Goal: Information Seeking & Learning: Find specific fact

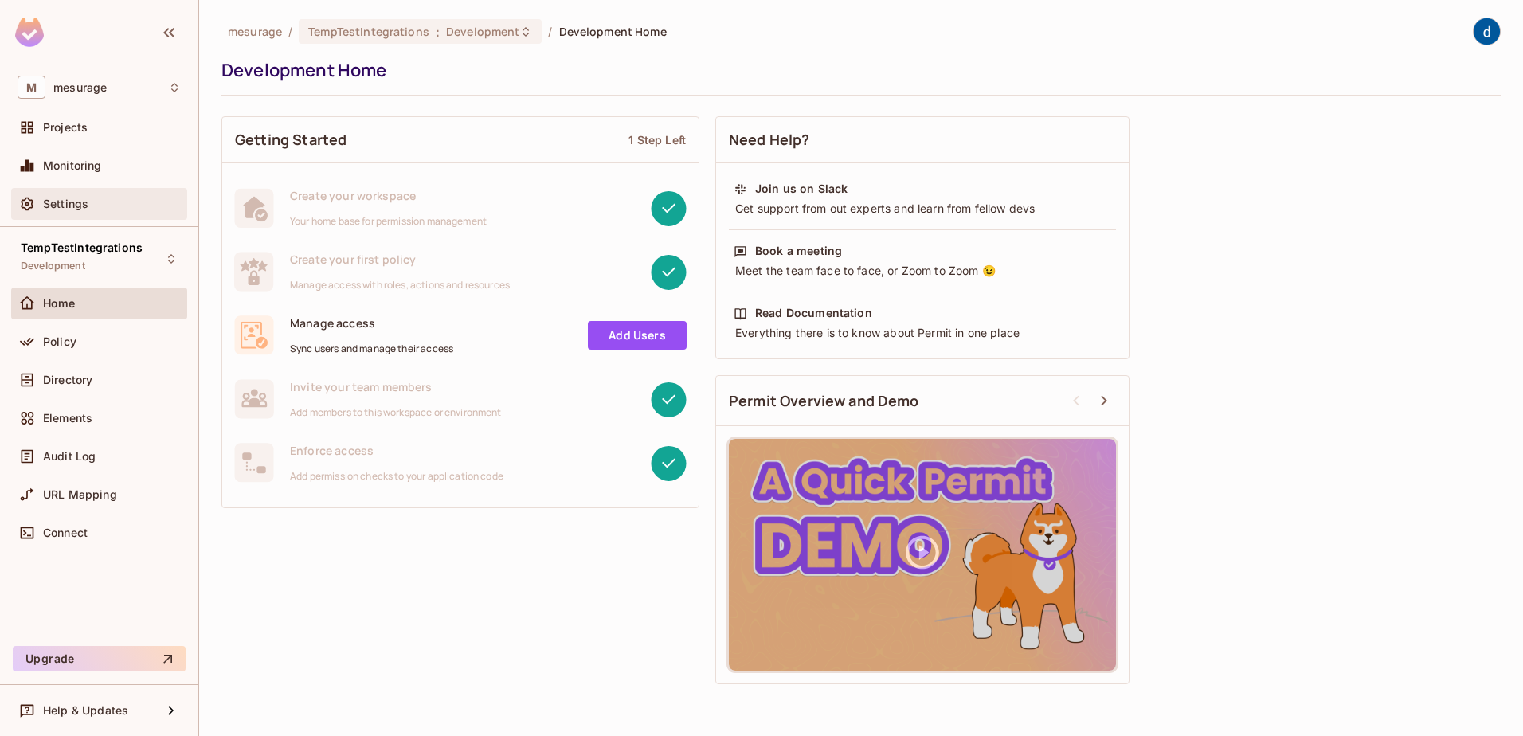
click at [75, 202] on span "Settings" at bounding box center [65, 203] width 45 height 13
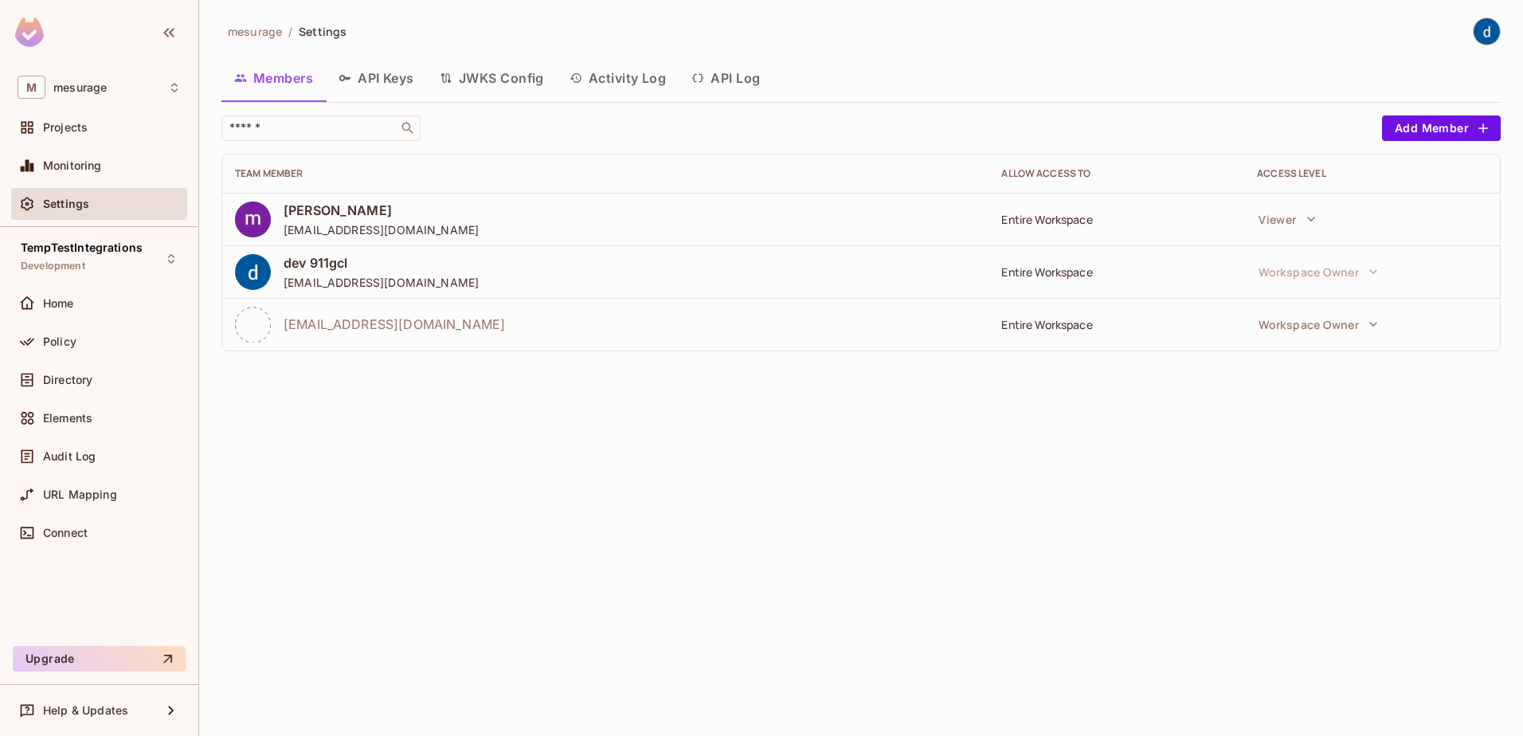
click at [757, 79] on button "API Log" at bounding box center [725, 78] width 94 height 40
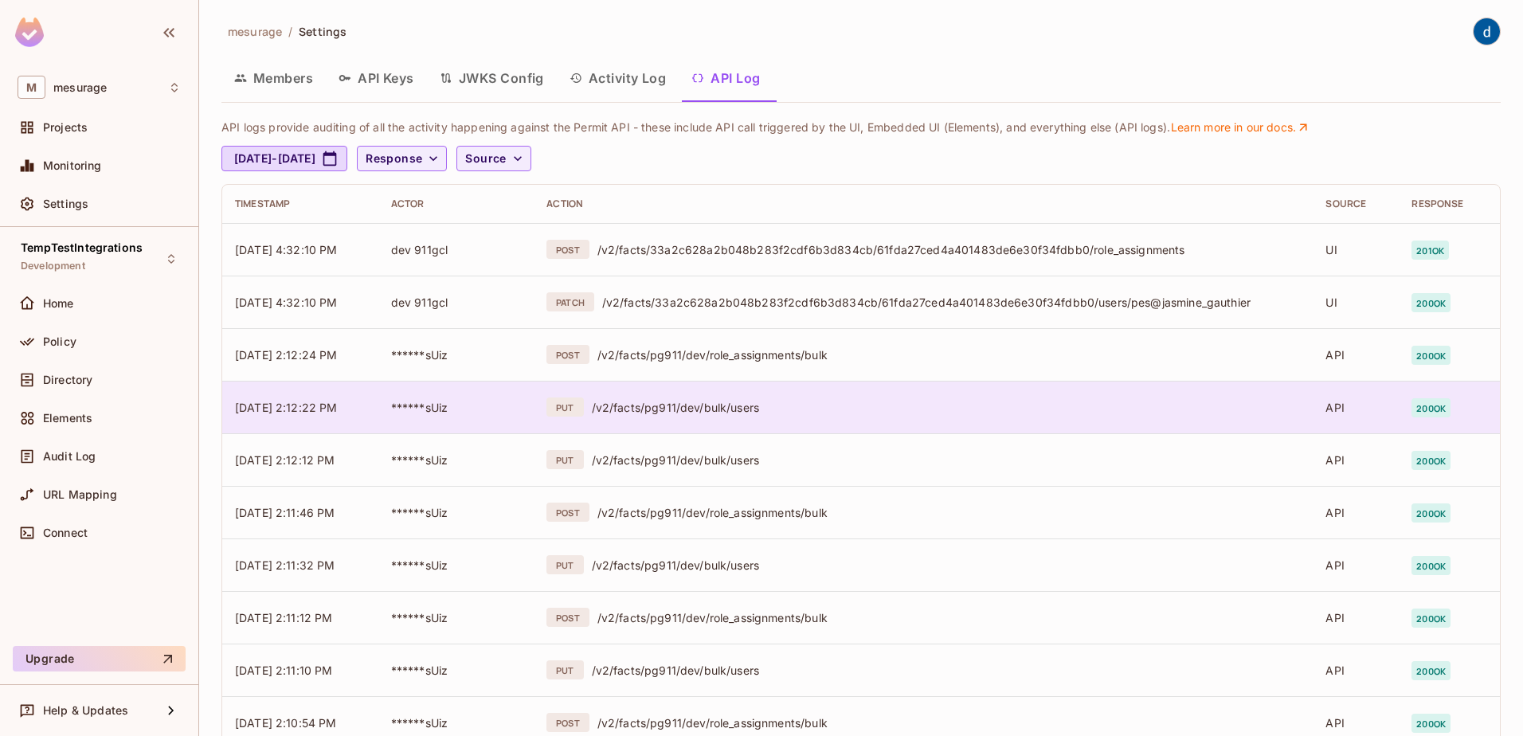
click at [684, 408] on div "/v2/facts/pg911/dev/bulk/users" at bounding box center [946, 407] width 709 height 15
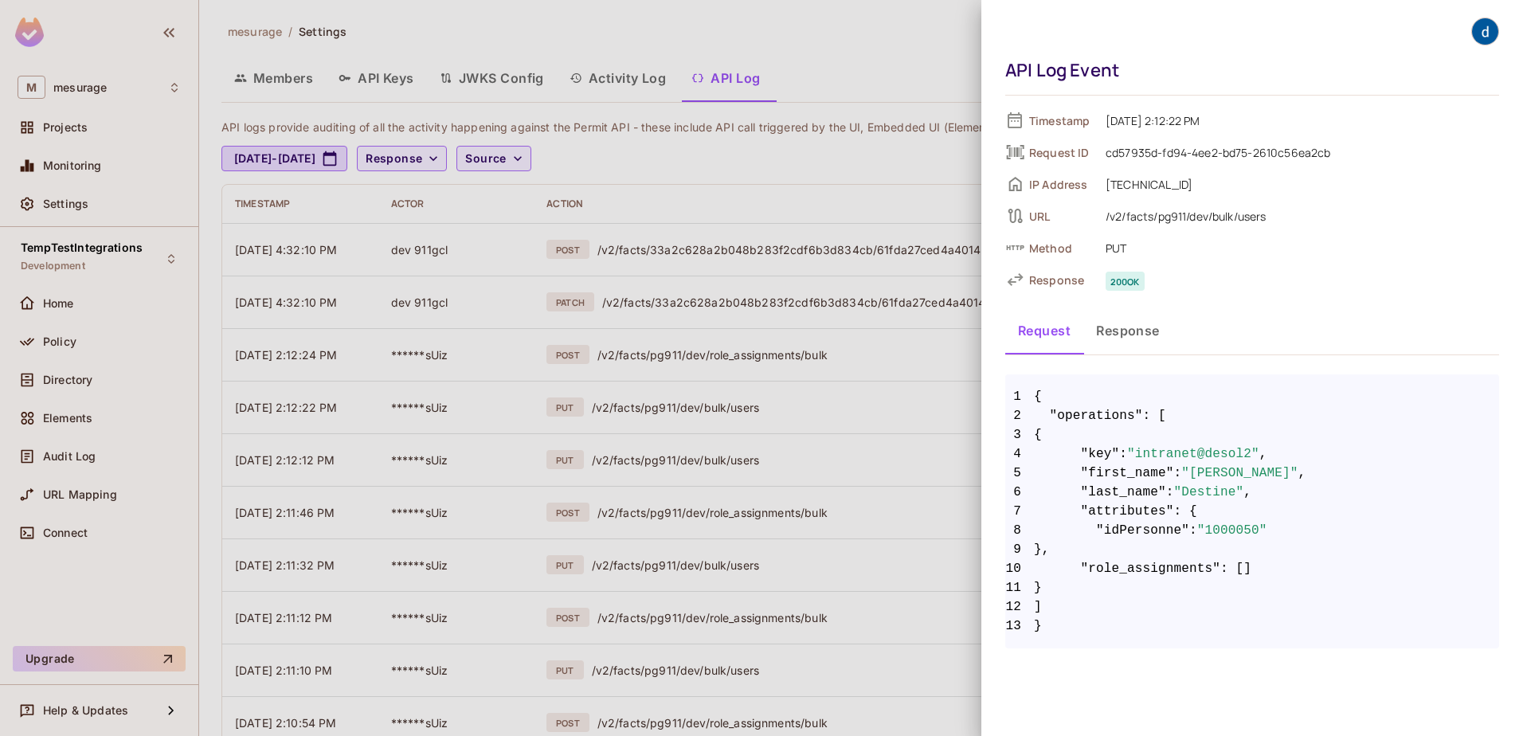
click at [682, 458] on div at bounding box center [761, 368] width 1523 height 736
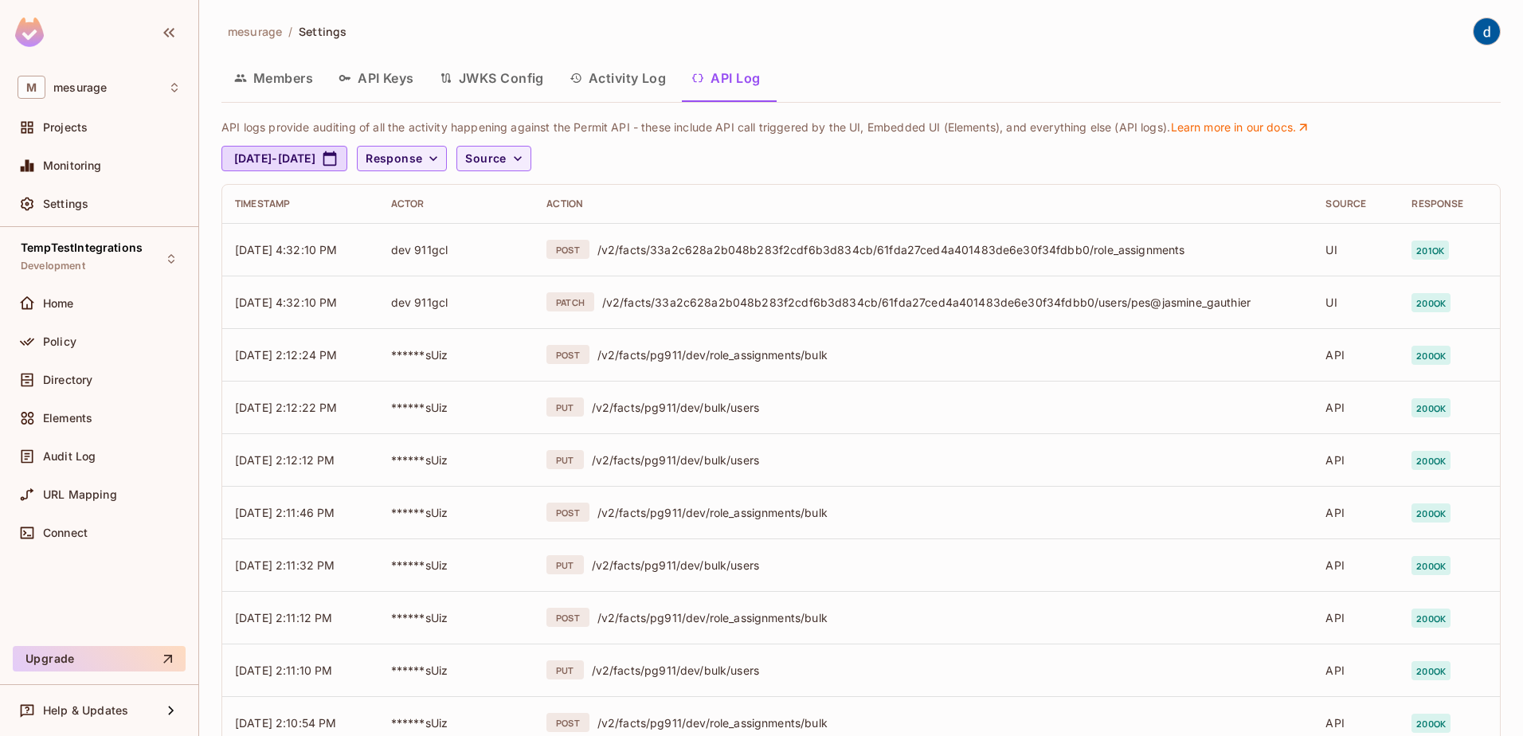
click at [682, 458] on div "/v2/facts/pg911/dev/bulk/users" at bounding box center [946, 459] width 709 height 15
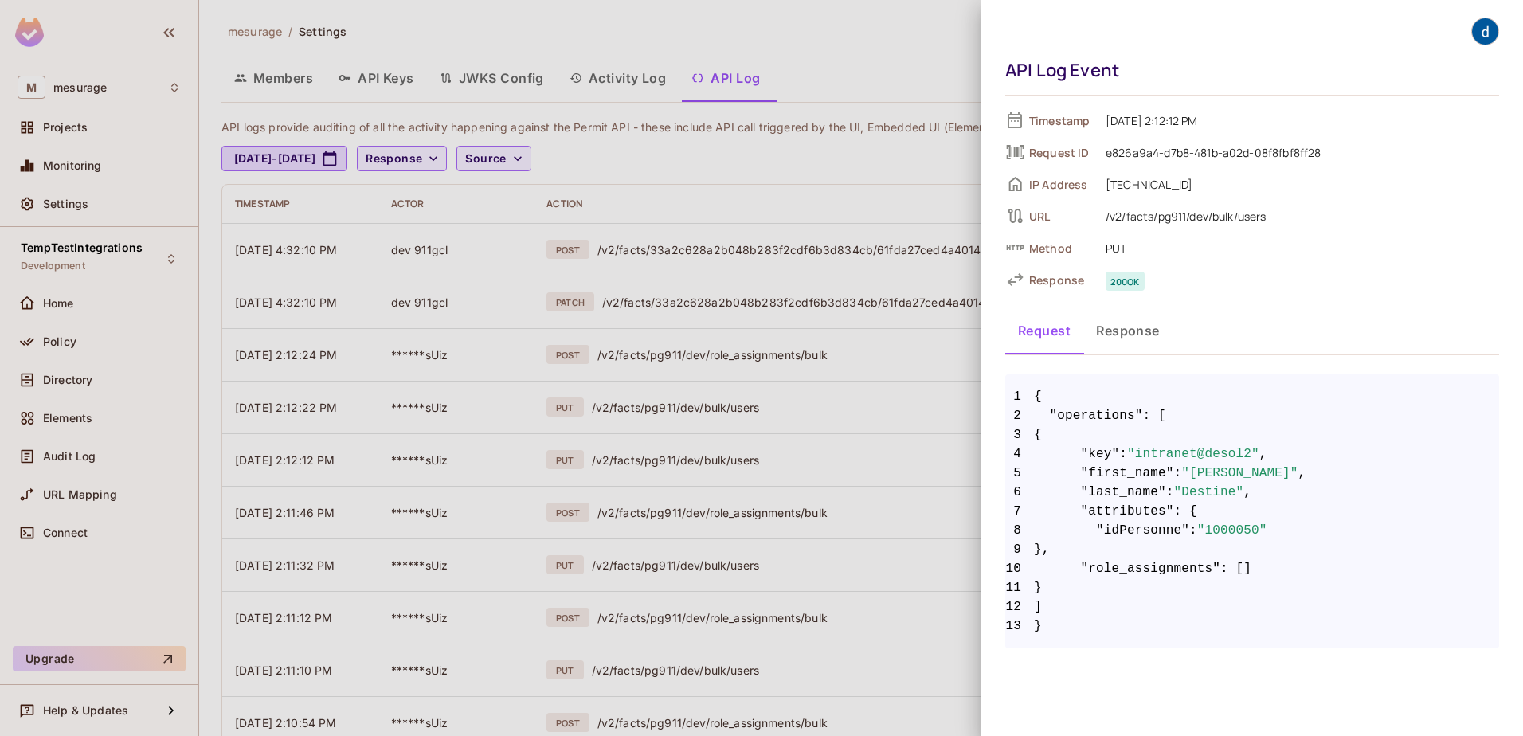
click at [684, 412] on div at bounding box center [761, 368] width 1523 height 736
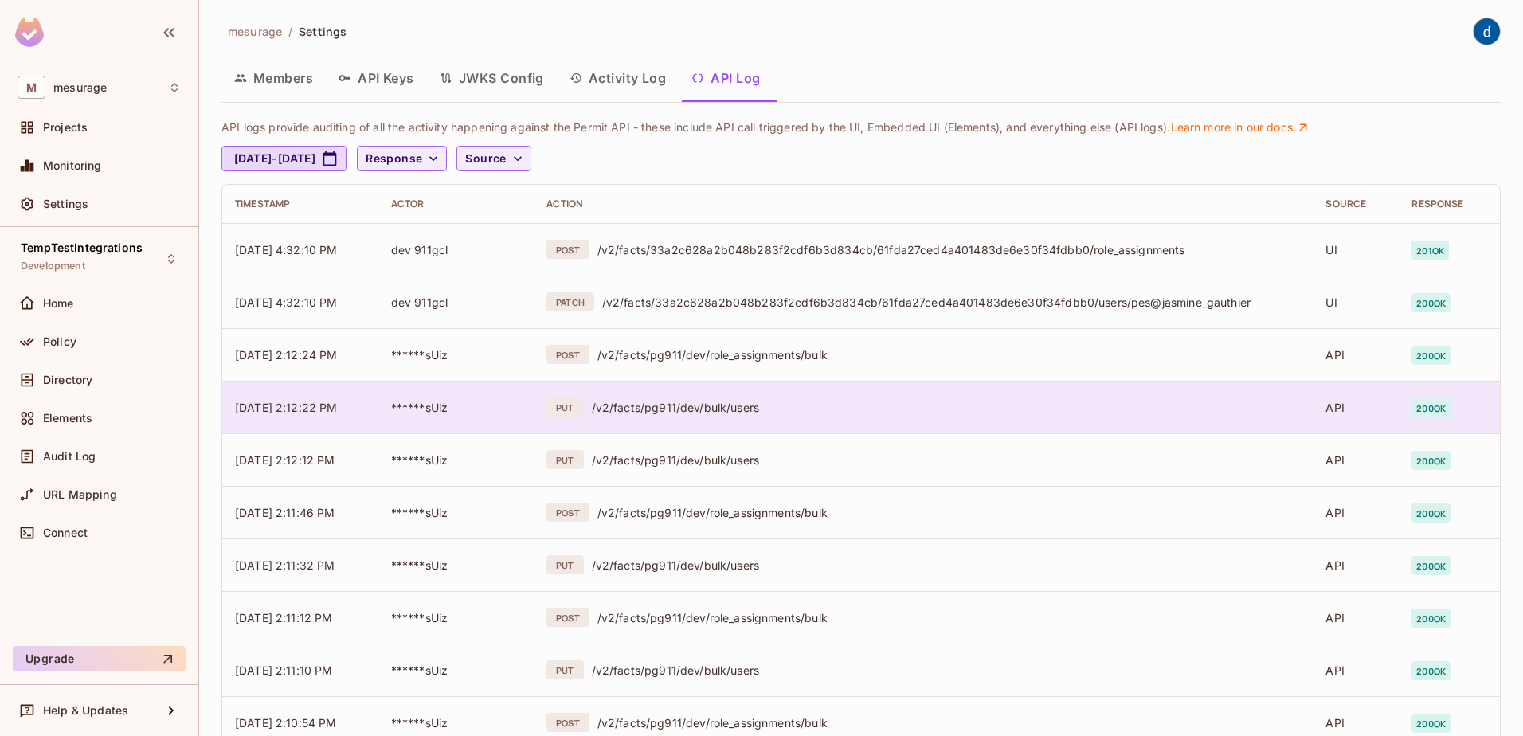
click at [686, 408] on div "/v2/facts/pg911/dev/bulk/users" at bounding box center [946, 407] width 709 height 15
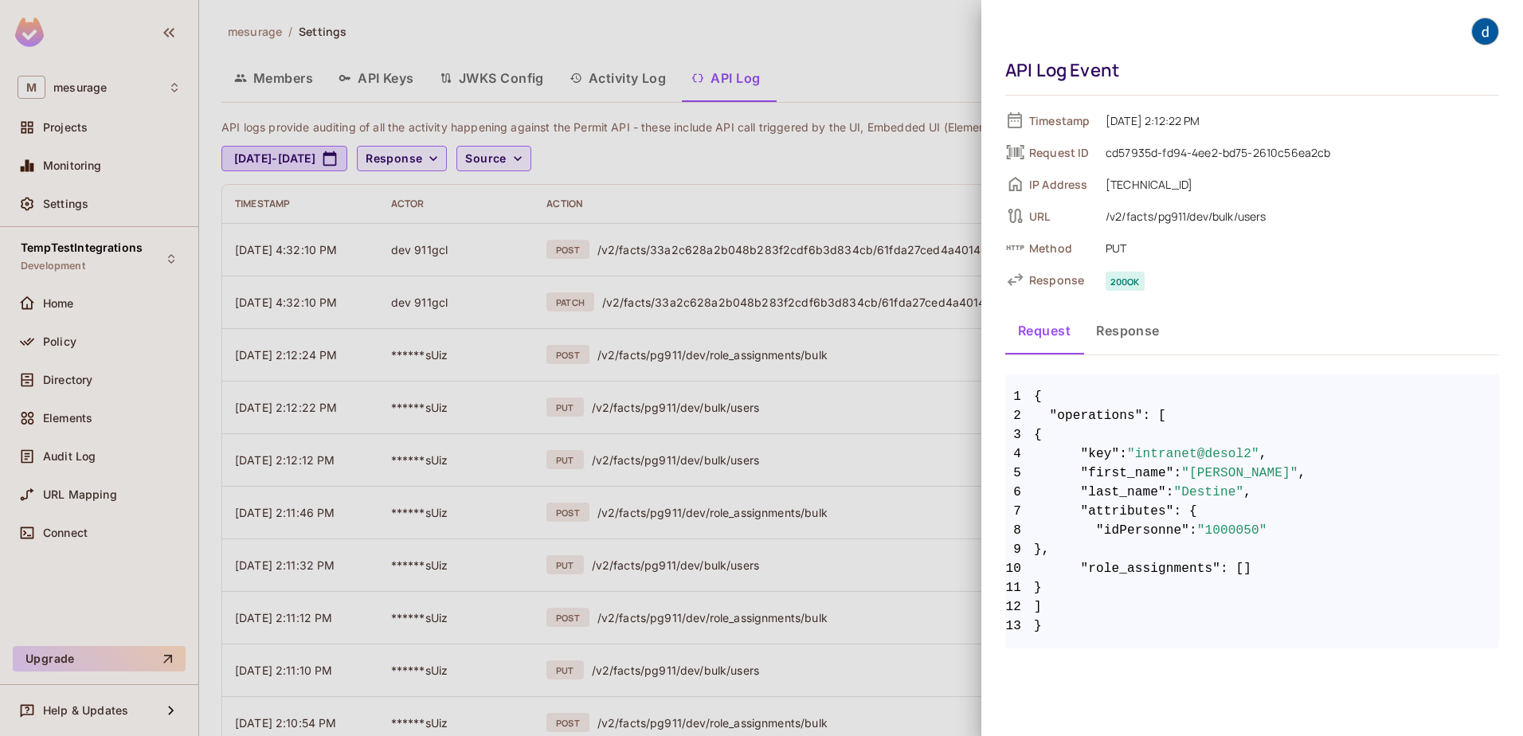
click at [698, 551] on div at bounding box center [761, 368] width 1523 height 736
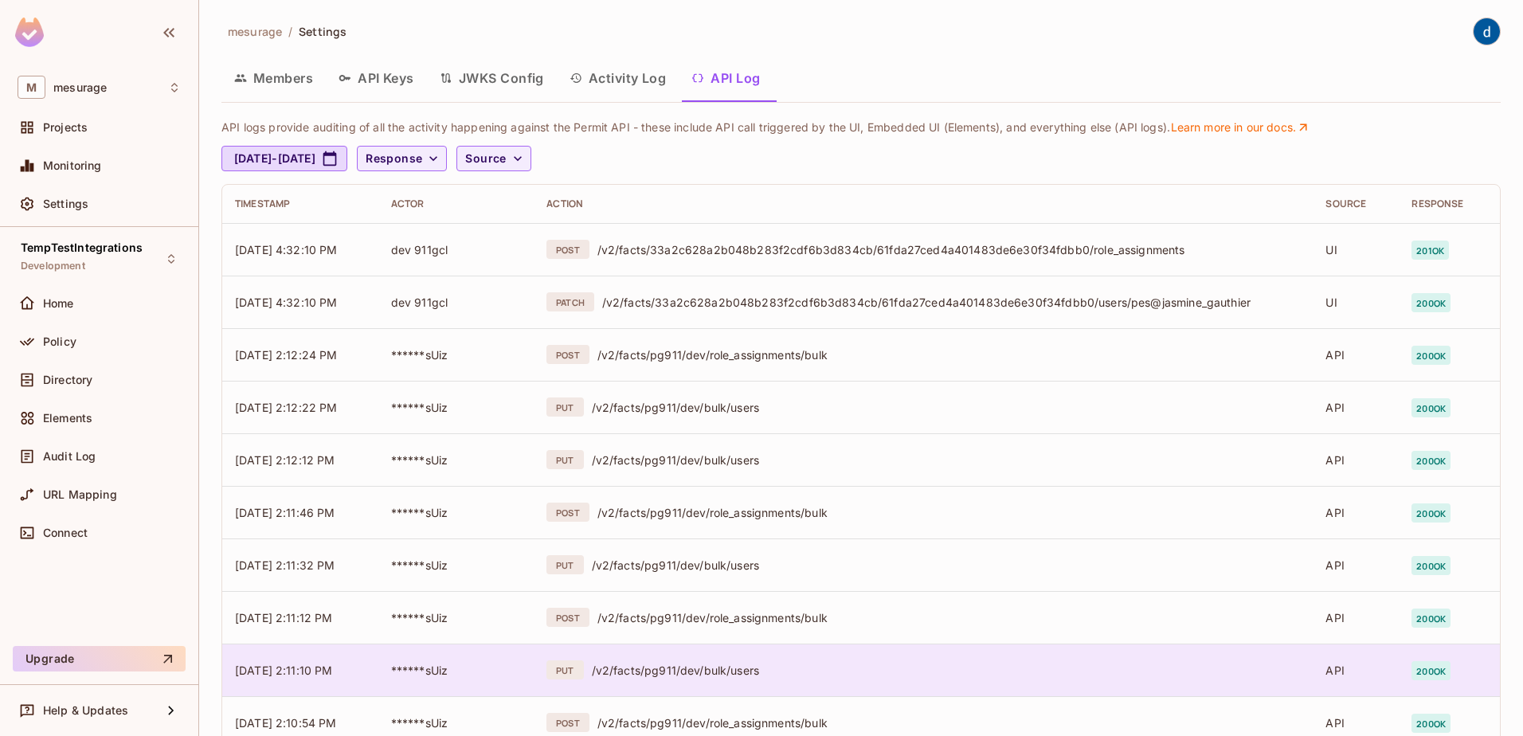
click at [707, 551] on div "/v2/facts/pg911/dev/bulk/users" at bounding box center [946, 670] width 709 height 15
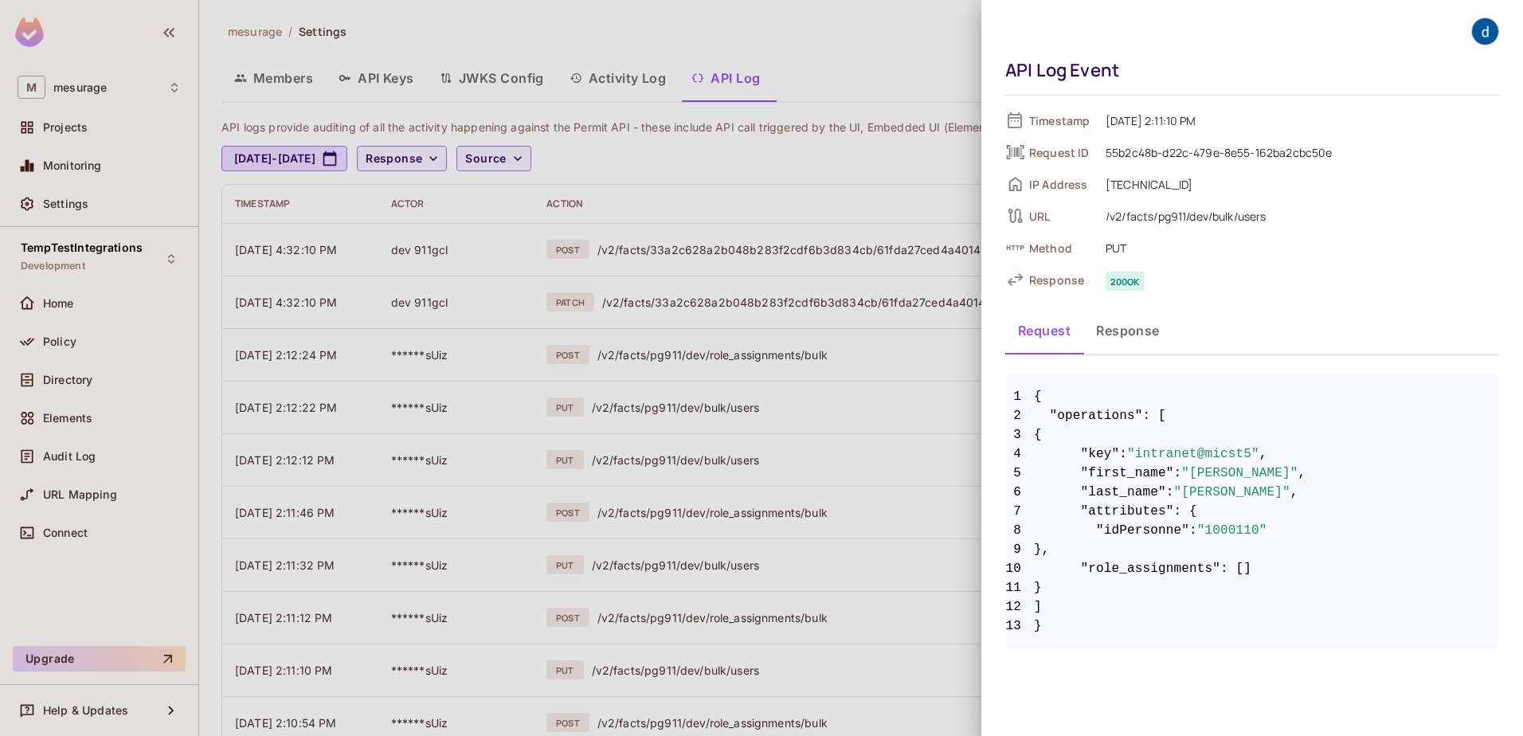
click at [648, 551] on div at bounding box center [761, 368] width 1523 height 736
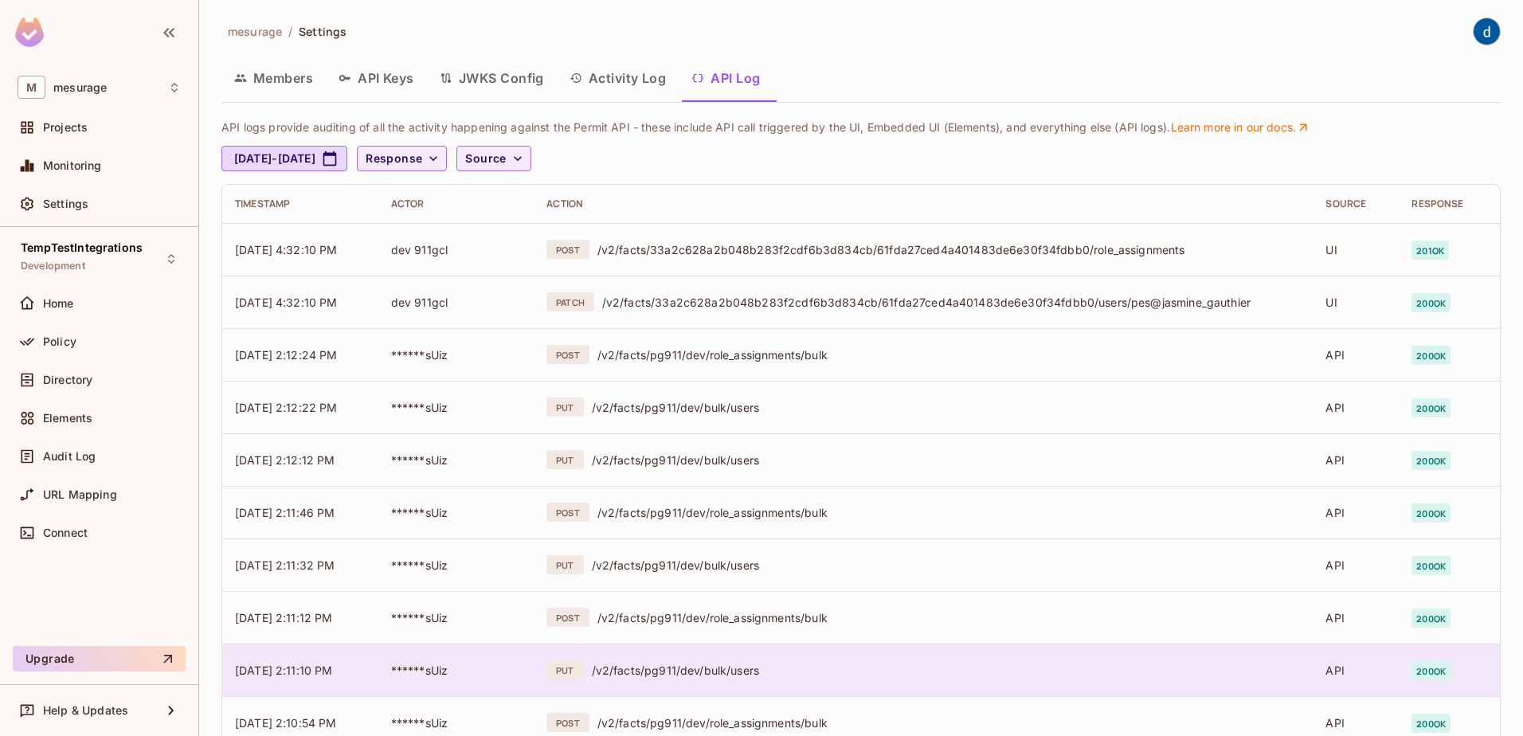
click at [650, 551] on div "/v2/facts/pg911/dev/bulk/users" at bounding box center [946, 670] width 709 height 15
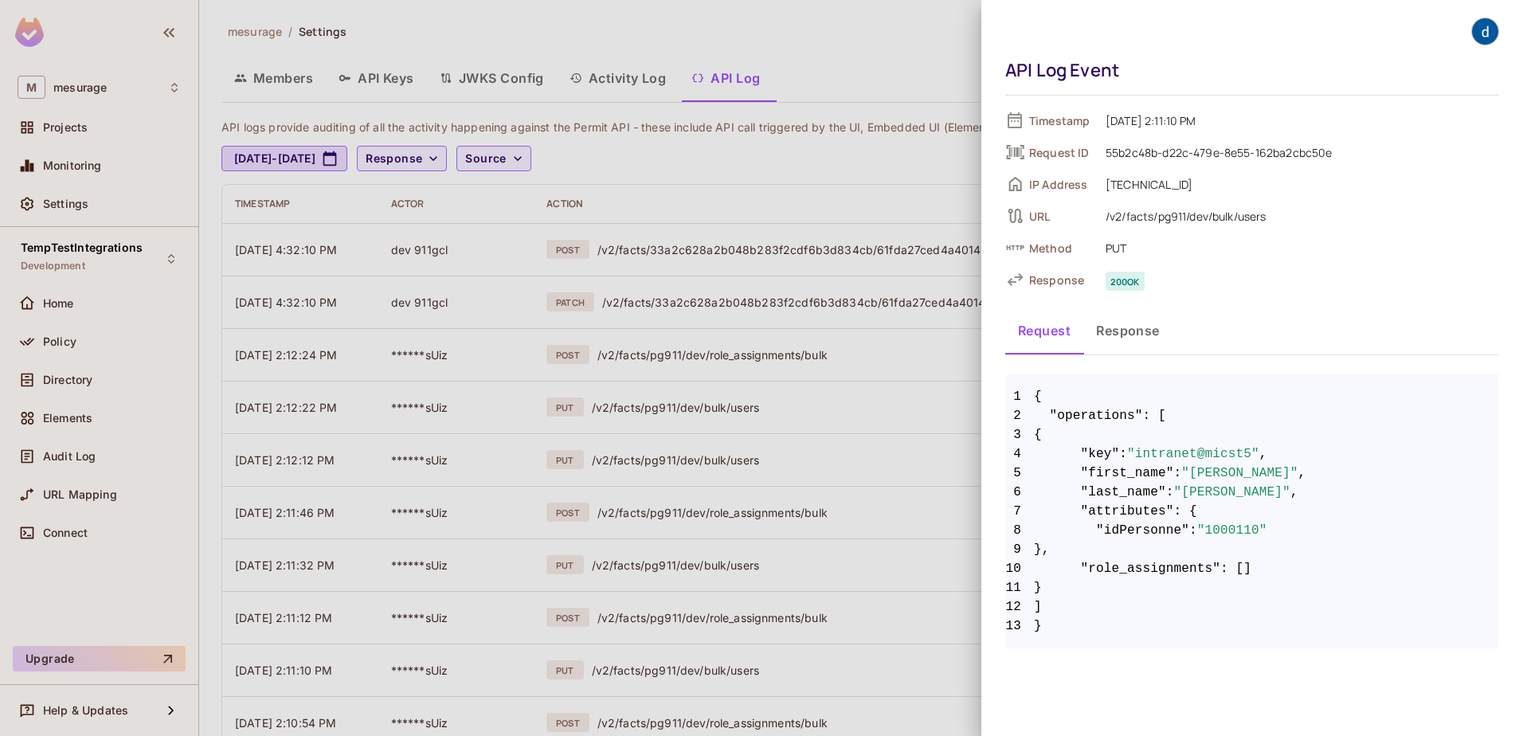
click at [688, 551] on div at bounding box center [761, 368] width 1523 height 736
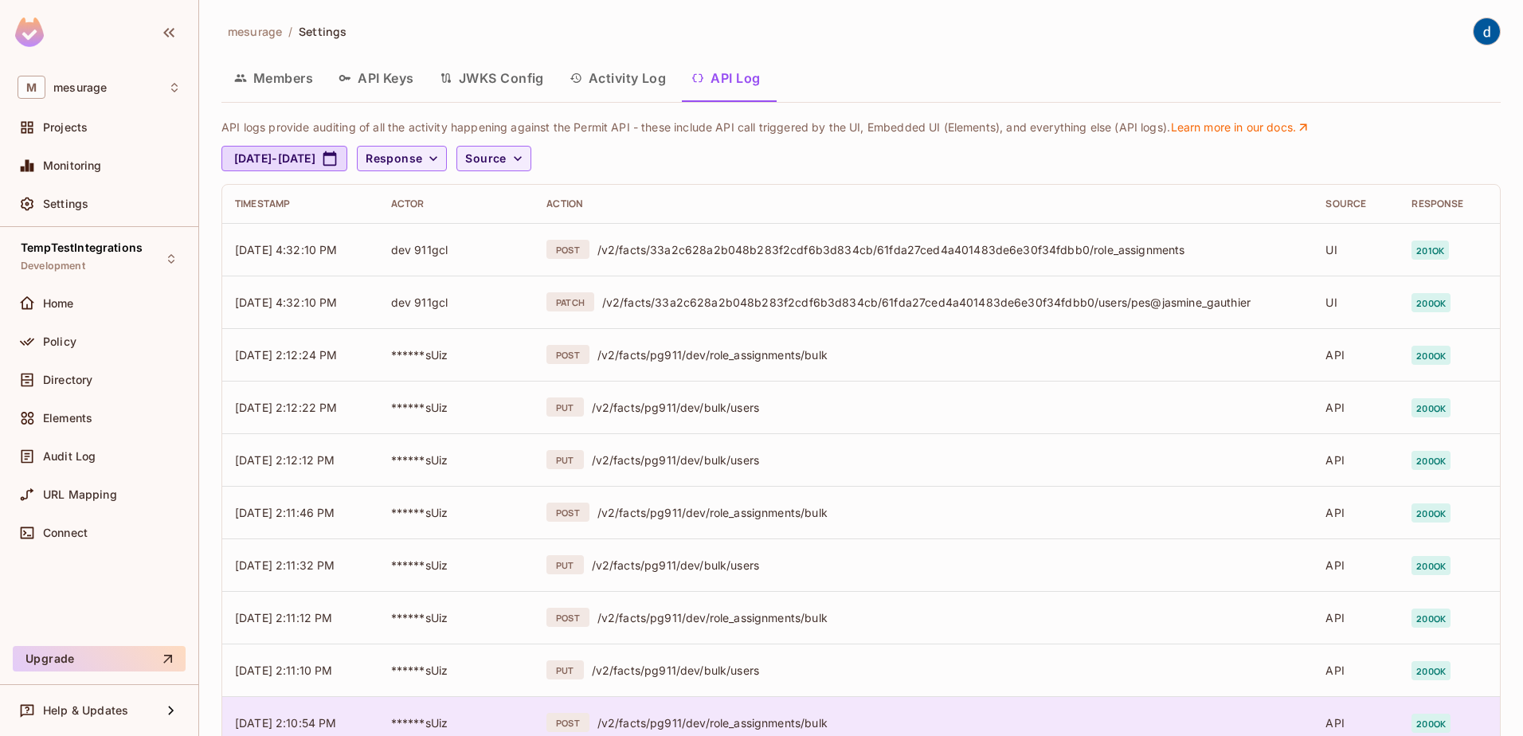
click at [686, 551] on div "/v2/facts/pg911/dev/role_assignments/bulk" at bounding box center [948, 722] width 703 height 15
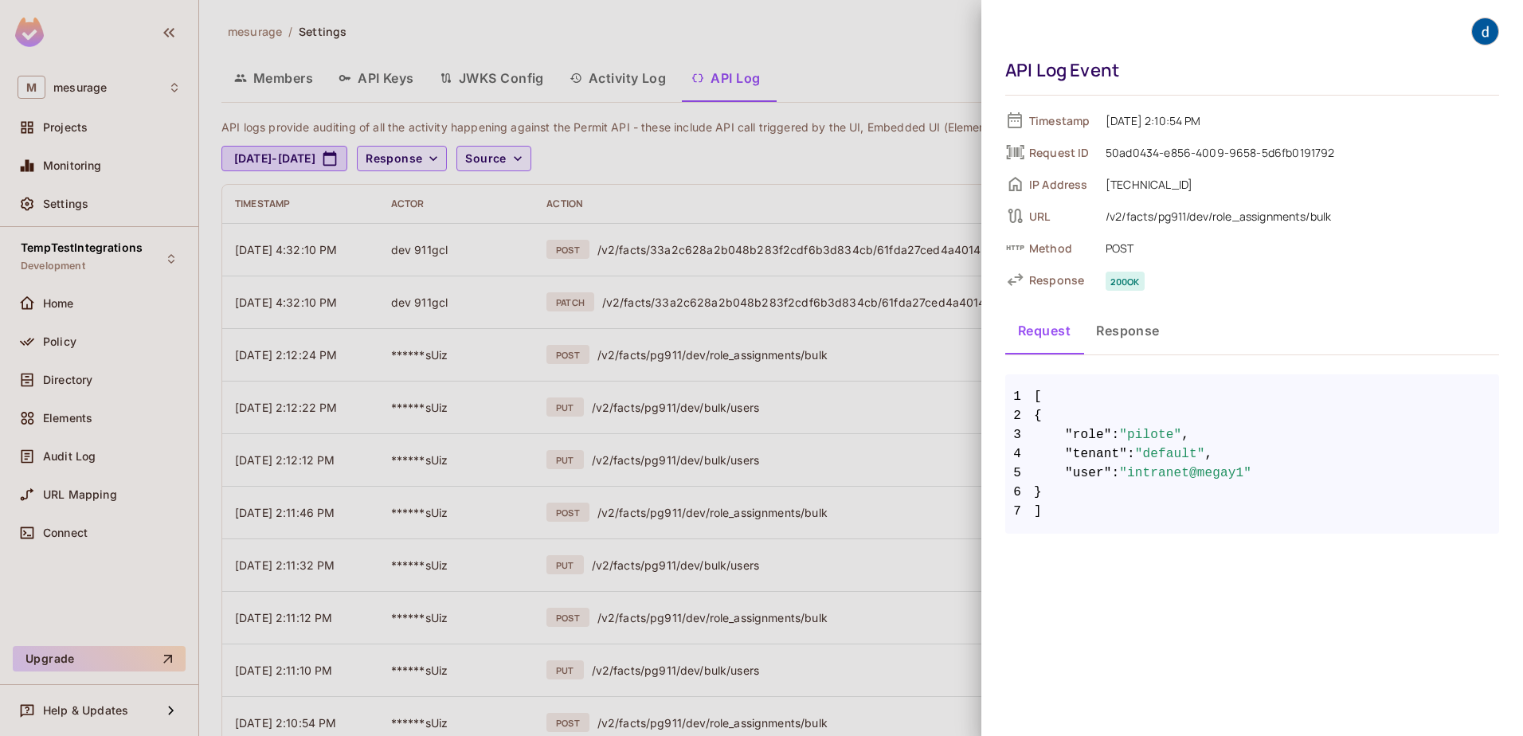
click at [658, 551] on div at bounding box center [761, 368] width 1523 height 736
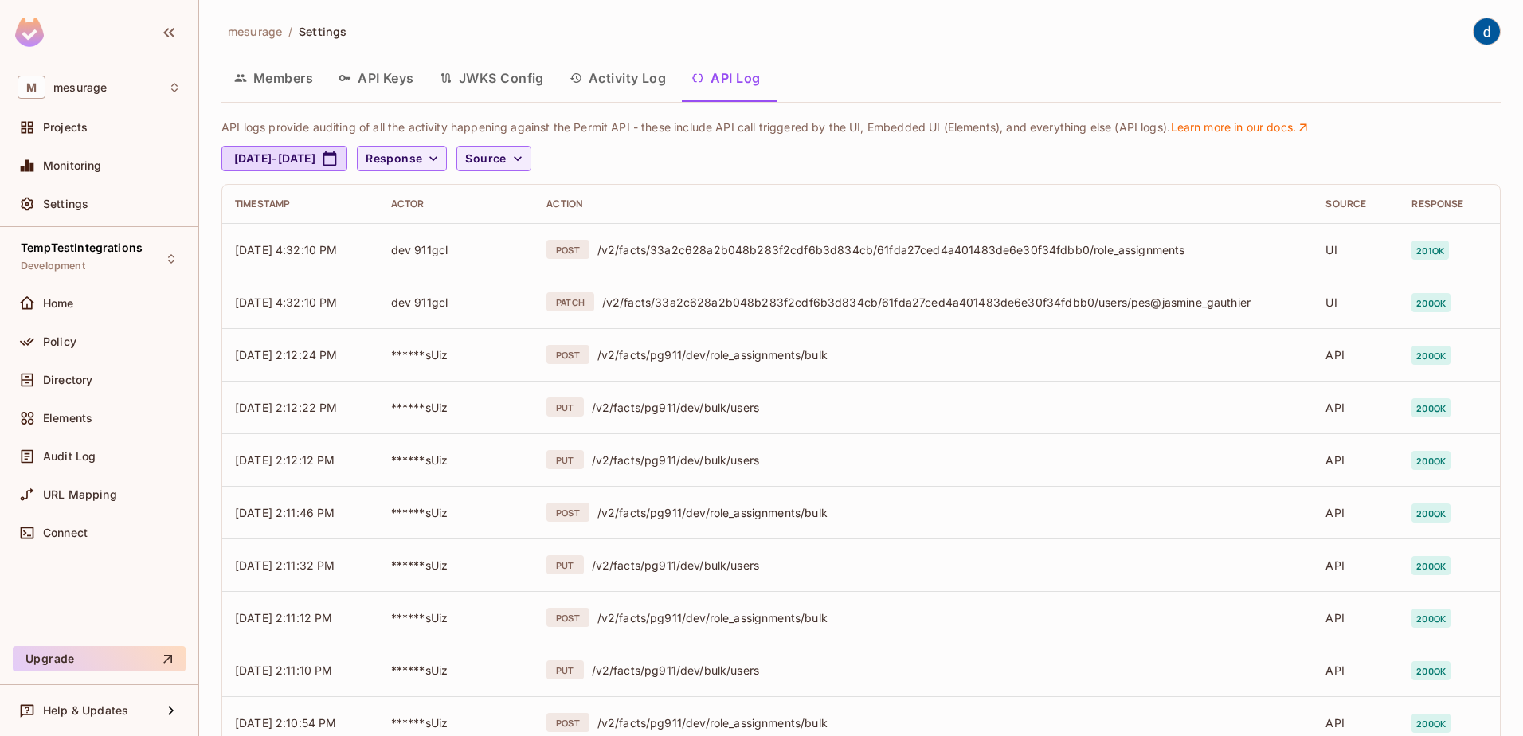
click at [658, 551] on div "/v2/facts/pg911/dev/role_assignments/bulk" at bounding box center [948, 617] width 703 height 15
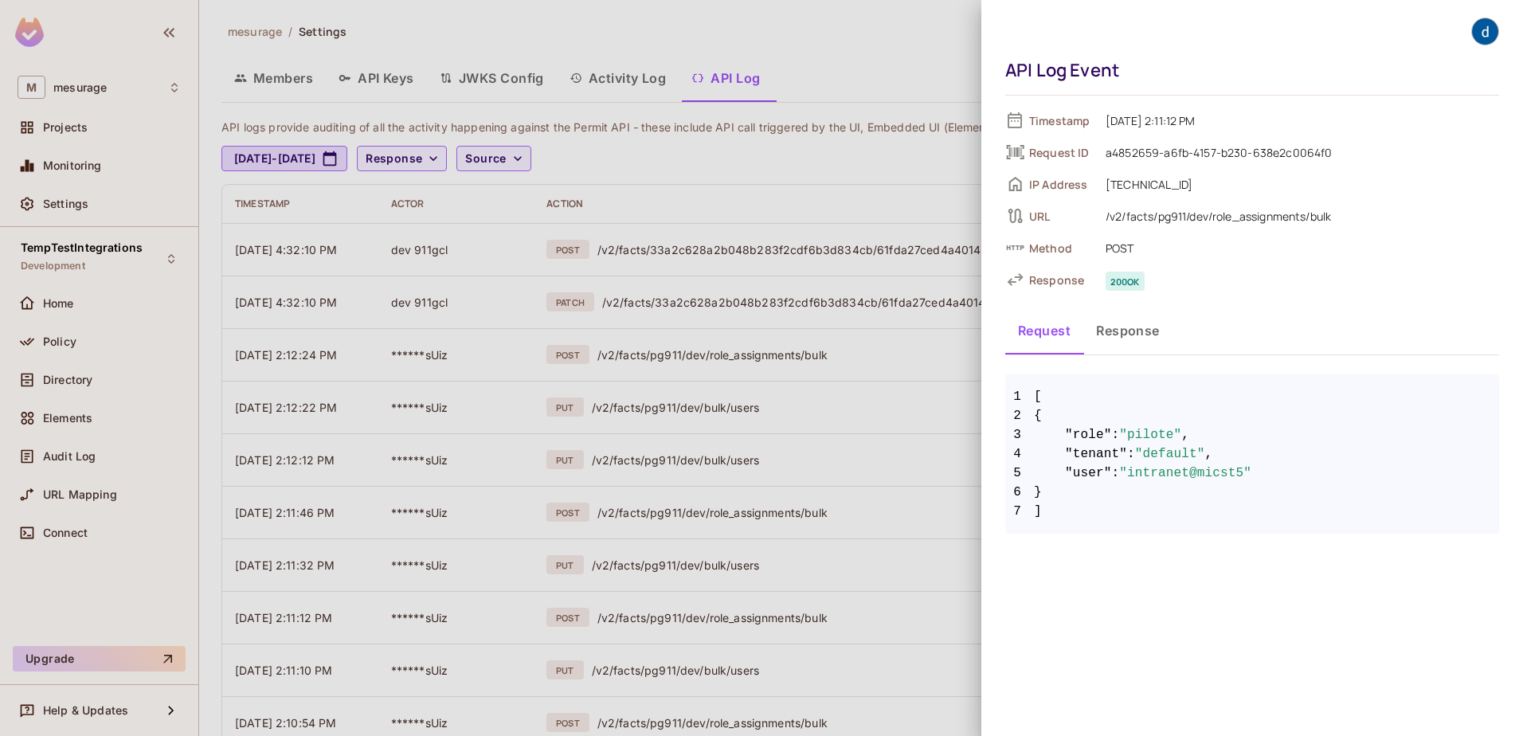
click at [694, 551] on div at bounding box center [761, 368] width 1523 height 736
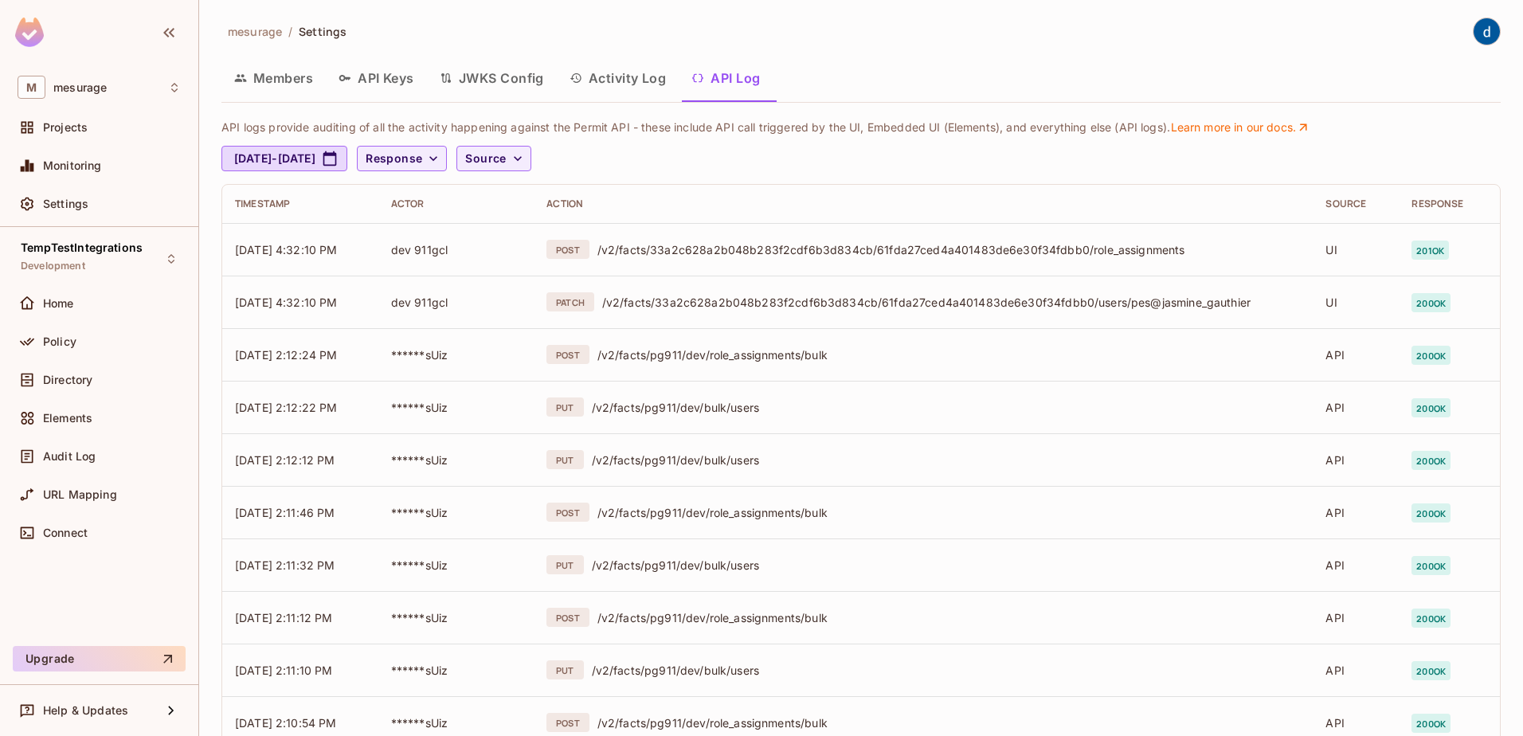
click at [694, 551] on div "/v2/facts/pg911/dev/bulk/users" at bounding box center [946, 564] width 709 height 15
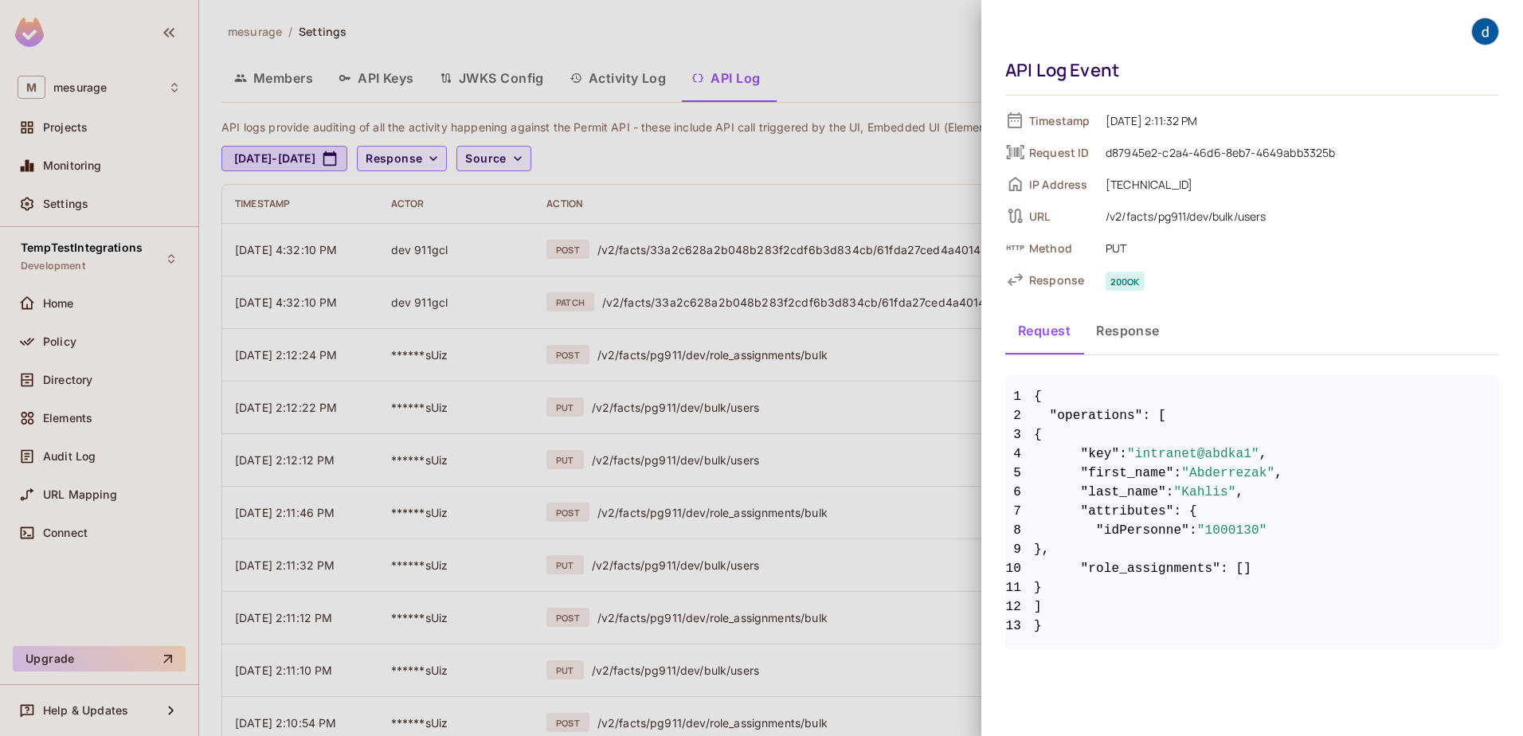
click at [708, 551] on div at bounding box center [761, 368] width 1523 height 736
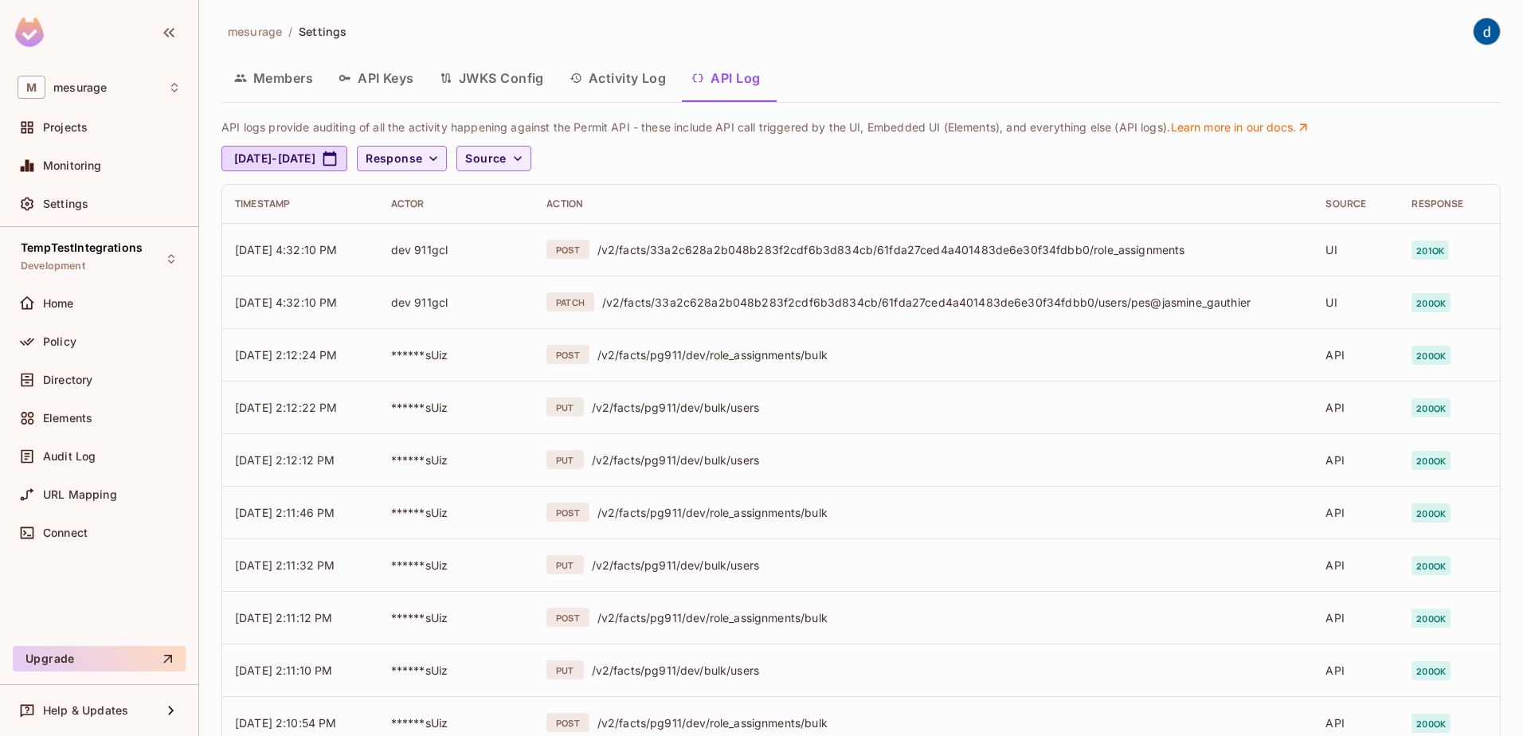
click at [708, 551] on div "/v2/facts/pg911/dev/role_assignments/bulk" at bounding box center [948, 617] width 703 height 15
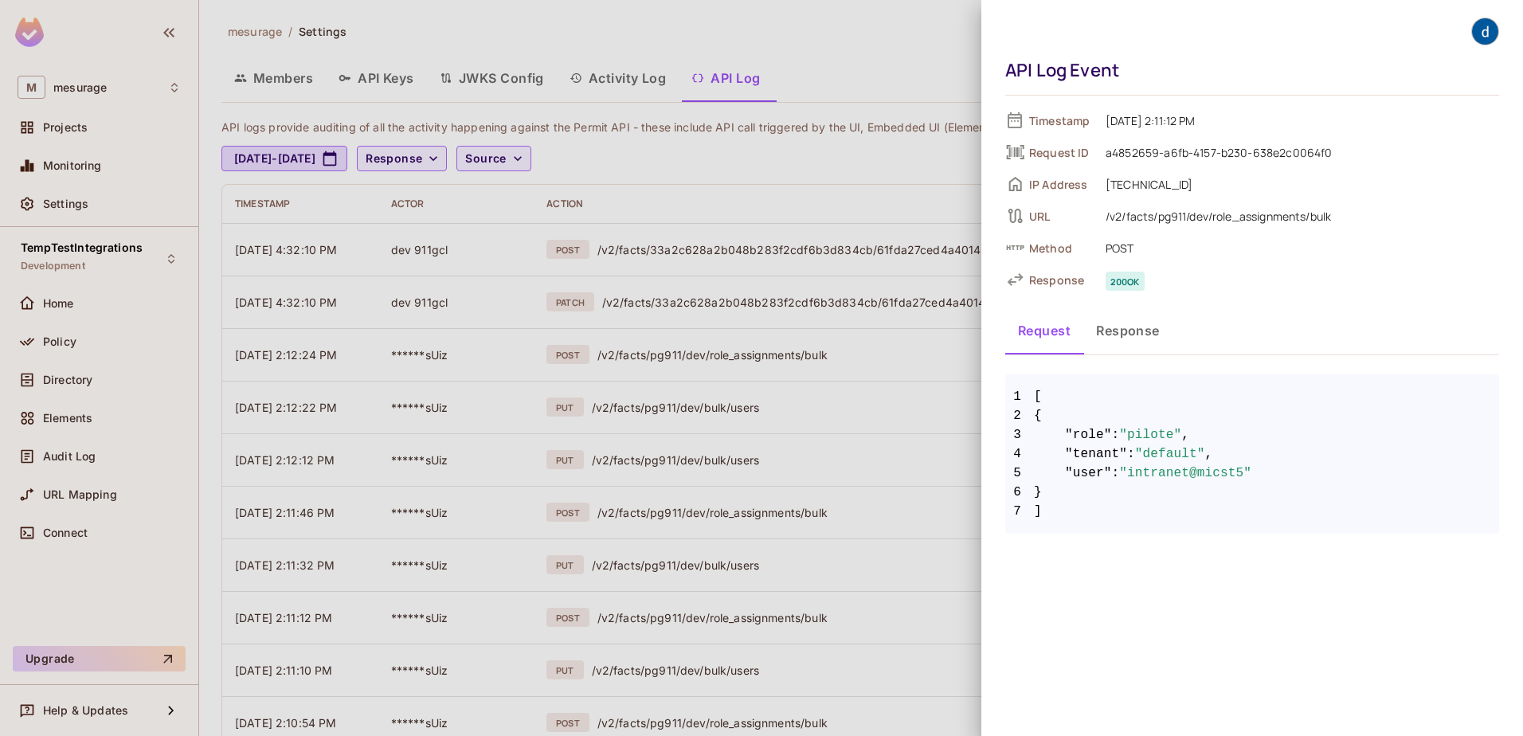
click at [703, 515] on div at bounding box center [761, 368] width 1523 height 736
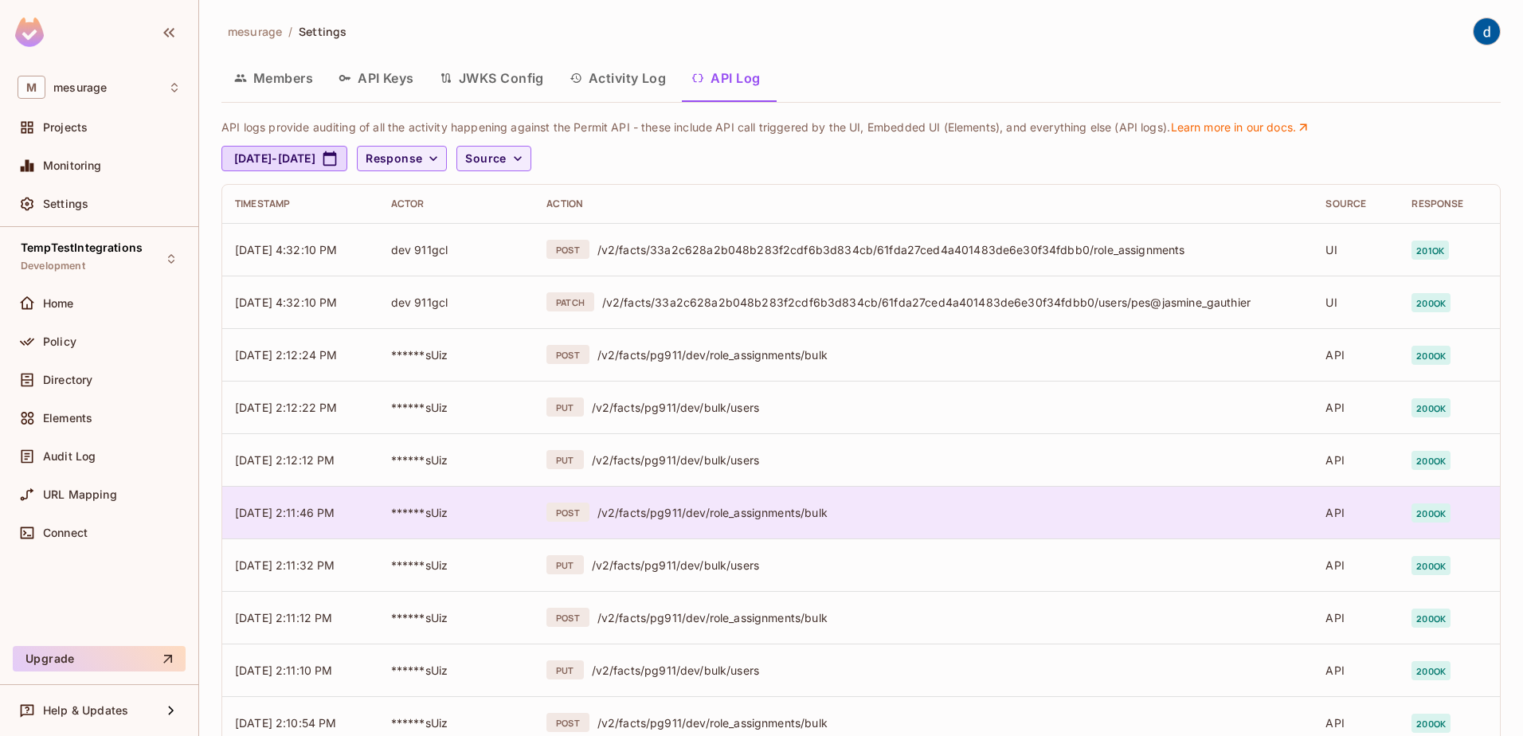
click at [707, 512] on div "/v2/facts/pg911/dev/role_assignments/bulk" at bounding box center [948, 512] width 703 height 15
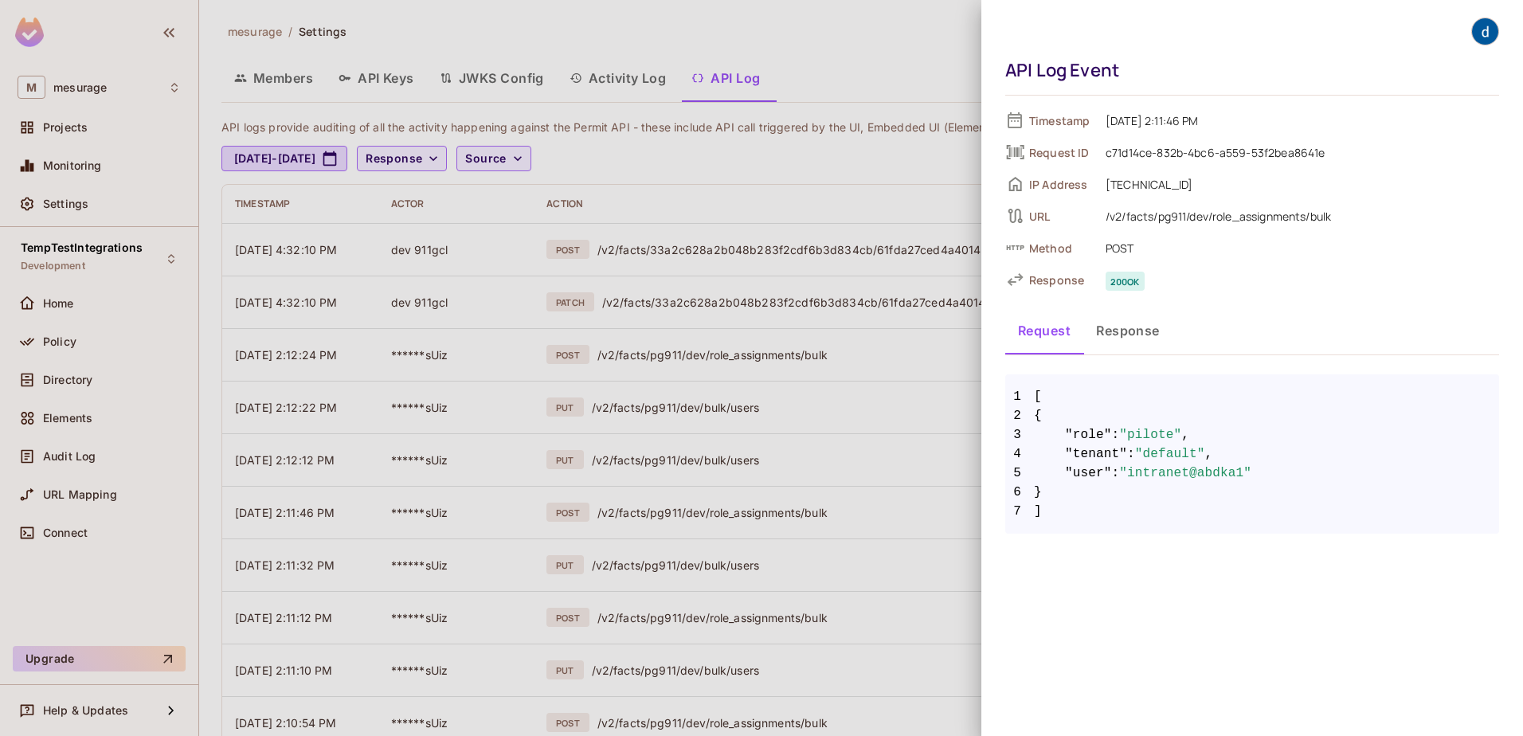
click at [702, 460] on div at bounding box center [761, 368] width 1523 height 736
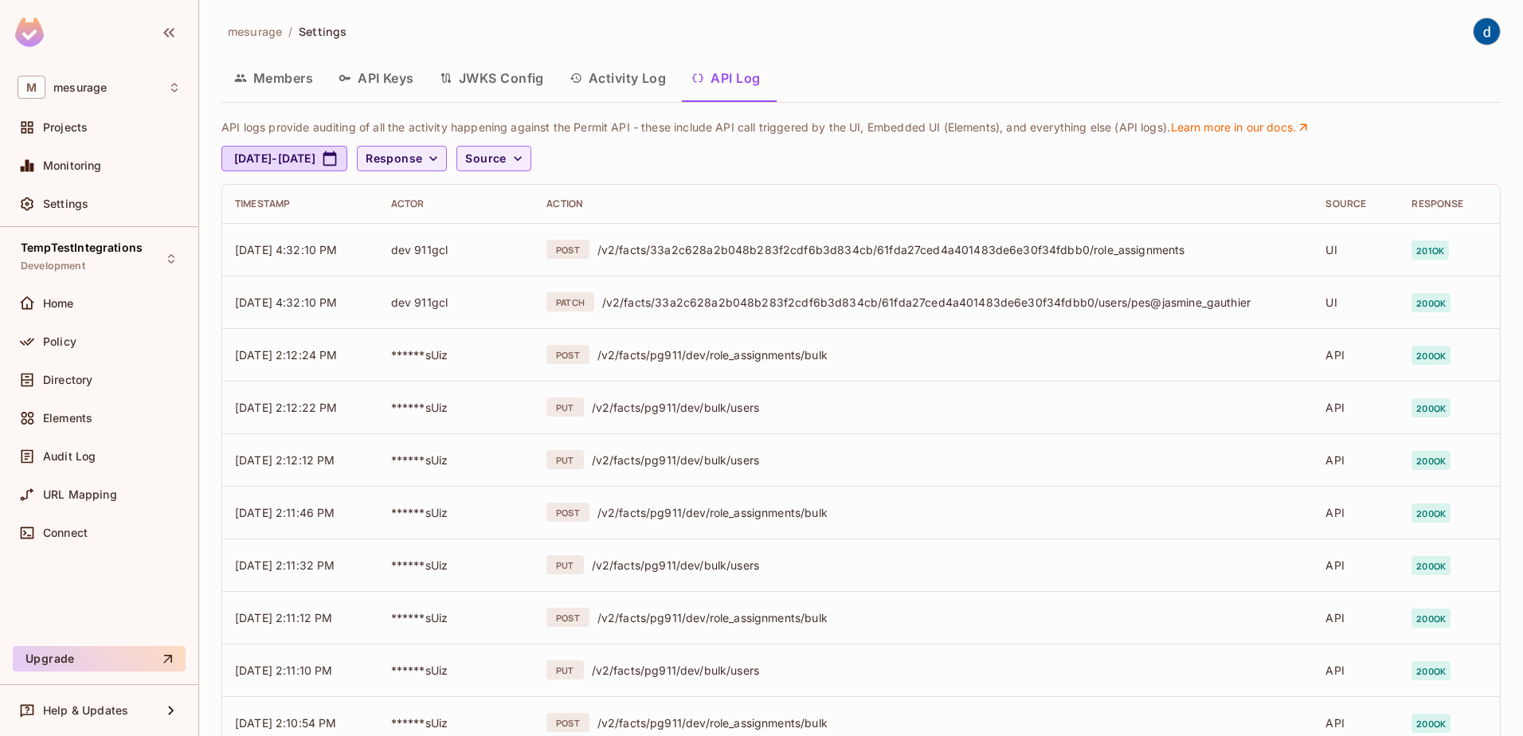
click at [702, 460] on div "/v2/facts/pg911/dev/bulk/users" at bounding box center [946, 459] width 709 height 15
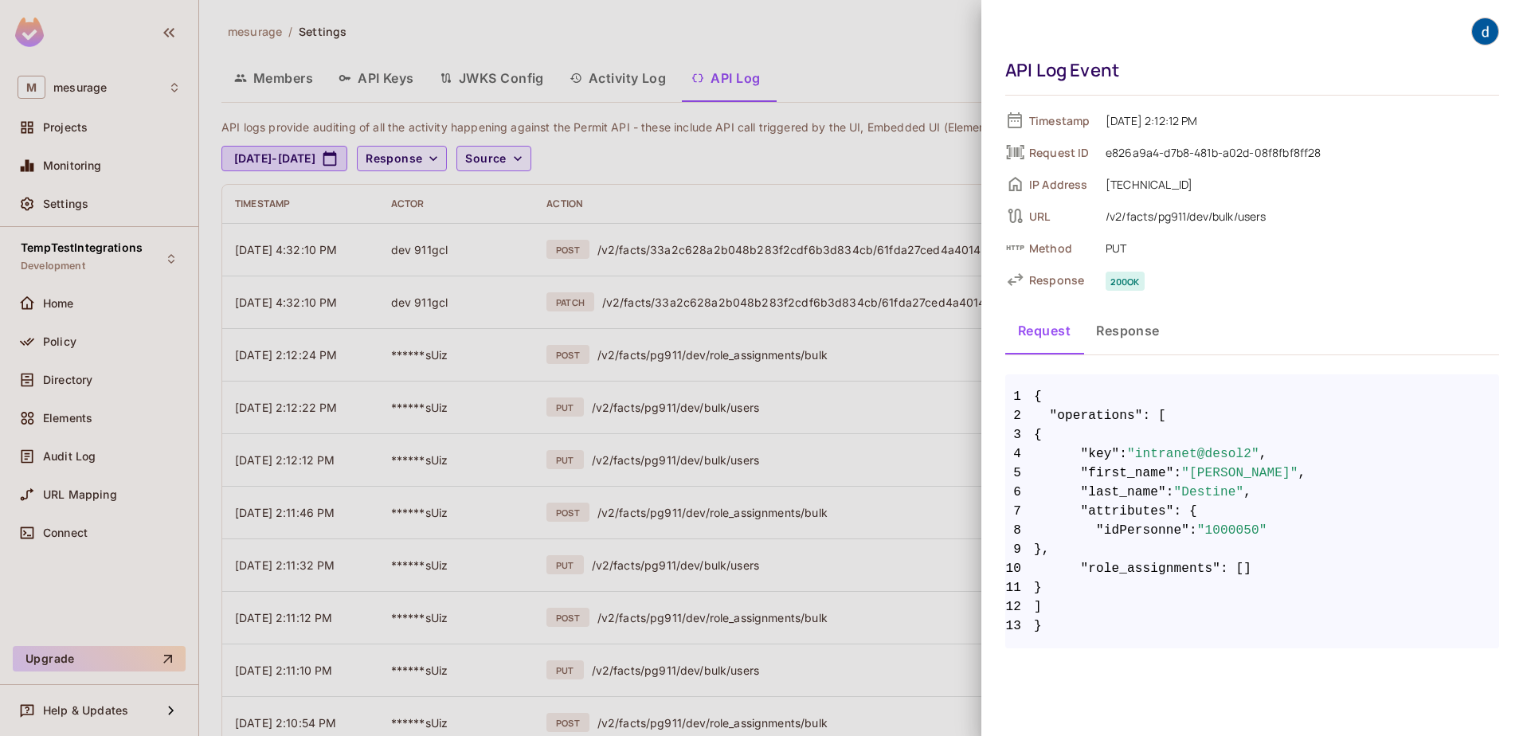
click at [709, 551] on div at bounding box center [761, 368] width 1523 height 736
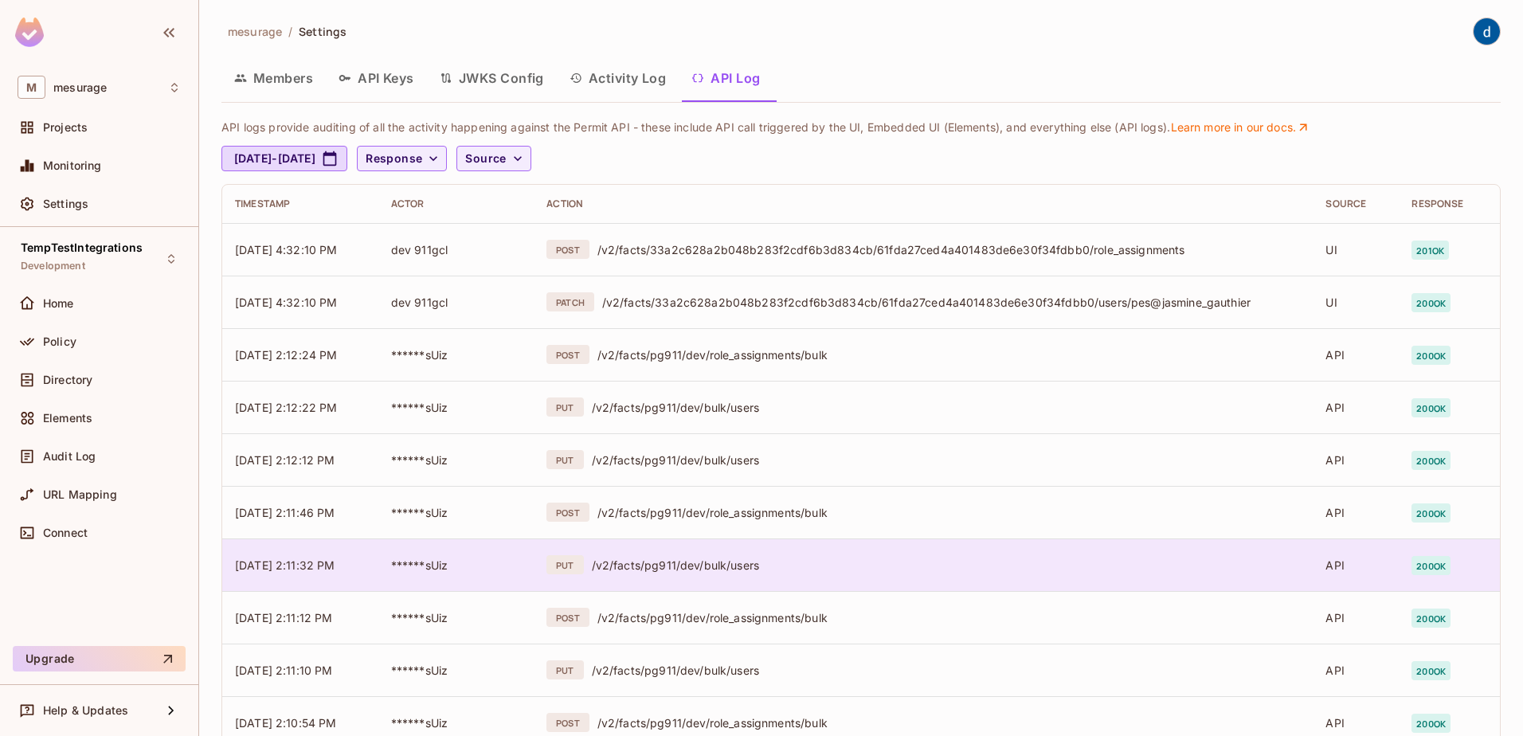
click at [706, 551] on div "/v2/facts/pg911/dev/bulk/users" at bounding box center [946, 564] width 709 height 15
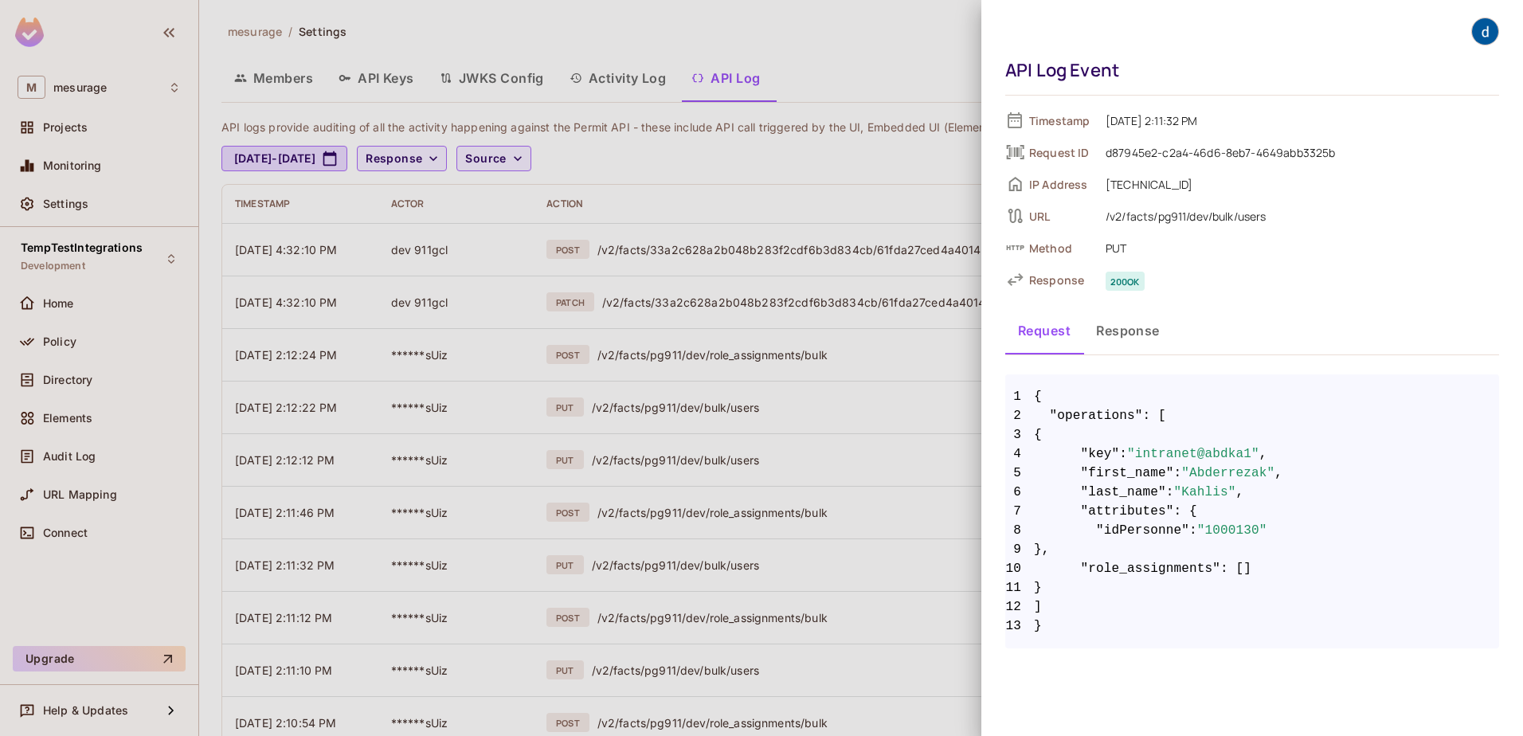
click at [727, 518] on div at bounding box center [761, 368] width 1523 height 736
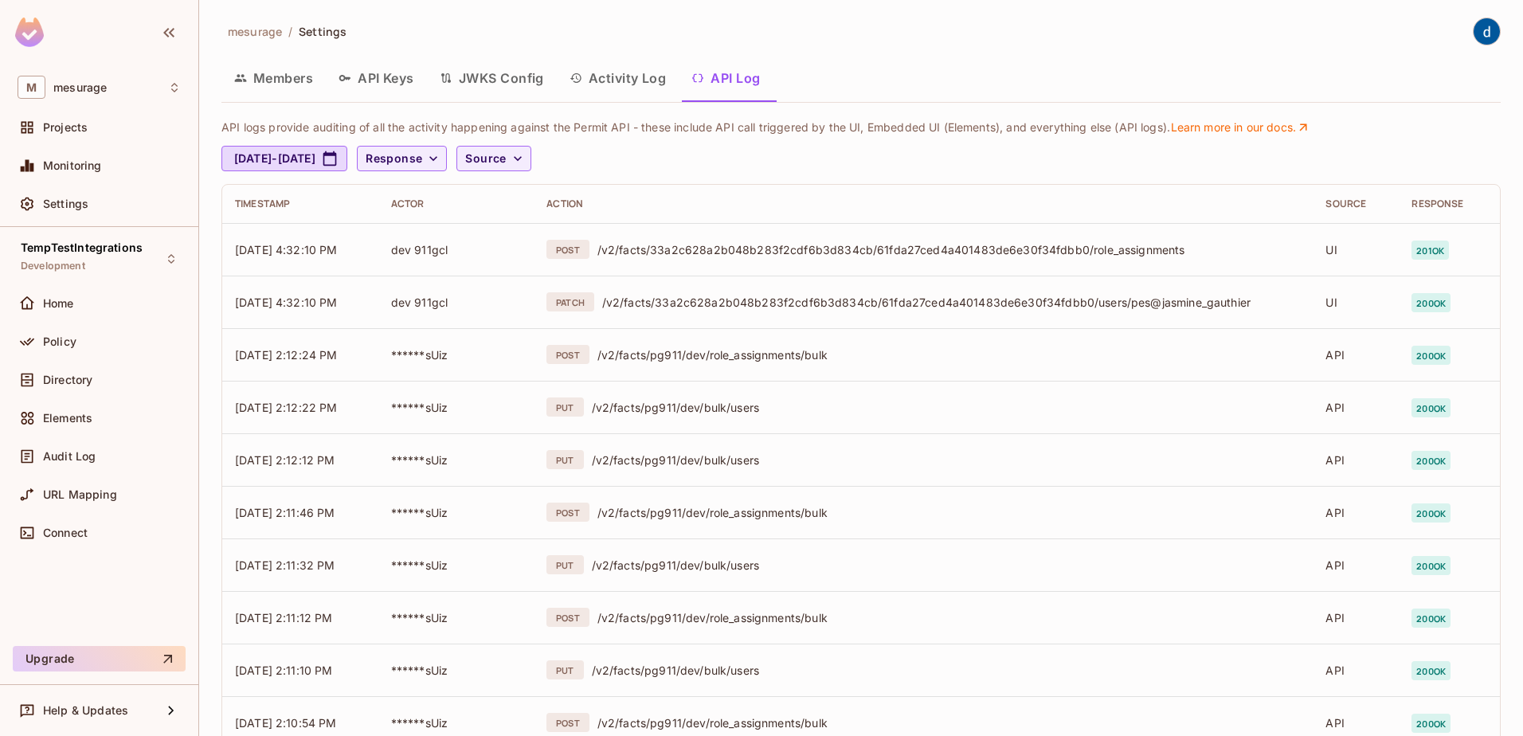
click at [727, 518] on div "/v2/facts/pg911/dev/role_assignments/bulk" at bounding box center [948, 512] width 703 height 15
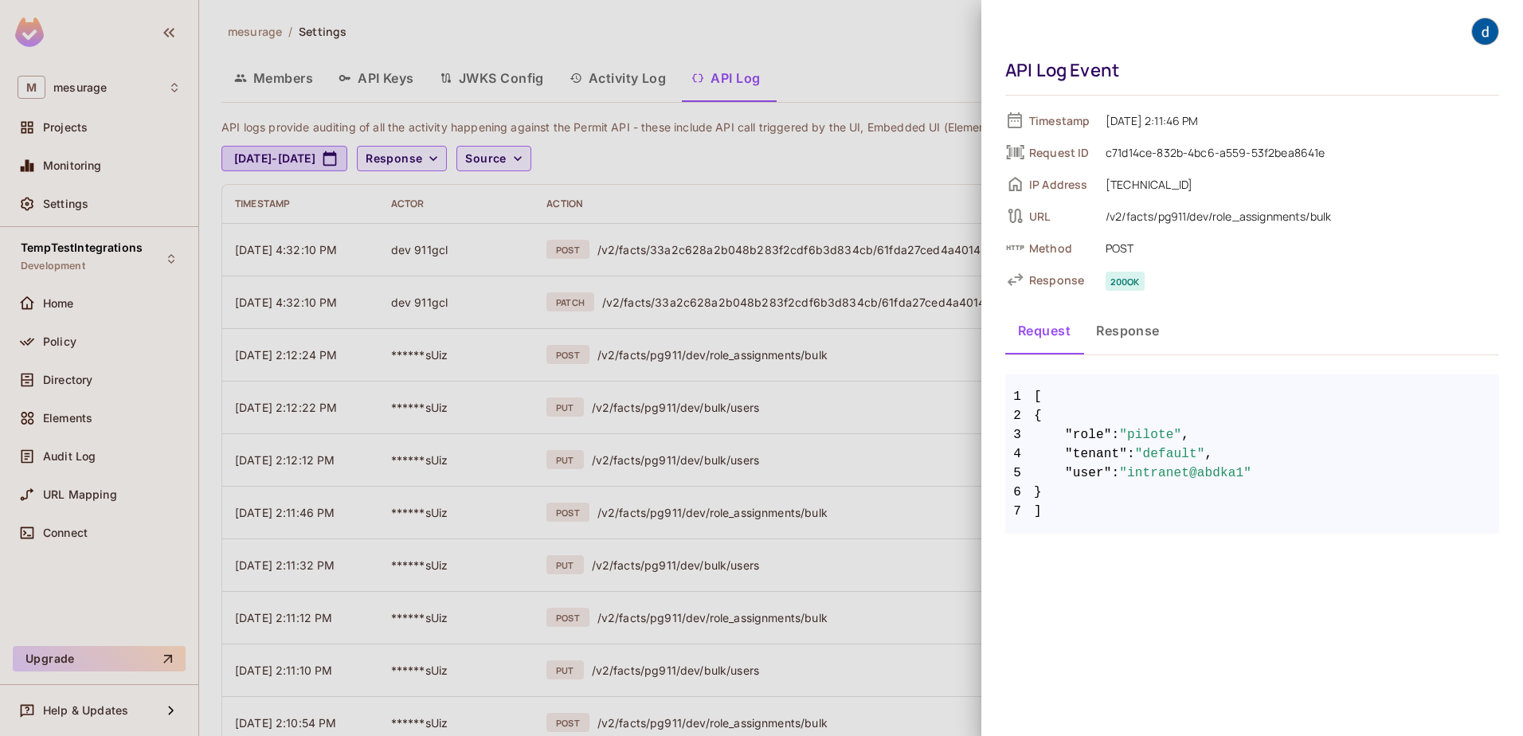
click at [859, 551] on div at bounding box center [761, 368] width 1523 height 736
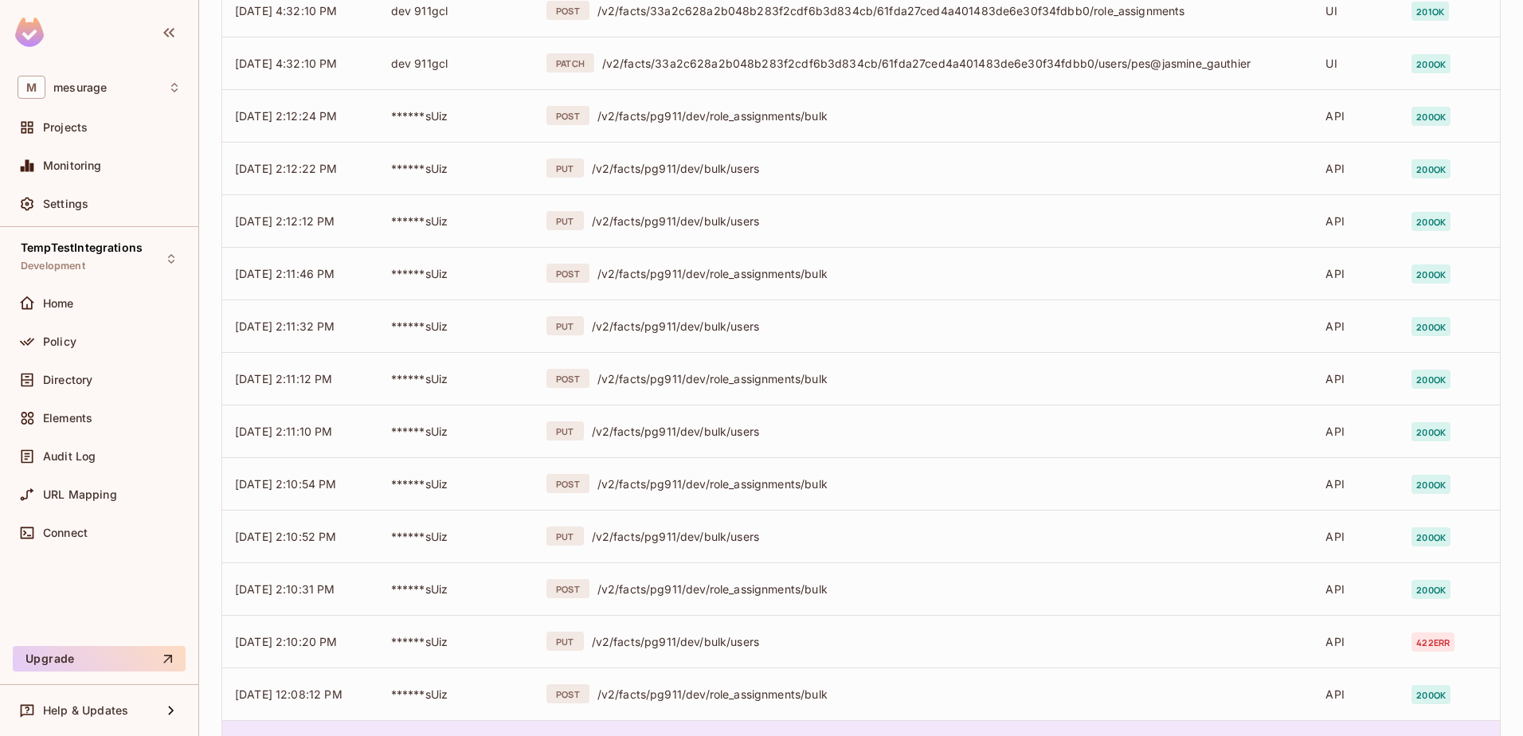
scroll to position [364, 0]
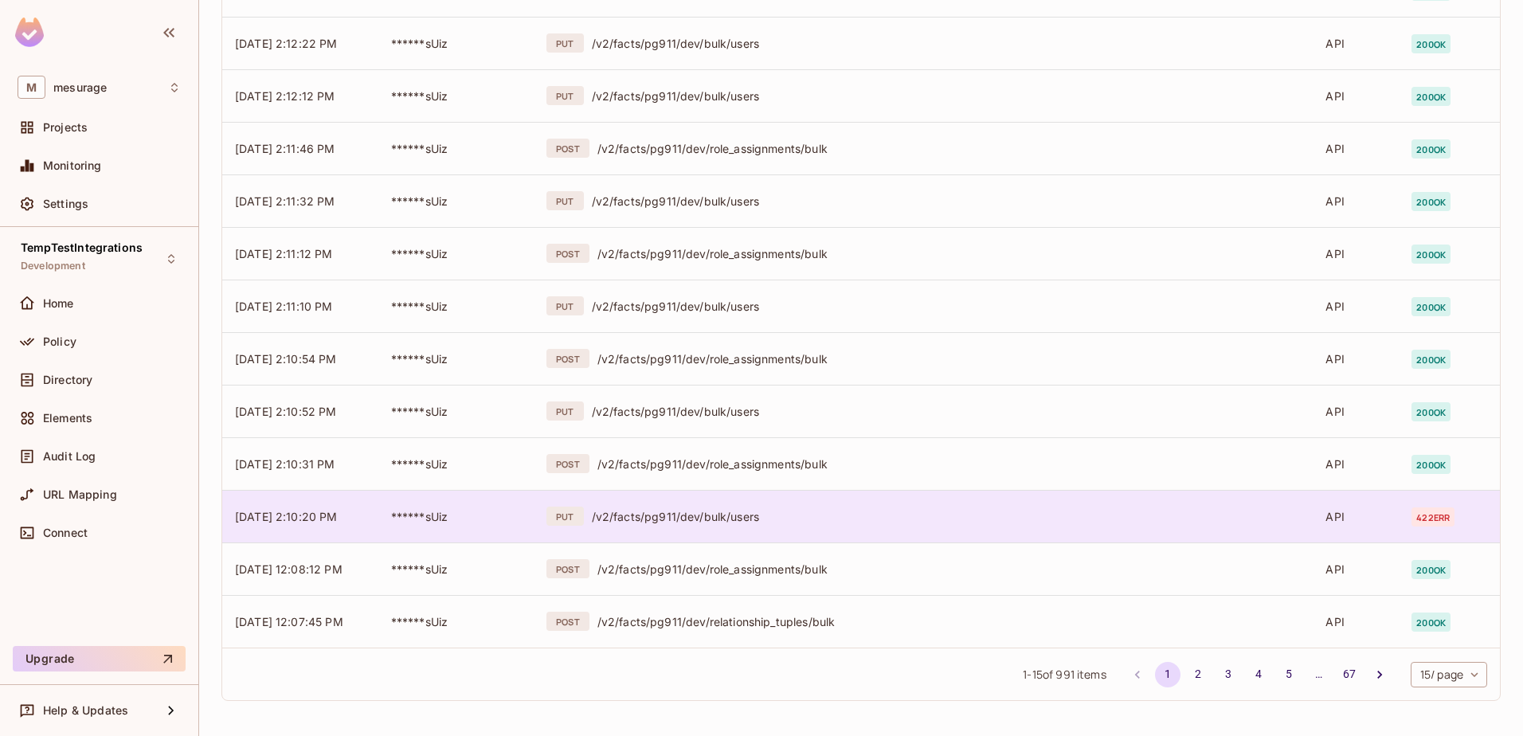
click at [713, 523] on div "PUT /v2/facts/pg911/dev/bulk/users" at bounding box center [922, 515] width 753 height 19
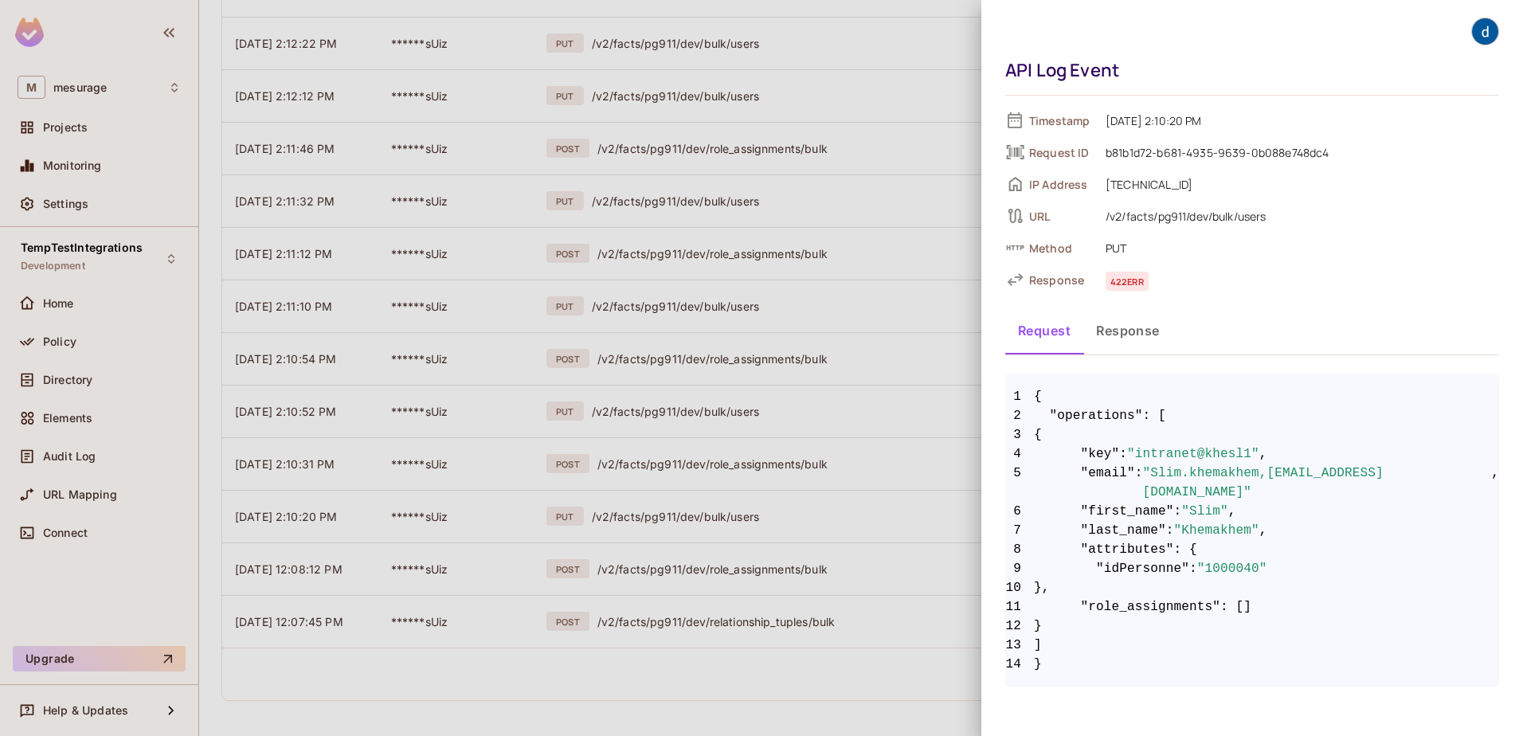
click at [757, 551] on div at bounding box center [761, 368] width 1523 height 736
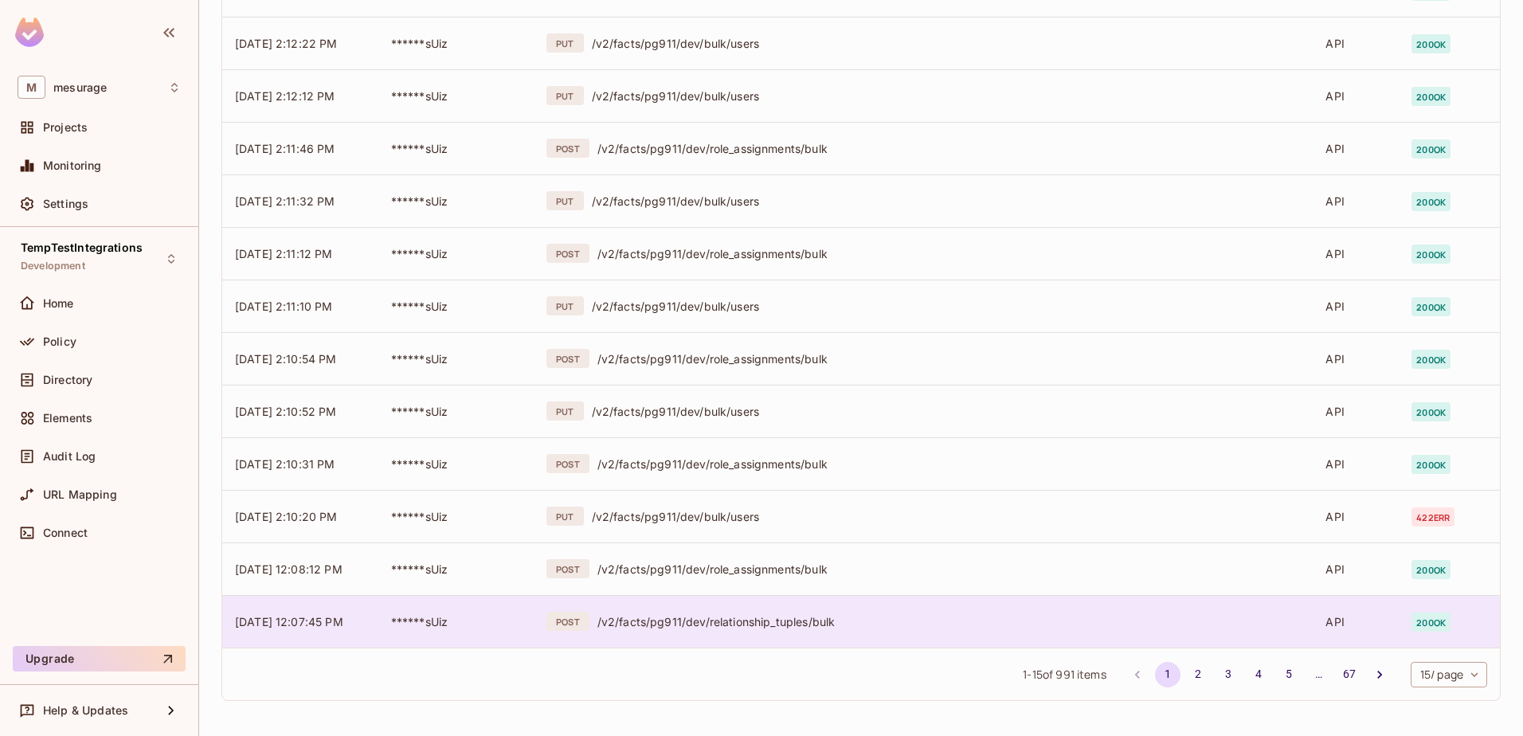
click at [760, 551] on div "/v2/facts/pg911/dev/relationship_tuples/bulk" at bounding box center [948, 621] width 703 height 15
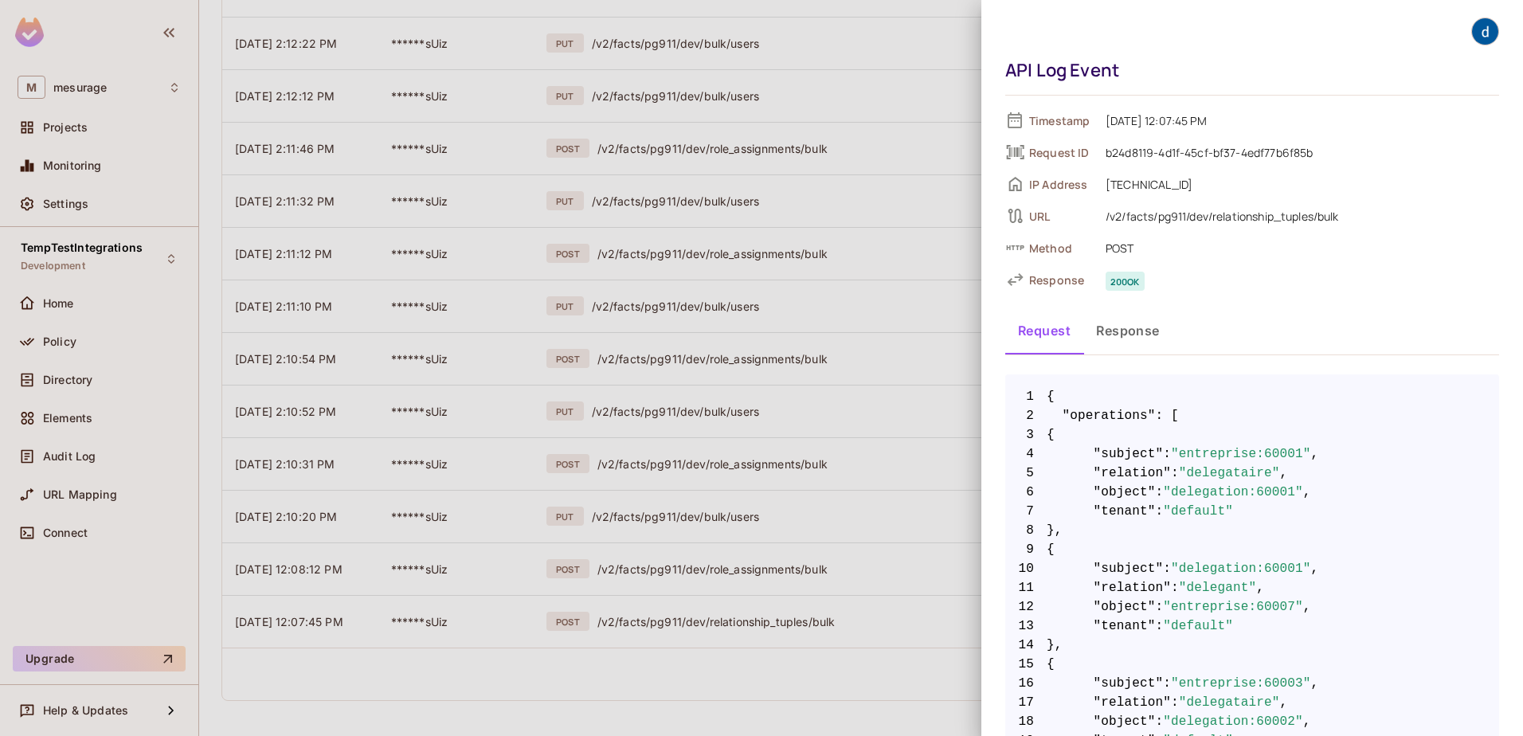
click at [756, 551] on div at bounding box center [761, 368] width 1523 height 736
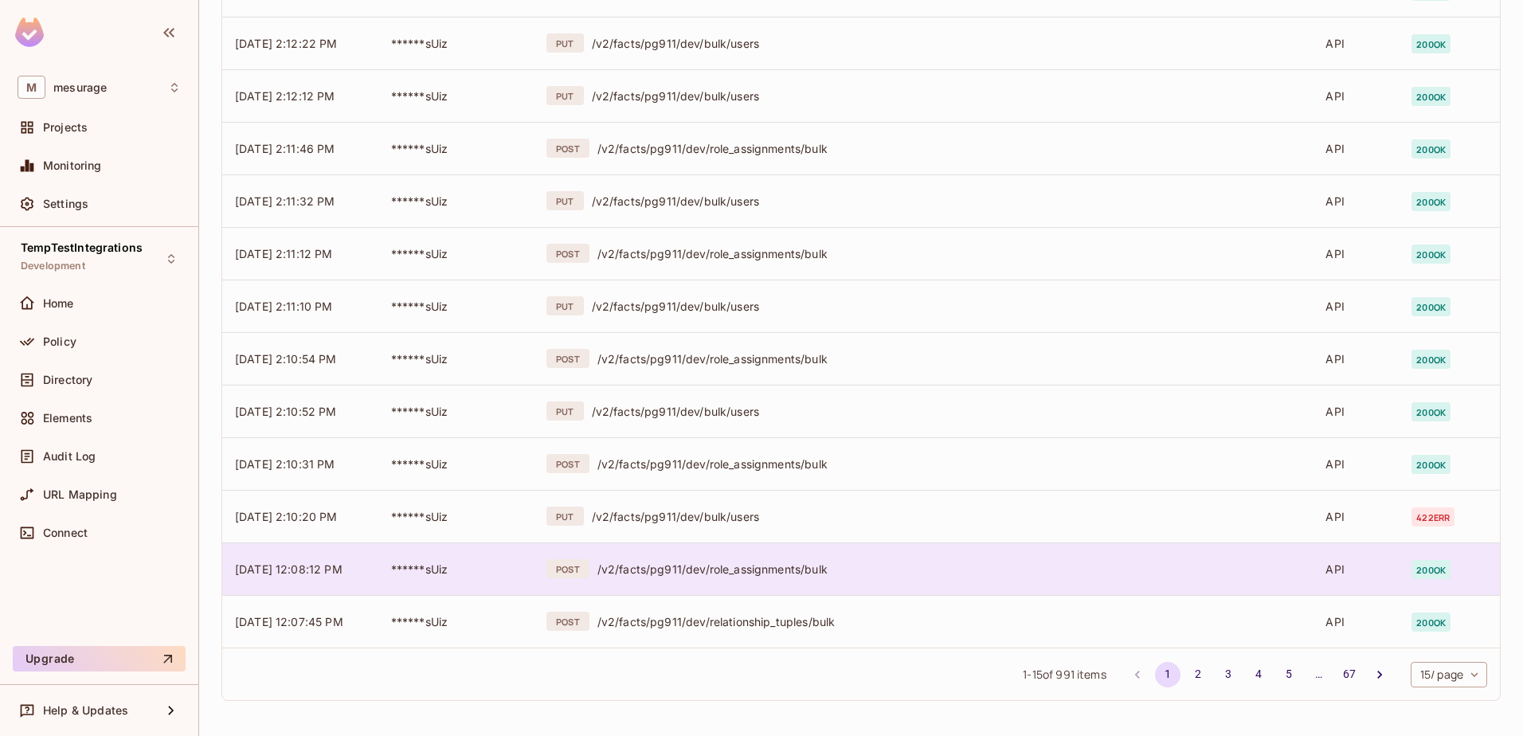
click at [756, 551] on div "/v2/facts/pg911/dev/role_assignments/bulk" at bounding box center [948, 568] width 703 height 15
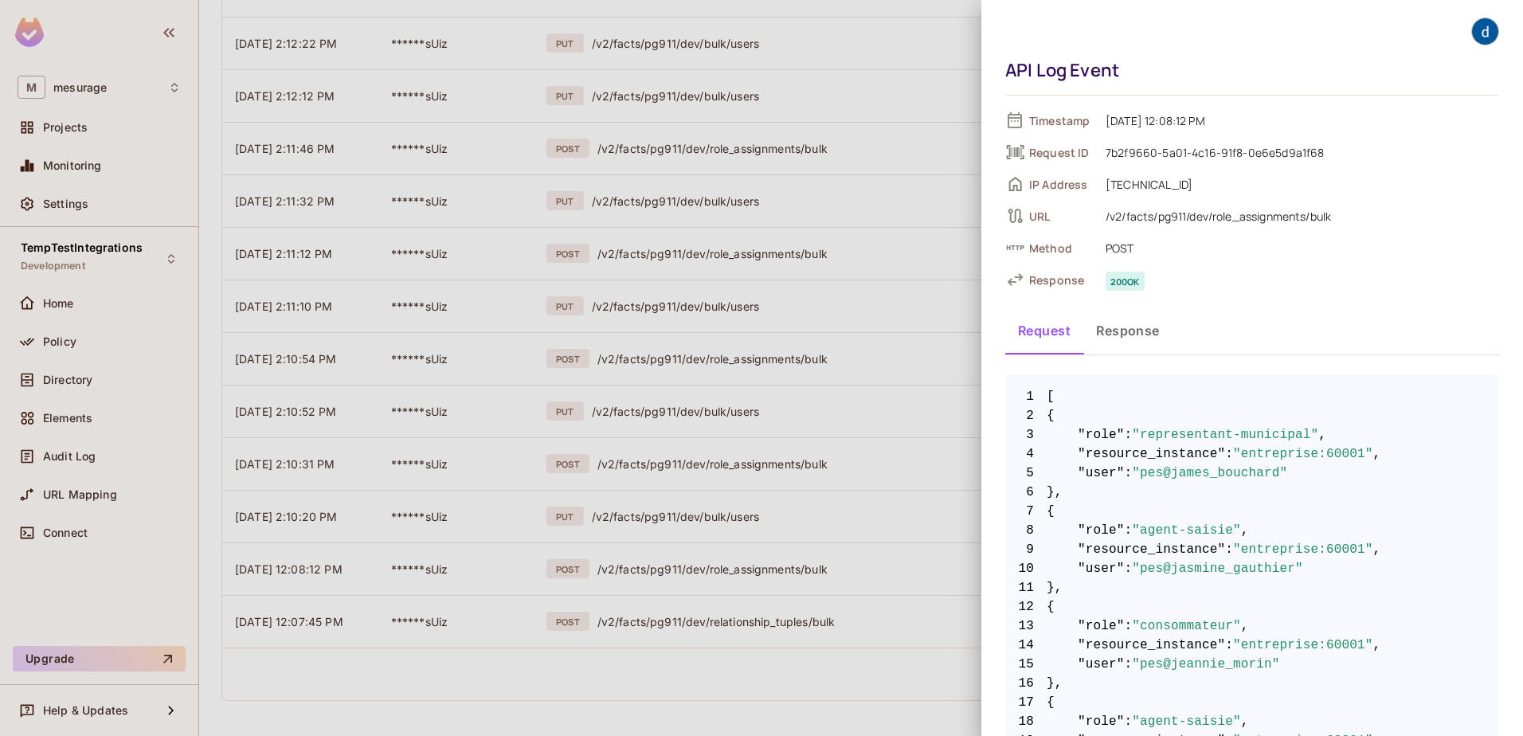
click at [741, 514] on div at bounding box center [761, 368] width 1523 height 736
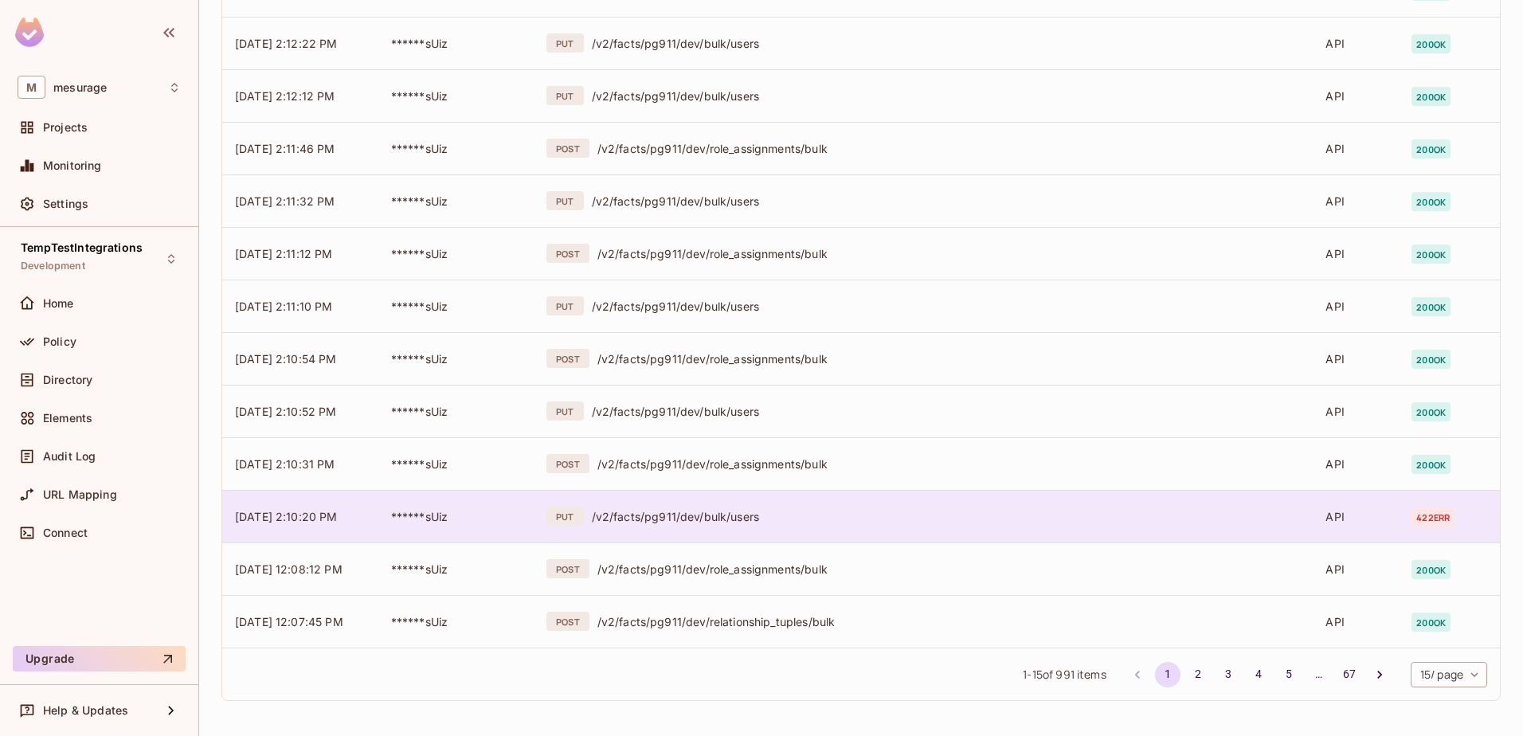
click at [740, 514] on div "/v2/facts/pg911/dev/bulk/users" at bounding box center [946, 516] width 709 height 15
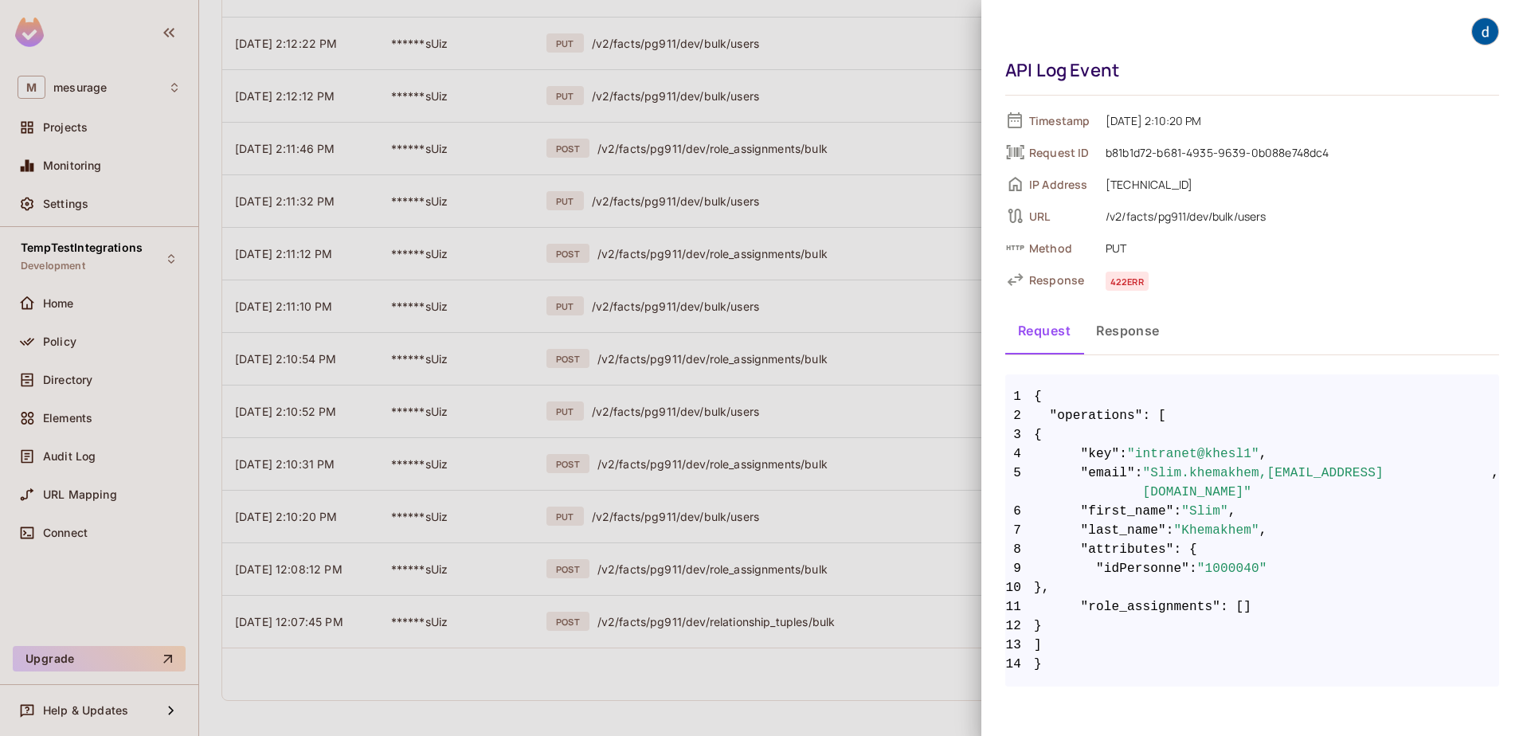
click at [740, 465] on div at bounding box center [761, 368] width 1523 height 736
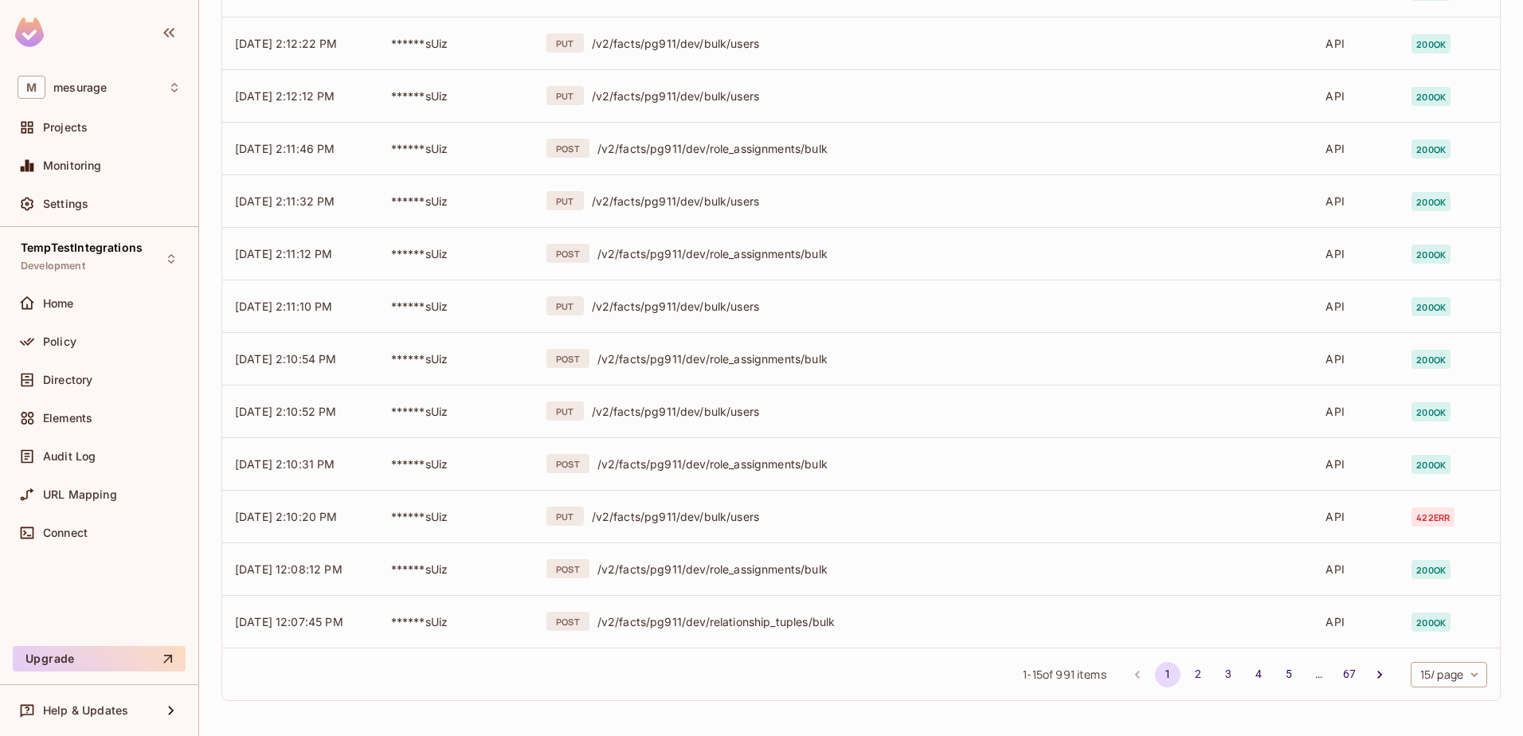
click at [740, 465] on div "/v2/facts/pg911/dev/role_assignments/bulk" at bounding box center [948, 463] width 703 height 15
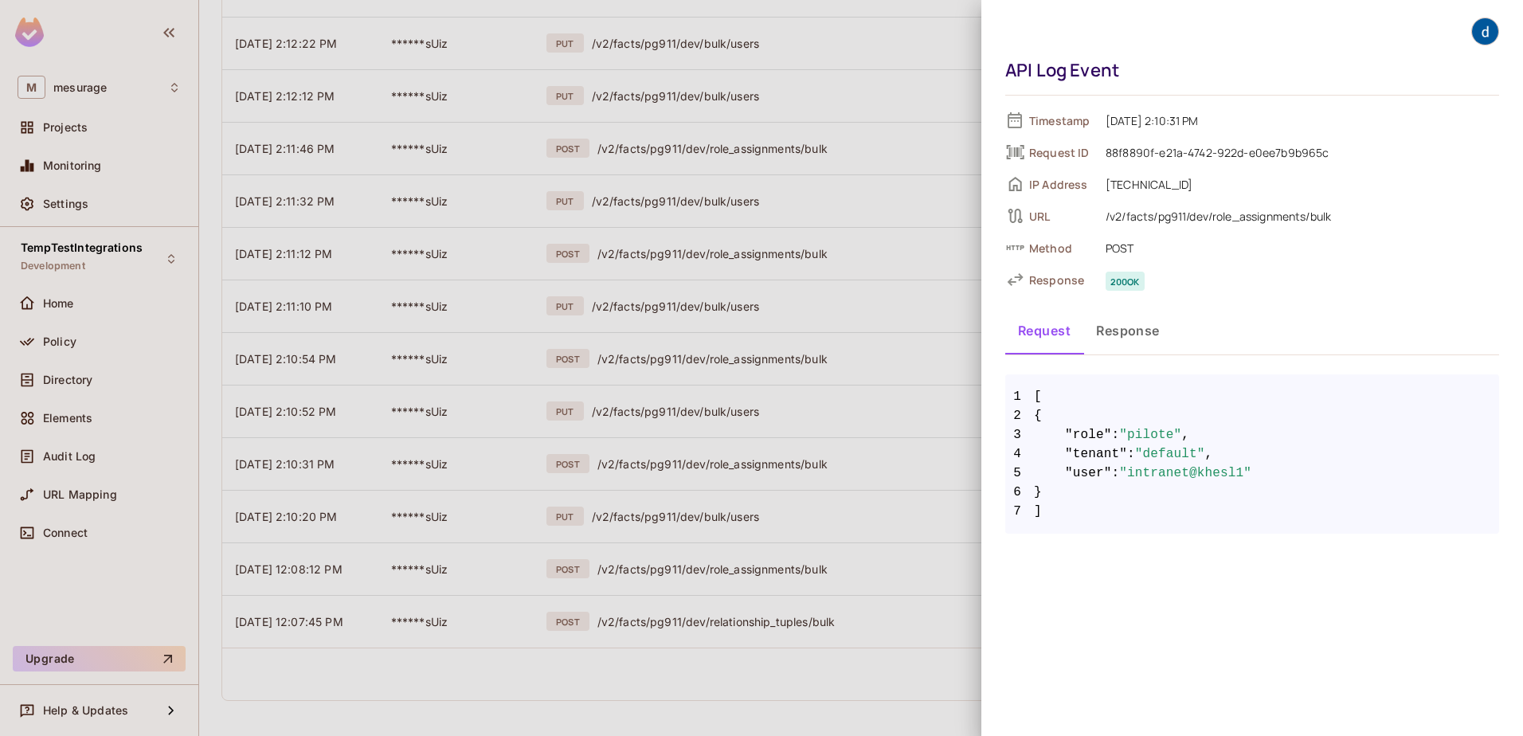
click at [722, 516] on div at bounding box center [761, 368] width 1523 height 736
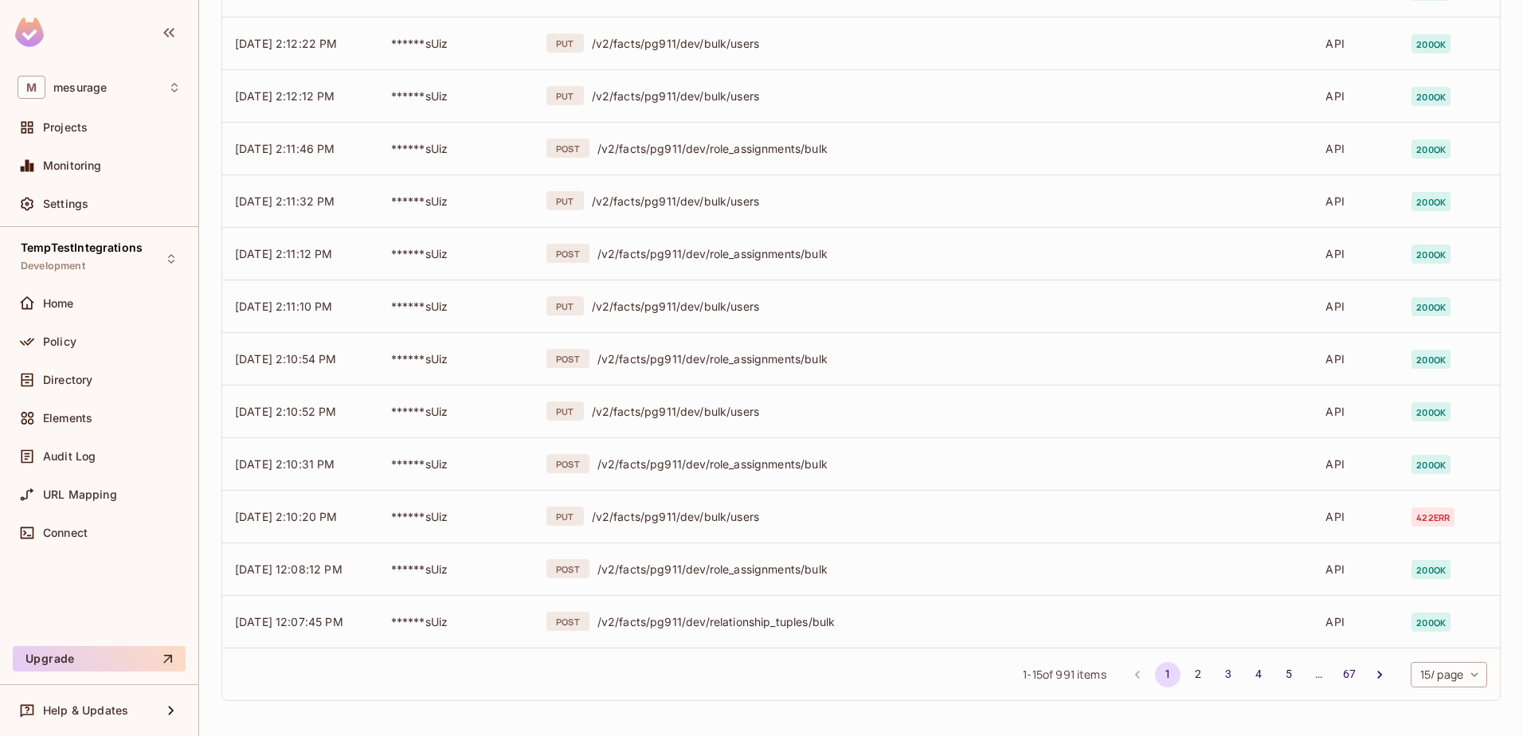
click at [722, 516] on div "/v2/facts/pg911/dev/bulk/users" at bounding box center [946, 516] width 709 height 15
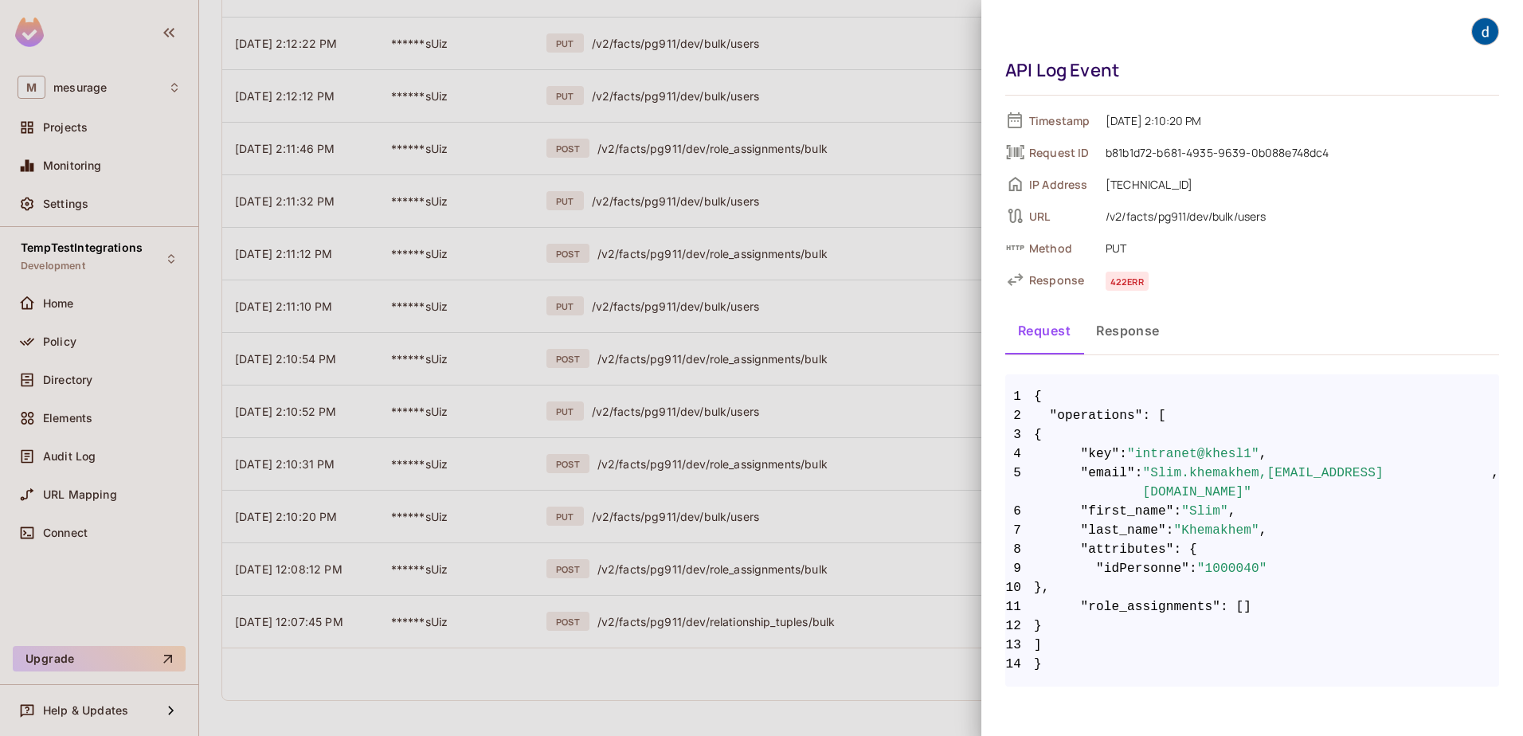
click at [759, 551] on div at bounding box center [761, 368] width 1523 height 736
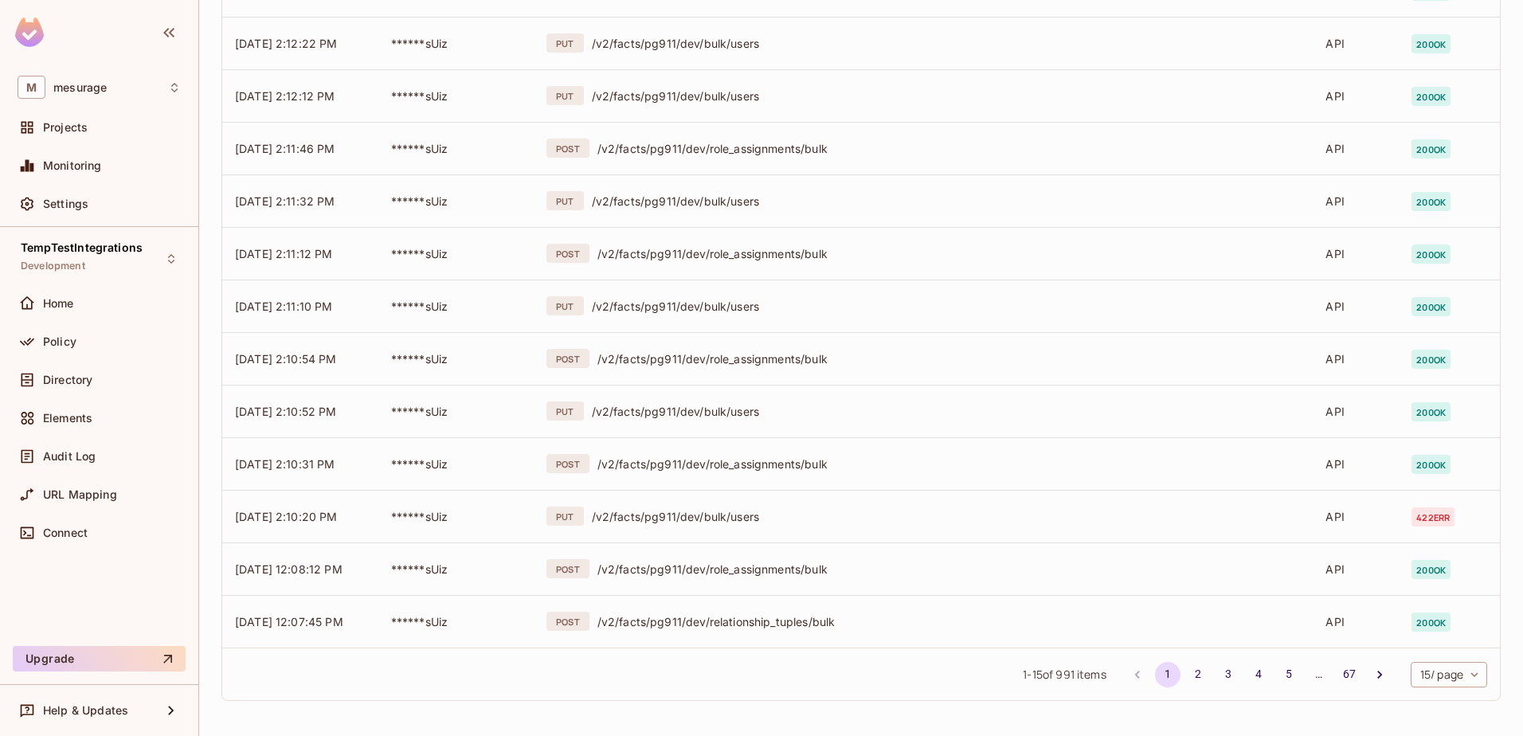
click at [759, 551] on div "/v2/facts/pg911/dev/role_assignments/bulk" at bounding box center [948, 568] width 703 height 15
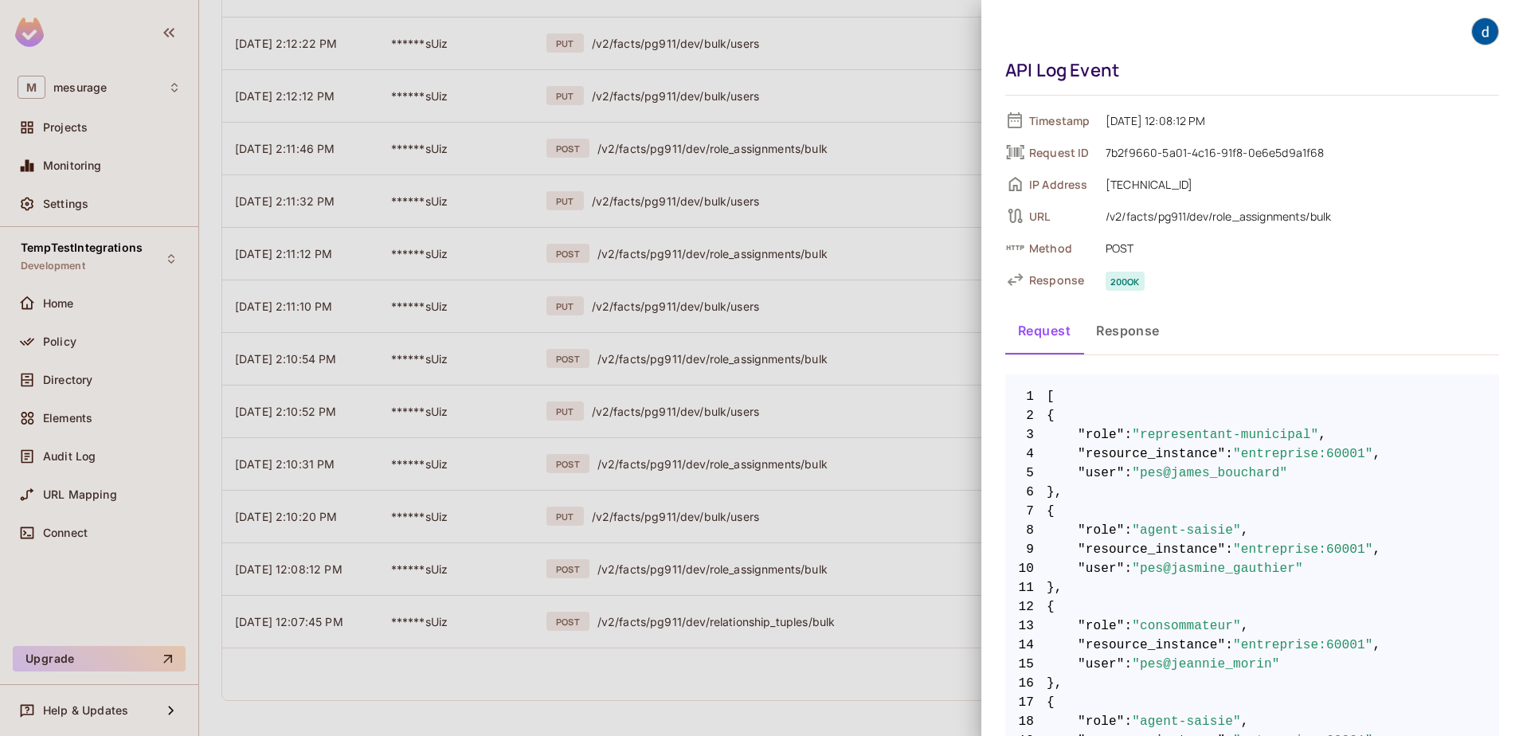
click at [750, 551] on div at bounding box center [761, 368] width 1523 height 736
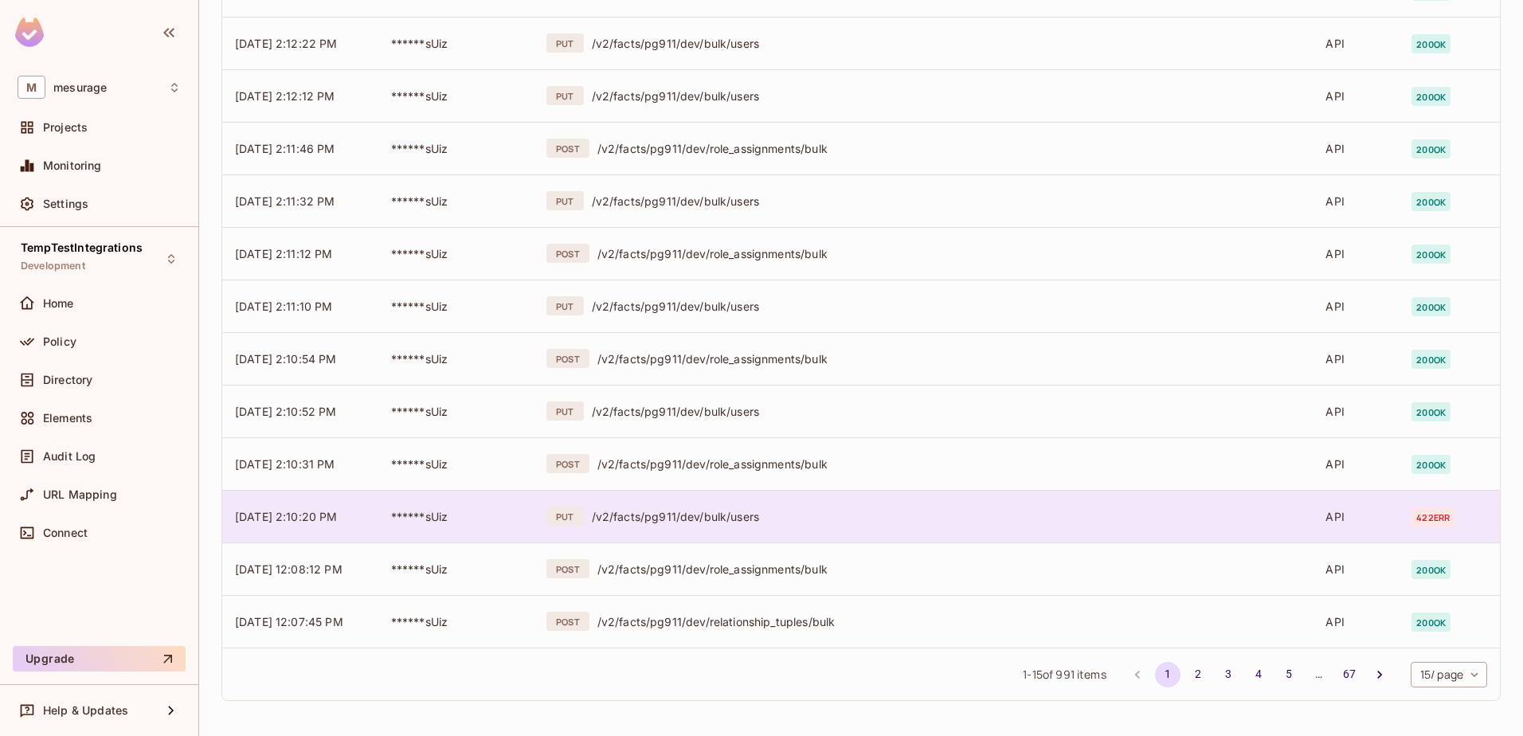
click at [671, 518] on div "/v2/facts/pg911/dev/bulk/users" at bounding box center [946, 516] width 709 height 15
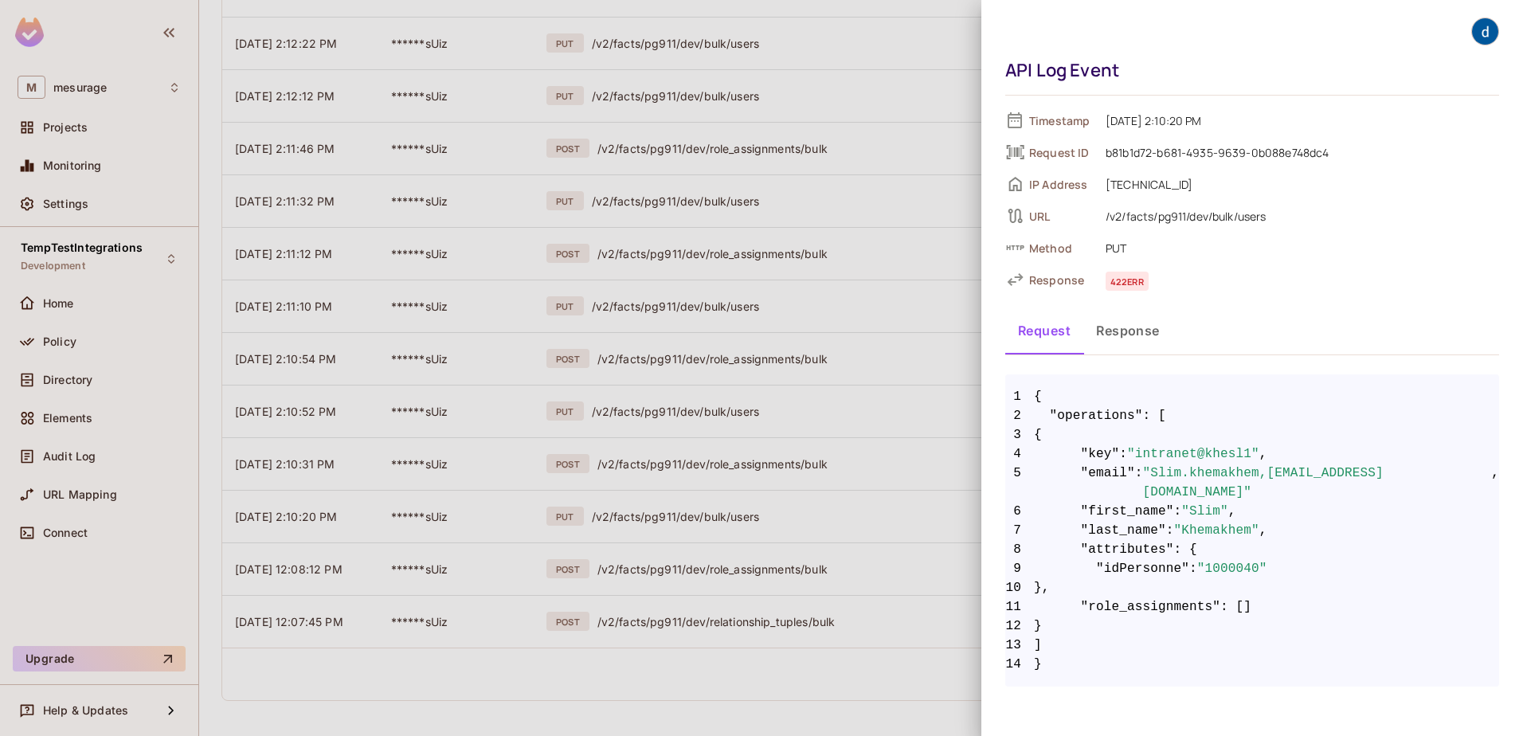
click at [673, 518] on div at bounding box center [761, 368] width 1523 height 736
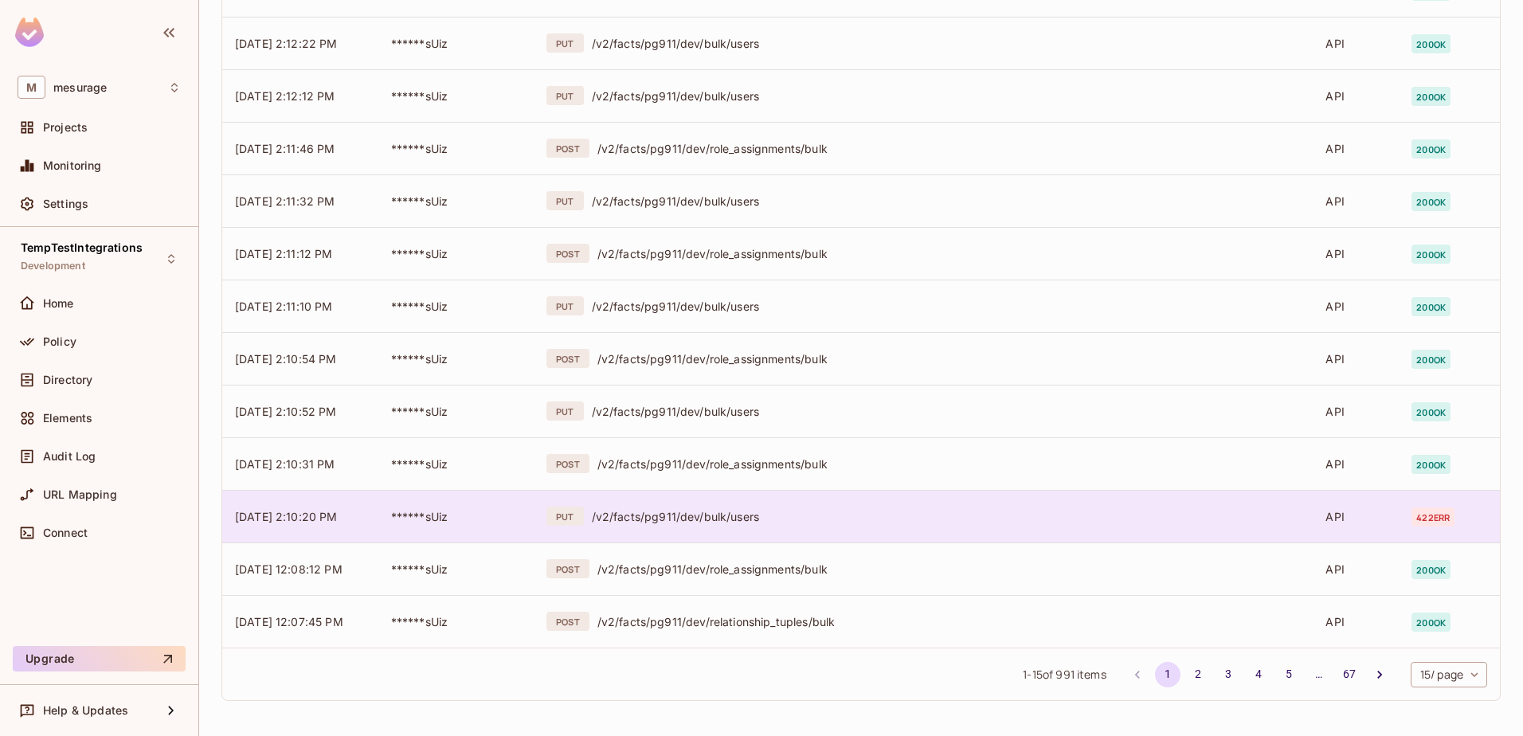
click at [1203, 518] on span "422 err" at bounding box center [1432, 516] width 43 height 19
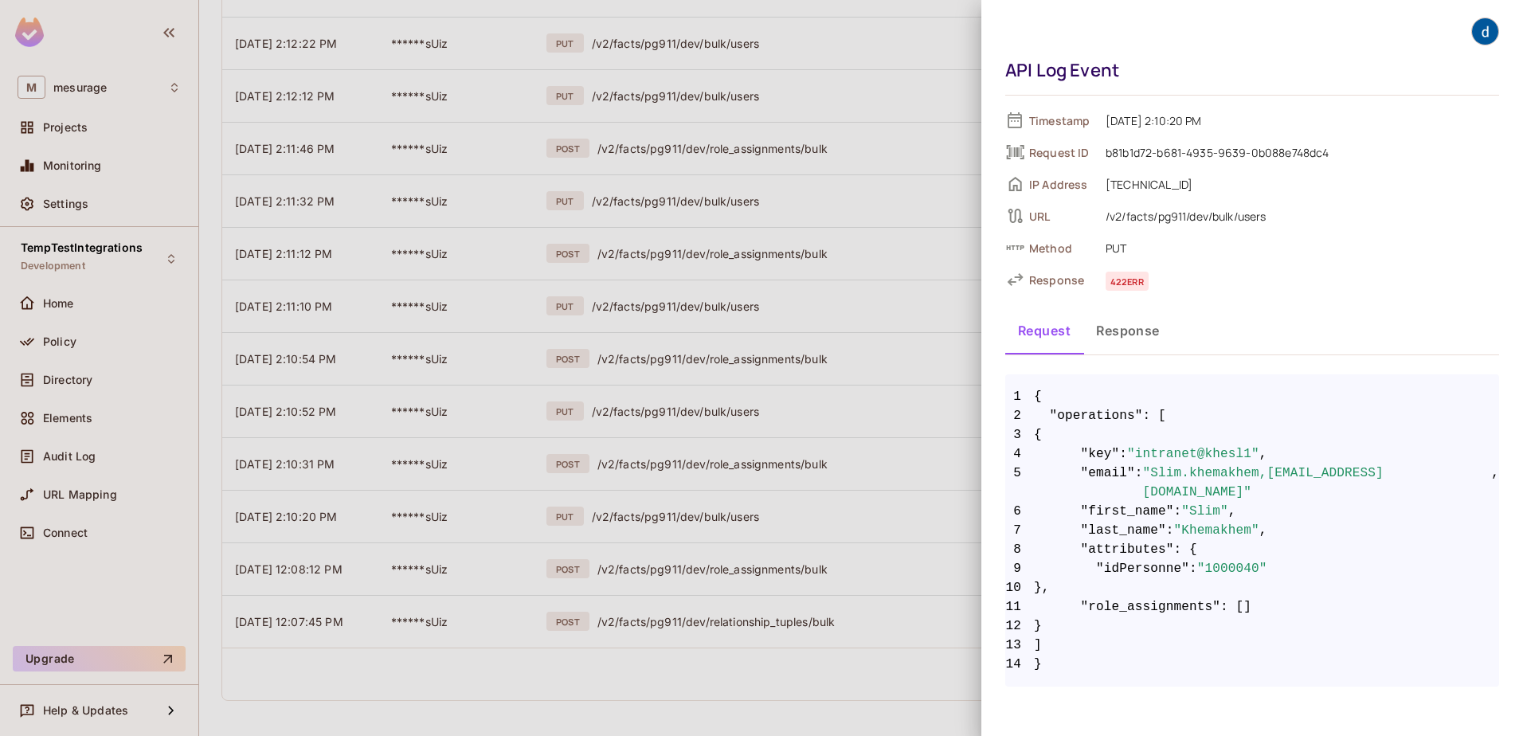
click at [749, 551] on div at bounding box center [761, 368] width 1523 height 736
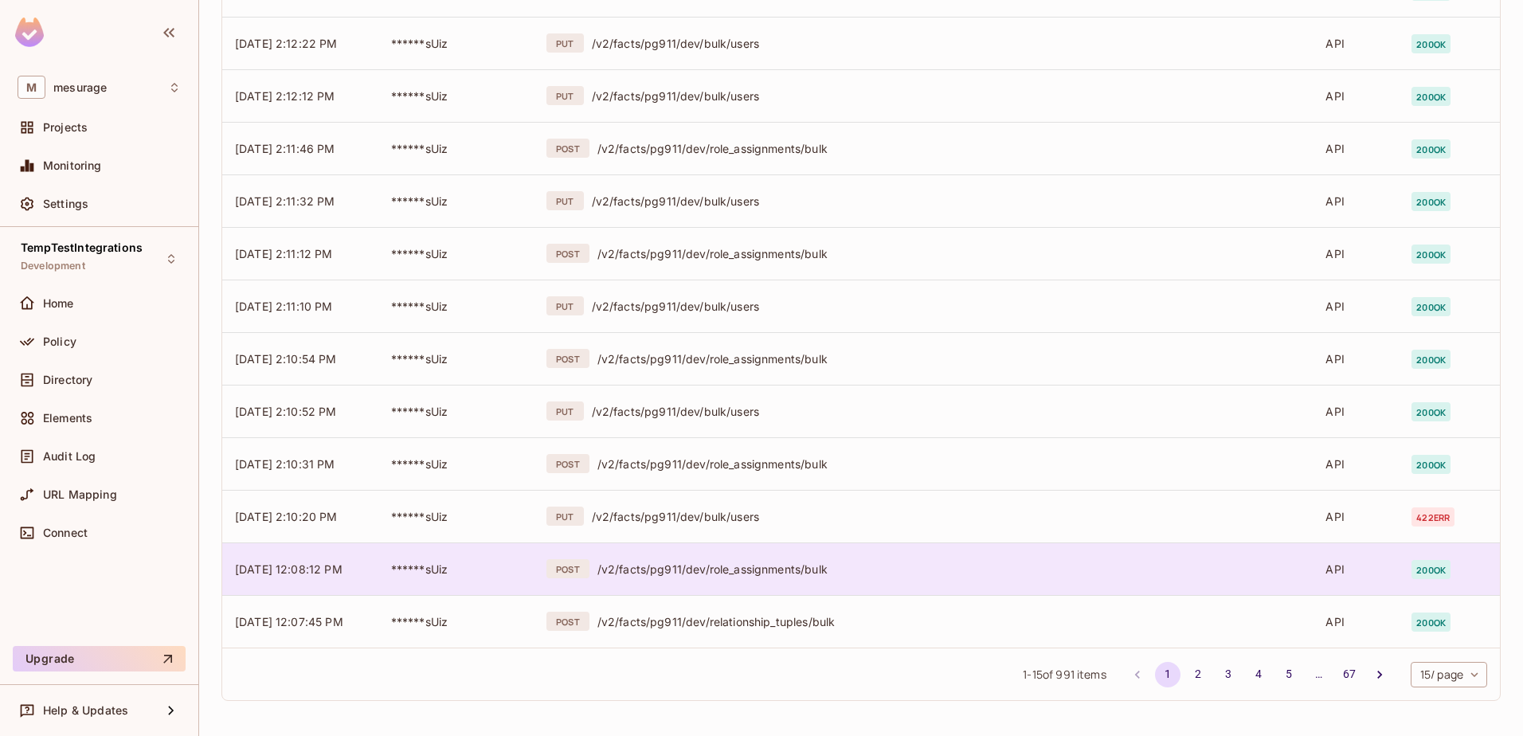
click at [749, 551] on div "/v2/facts/pg911/dev/role_assignments/bulk" at bounding box center [948, 568] width 703 height 15
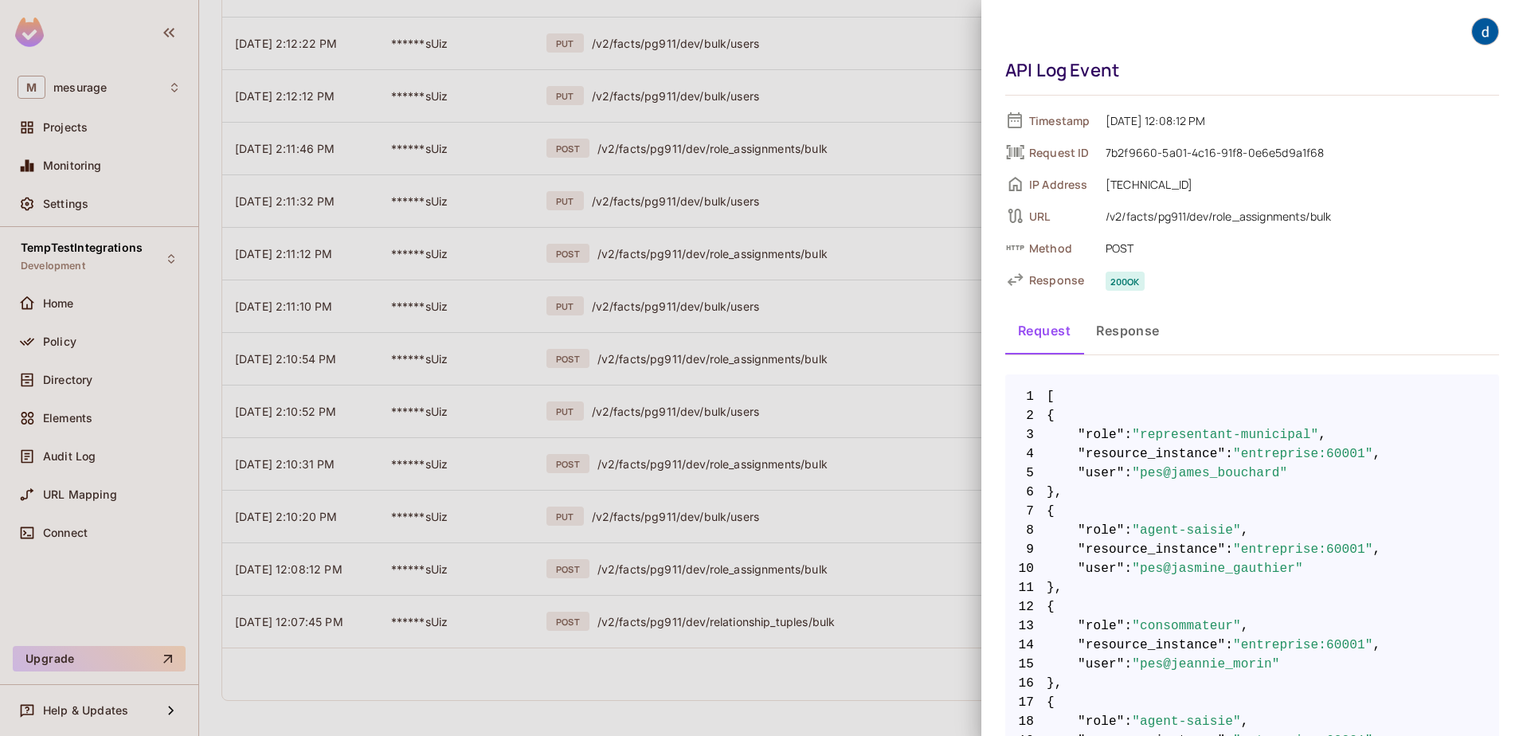
click at [729, 515] on div at bounding box center [761, 368] width 1523 height 736
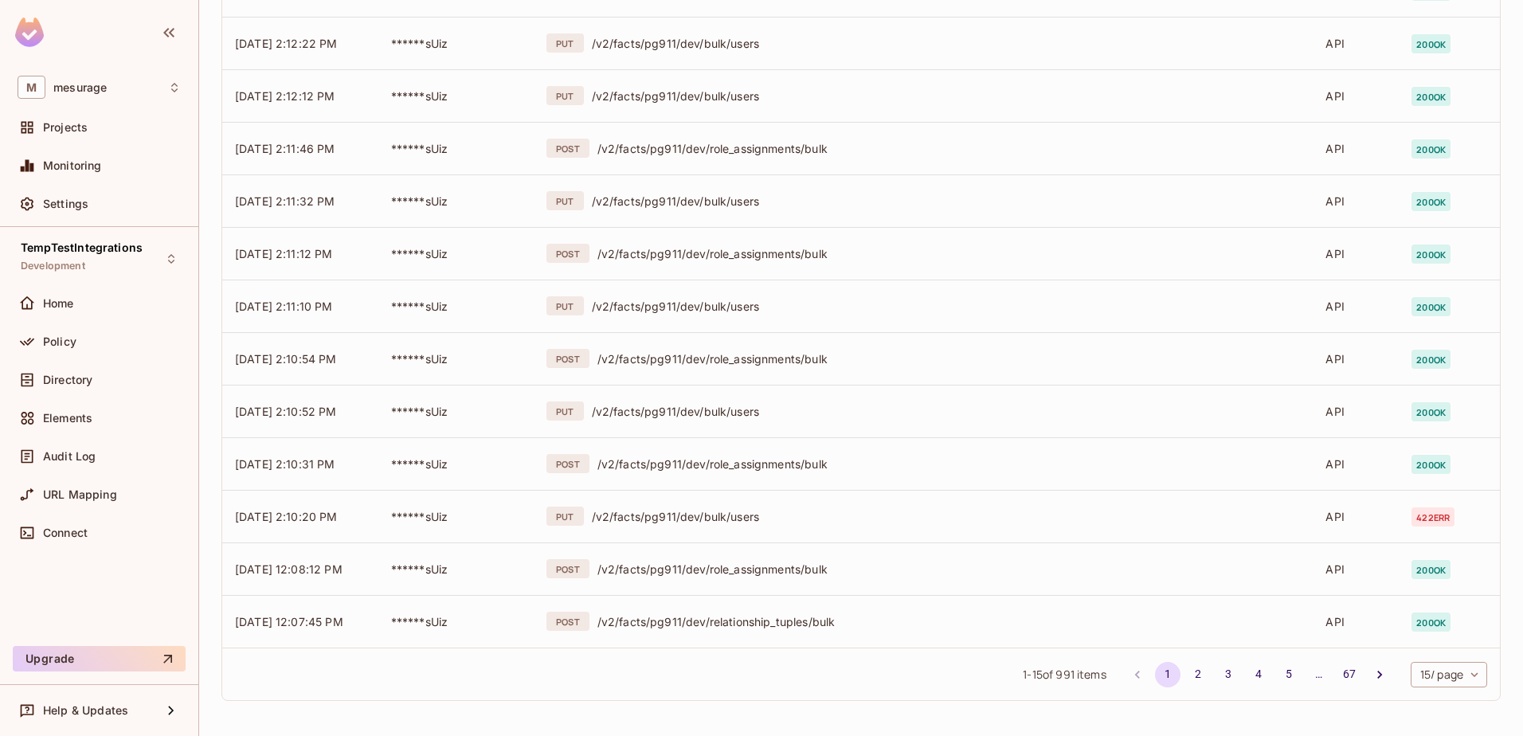
click at [729, 515] on div "/v2/facts/pg911/dev/bulk/users" at bounding box center [946, 516] width 709 height 15
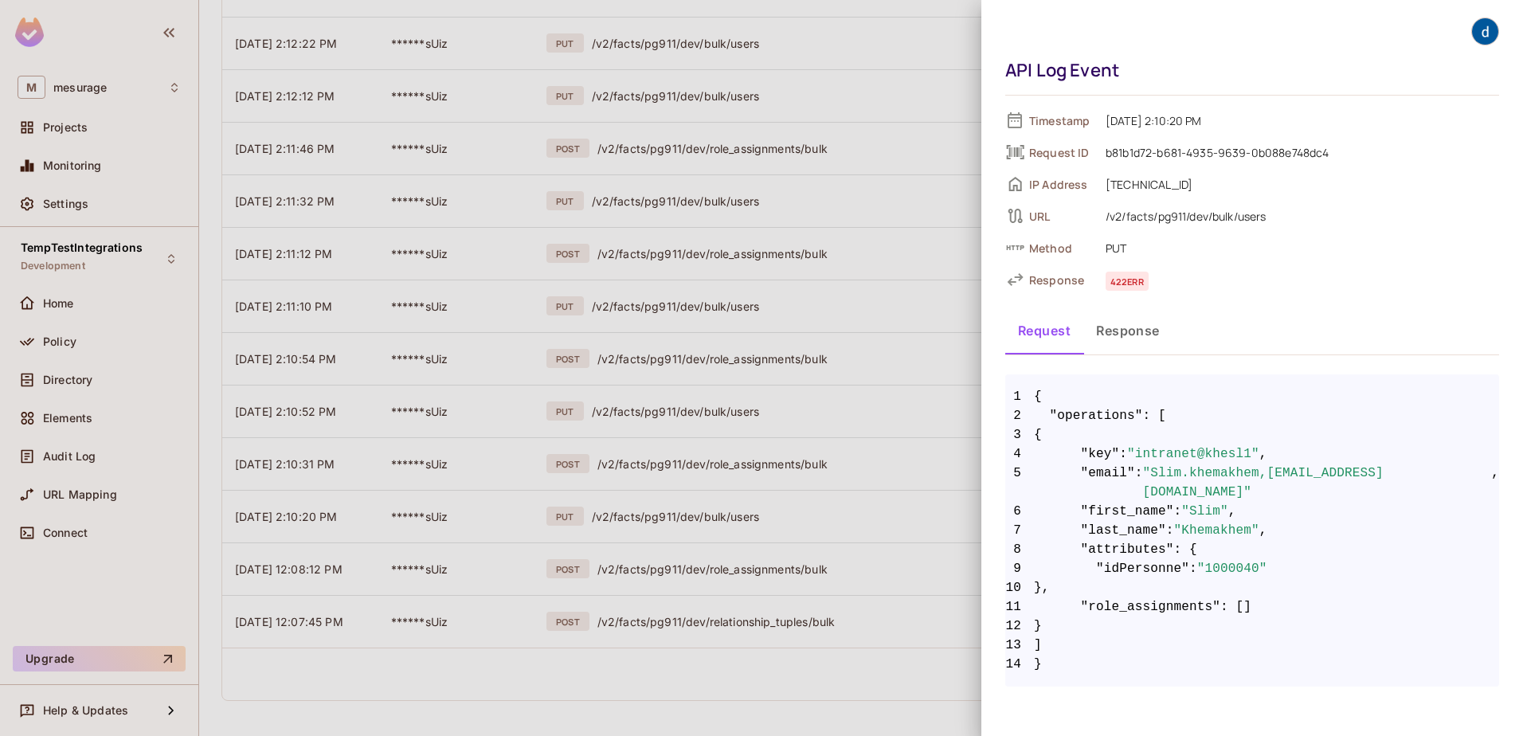
click at [1203, 551] on span ""1000040"" at bounding box center [1232, 568] width 70 height 19
copy span "1000040"
click at [643, 551] on div at bounding box center [761, 368] width 1523 height 736
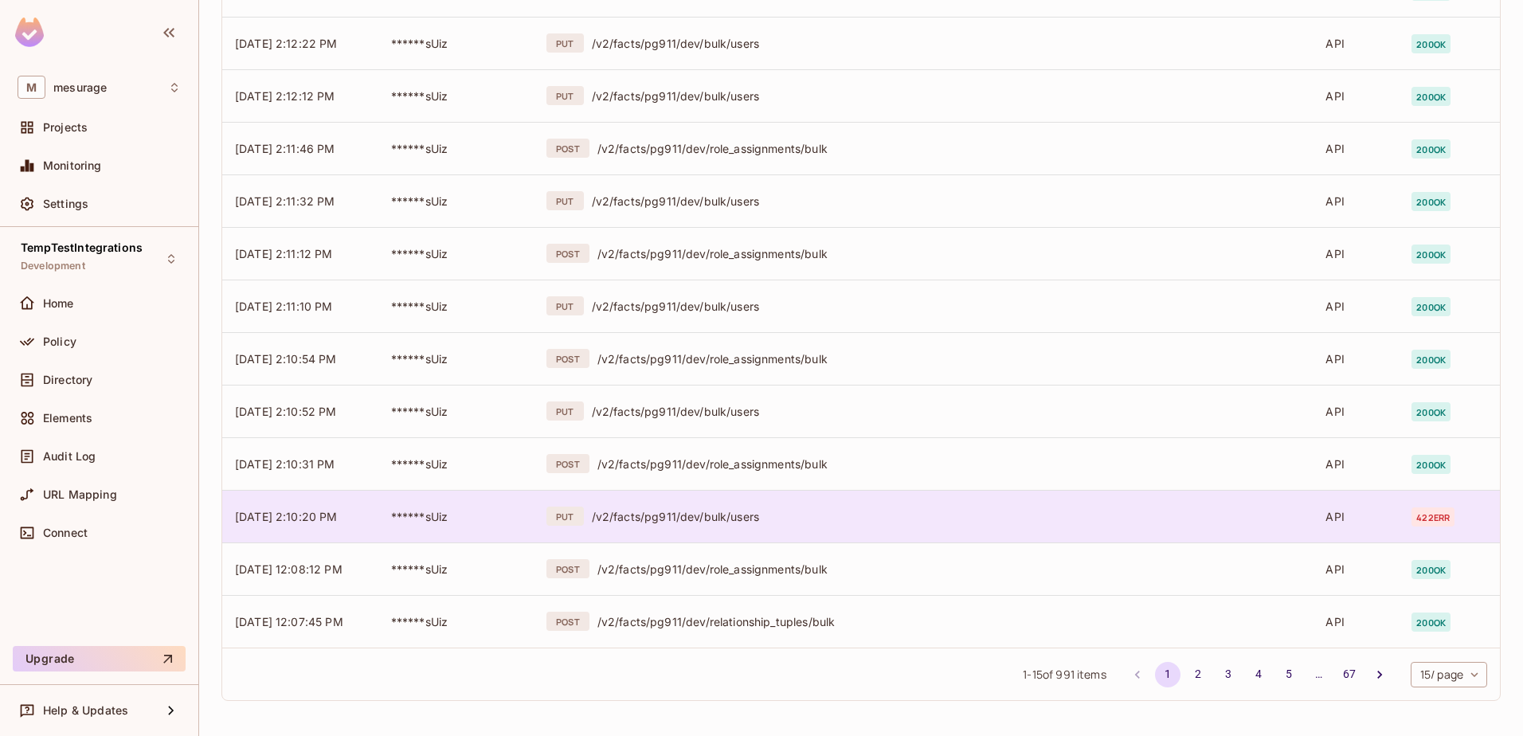
click at [709, 513] on div "/v2/facts/pg911/dev/bulk/users" at bounding box center [946, 516] width 709 height 15
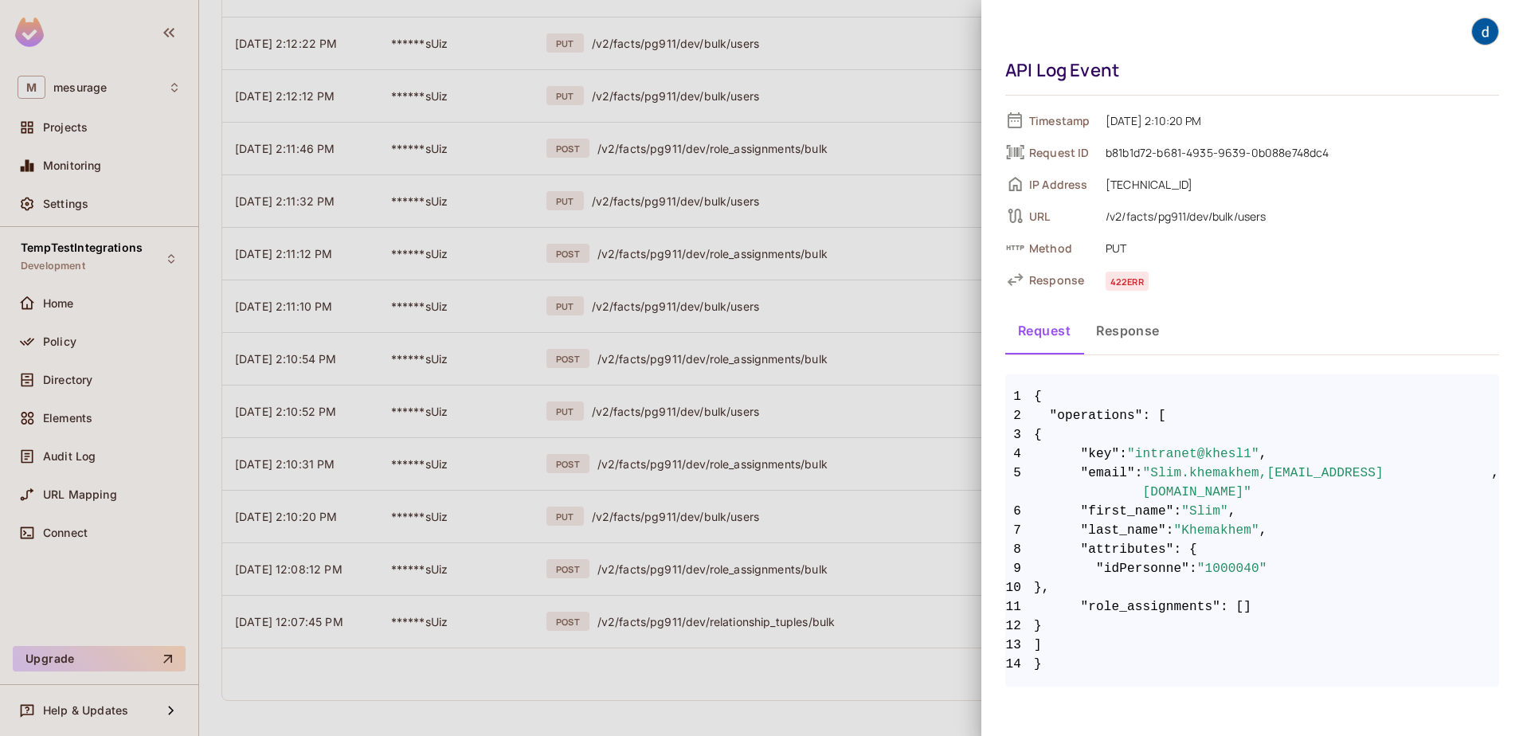
click at [1203, 551] on span ""1000040"" at bounding box center [1232, 568] width 70 height 19
drag, startPoint x: 1214, startPoint y: 549, endPoint x: 1255, endPoint y: 547, distance: 40.6
click at [1203, 551] on span "9 "idPersonne" : "1000040"" at bounding box center [1252, 568] width 494 height 19
copy span ""idPersonne" : "1000040""
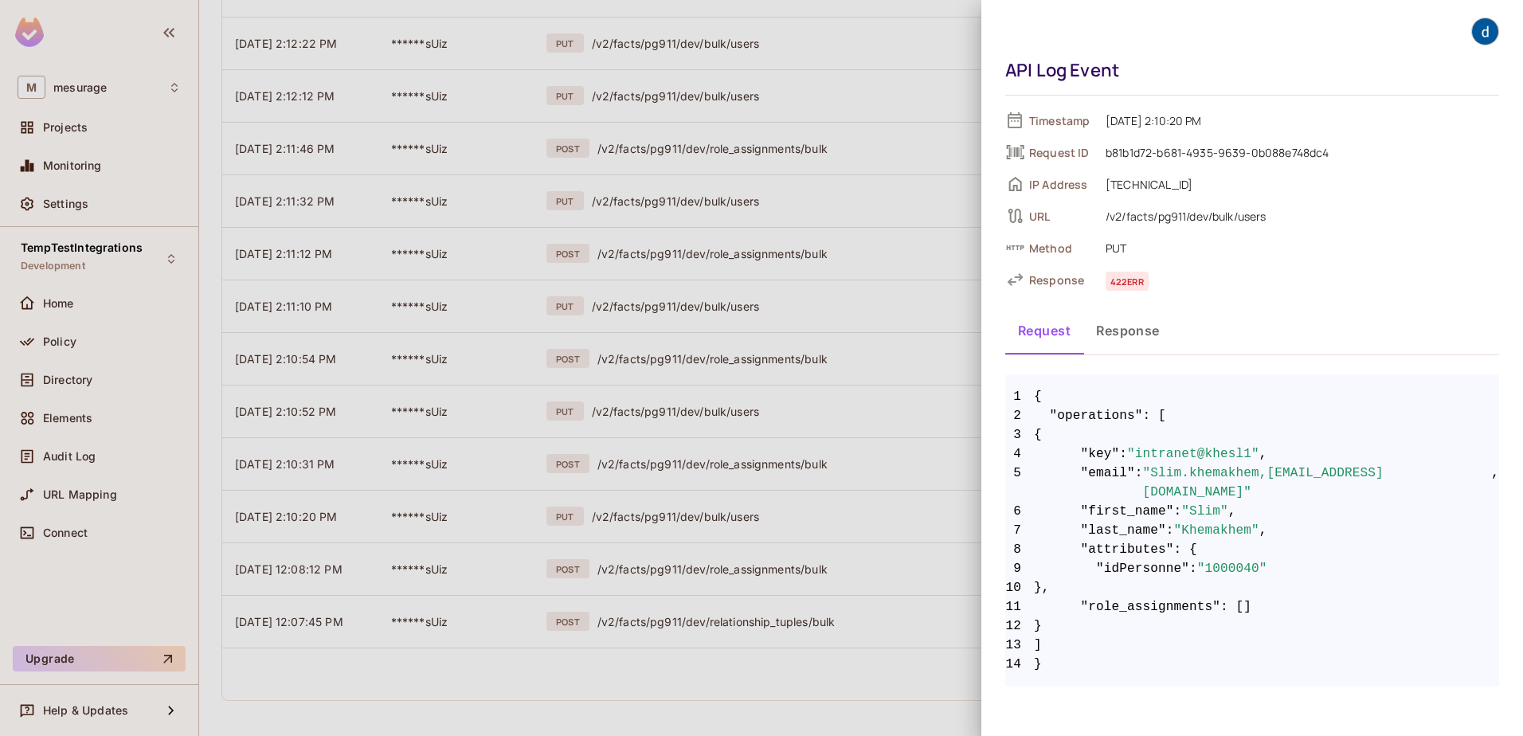
click at [1118, 521] on span ""last_name"" at bounding box center [1123, 530] width 85 height 19
drag, startPoint x: 1079, startPoint y: 455, endPoint x: 1247, endPoint y: 454, distance: 168.0
click at [1203, 454] on span "4 "key" : "intranet@khesl1" ," at bounding box center [1252, 453] width 494 height 19
copy span ""key" : "intranet@khesl1""
click at [891, 234] on div at bounding box center [761, 368] width 1523 height 736
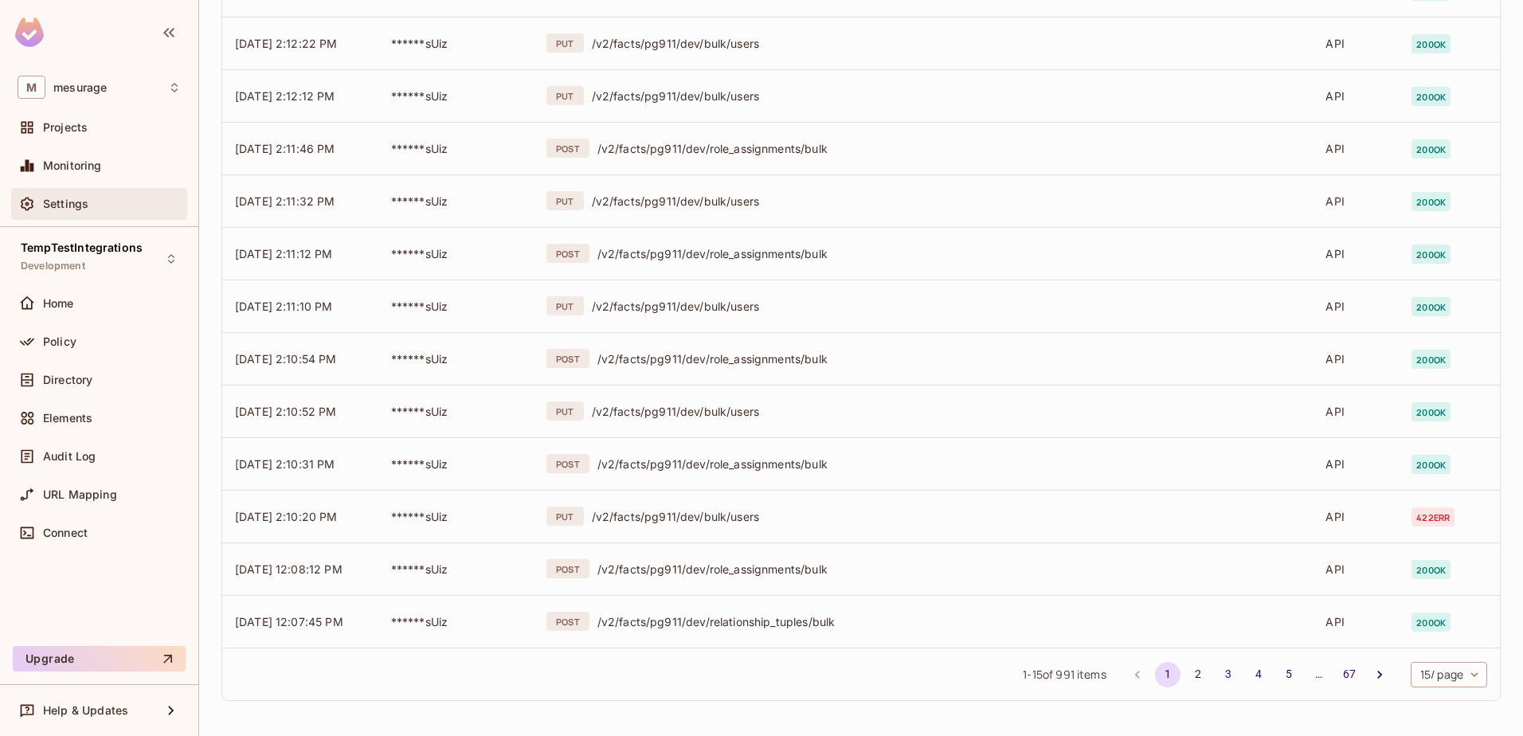
click at [57, 203] on span "Settings" at bounding box center [65, 203] width 45 height 13
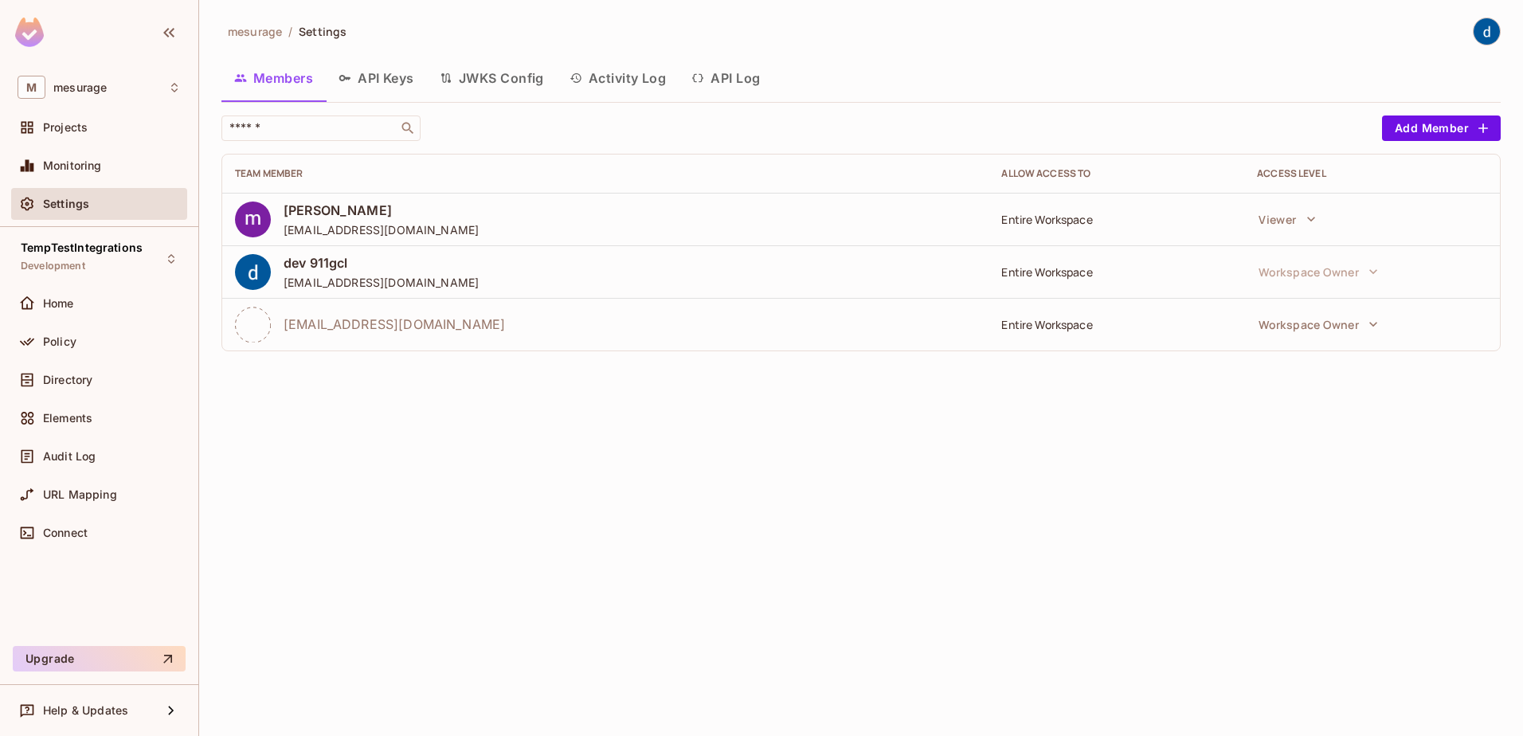
click at [506, 76] on button "JWKS Config" at bounding box center [492, 78] width 130 height 40
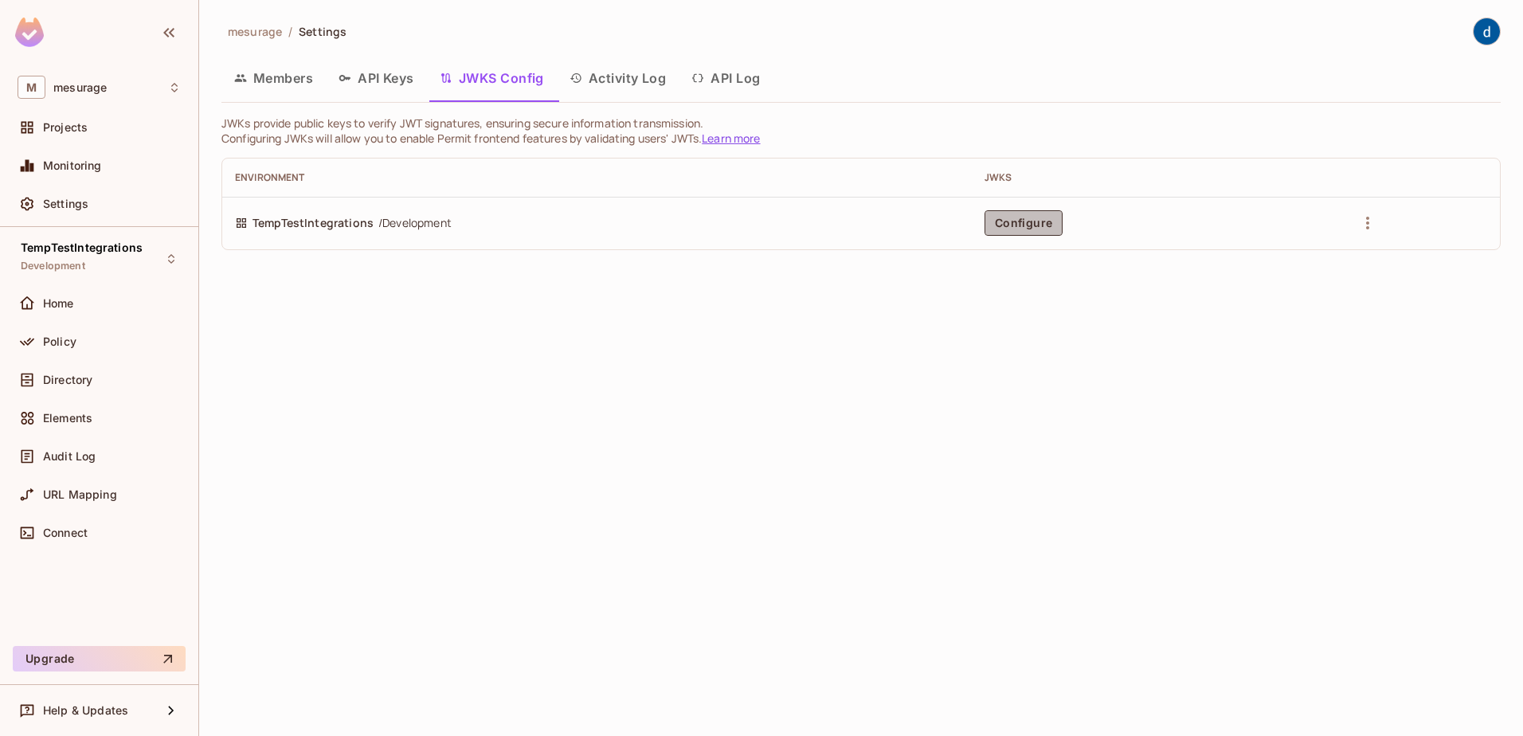
click at [1018, 221] on button "Configure" at bounding box center [1023, 222] width 78 height 25
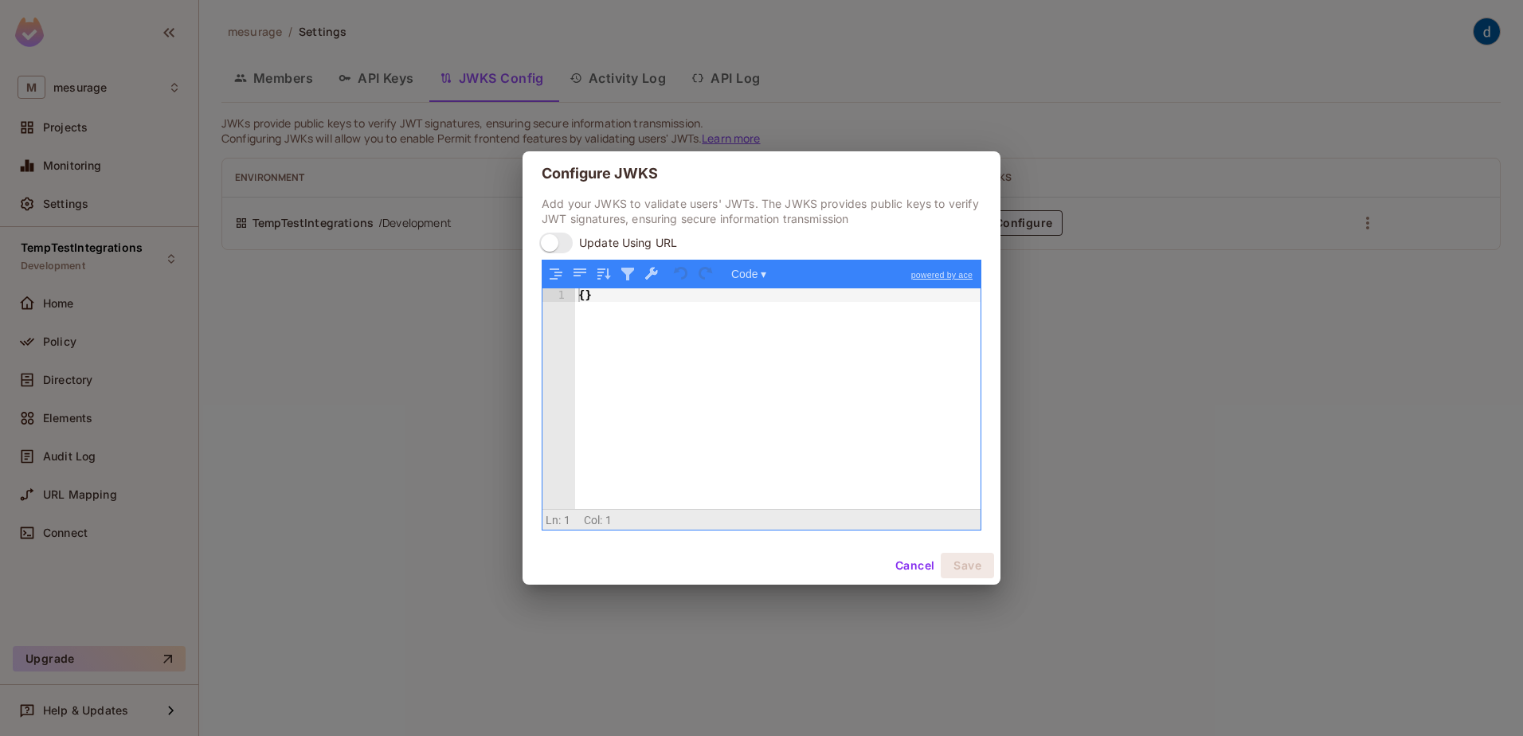
click at [911, 551] on button "Cancel" at bounding box center [915, 565] width 52 height 25
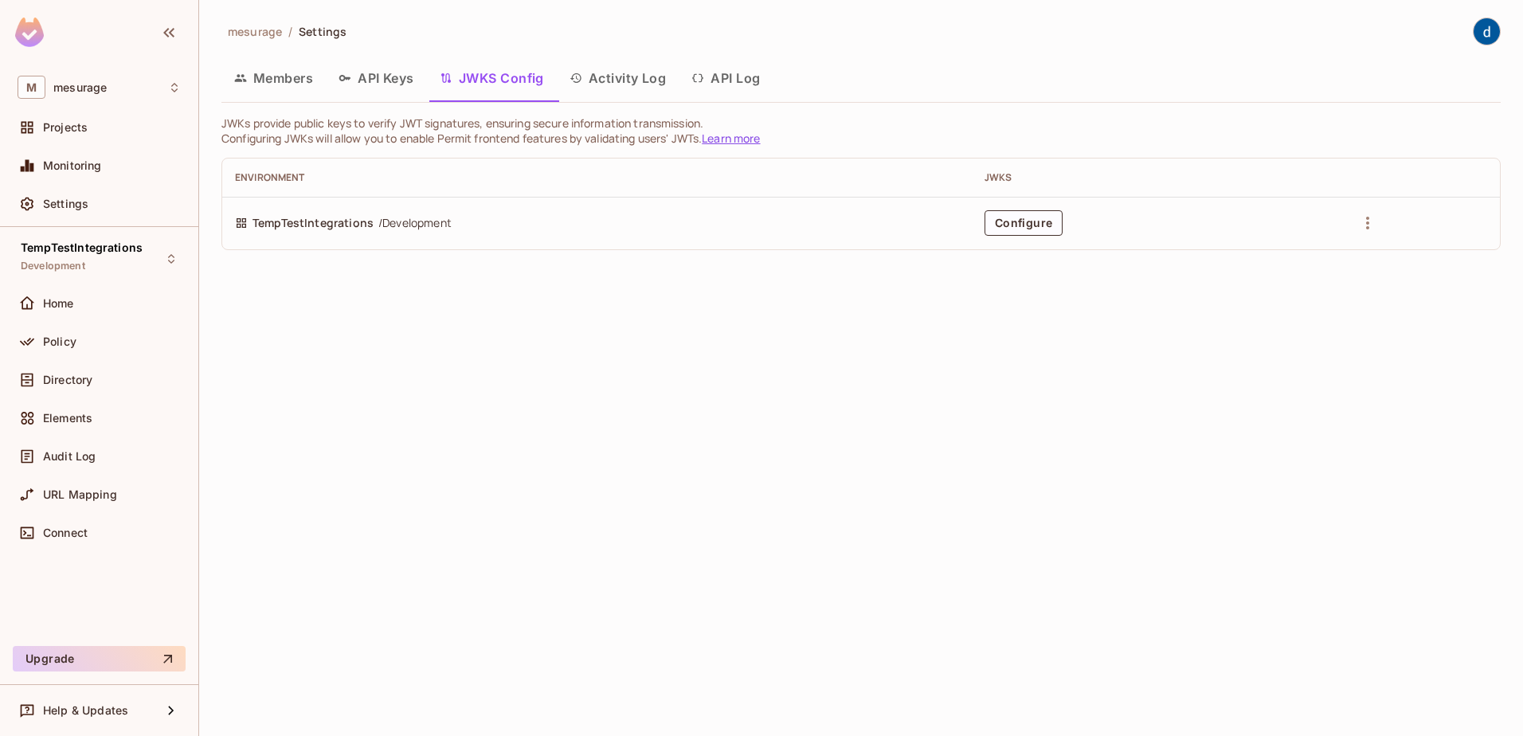
click at [614, 73] on button "Activity Log" at bounding box center [618, 78] width 123 height 40
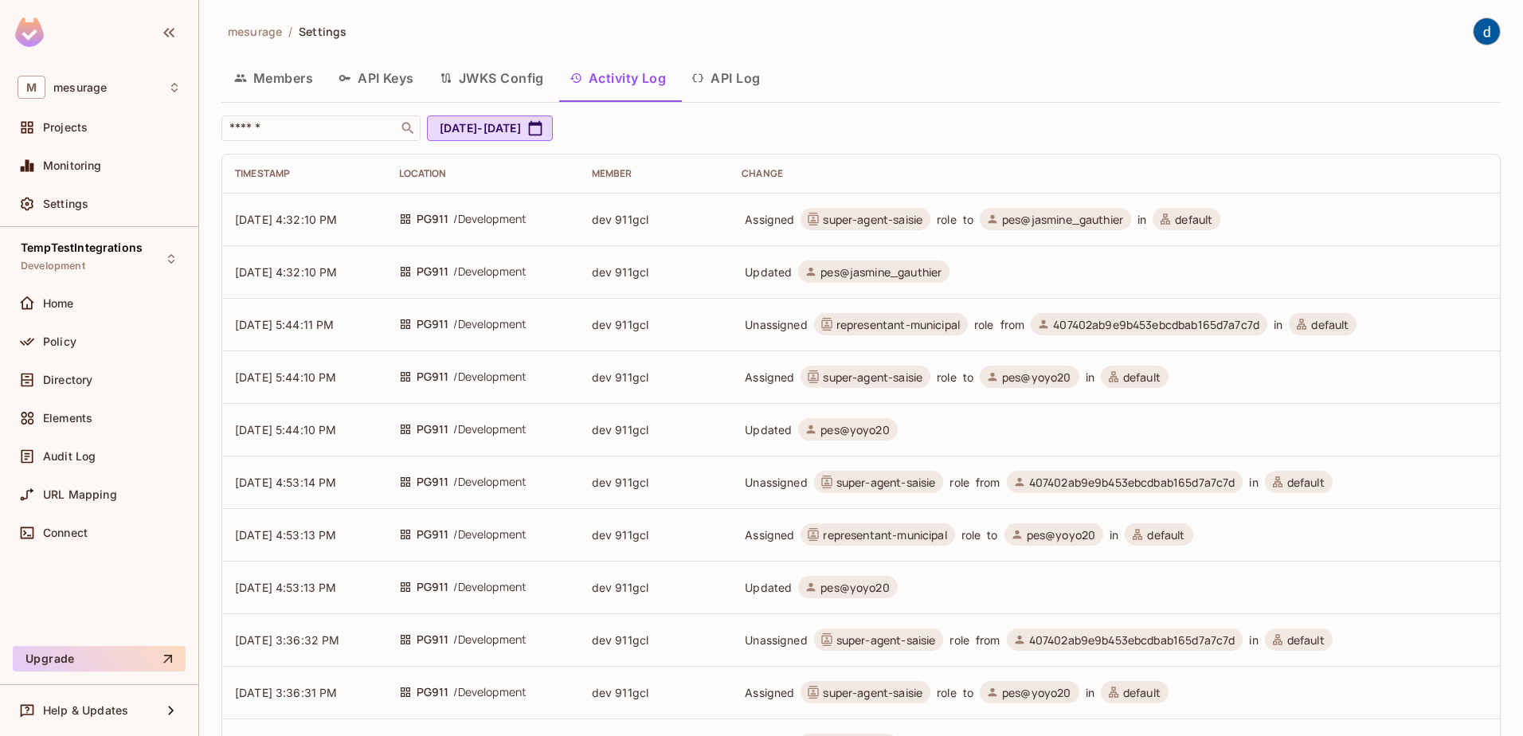
click at [742, 80] on button "API Log" at bounding box center [725, 78] width 94 height 40
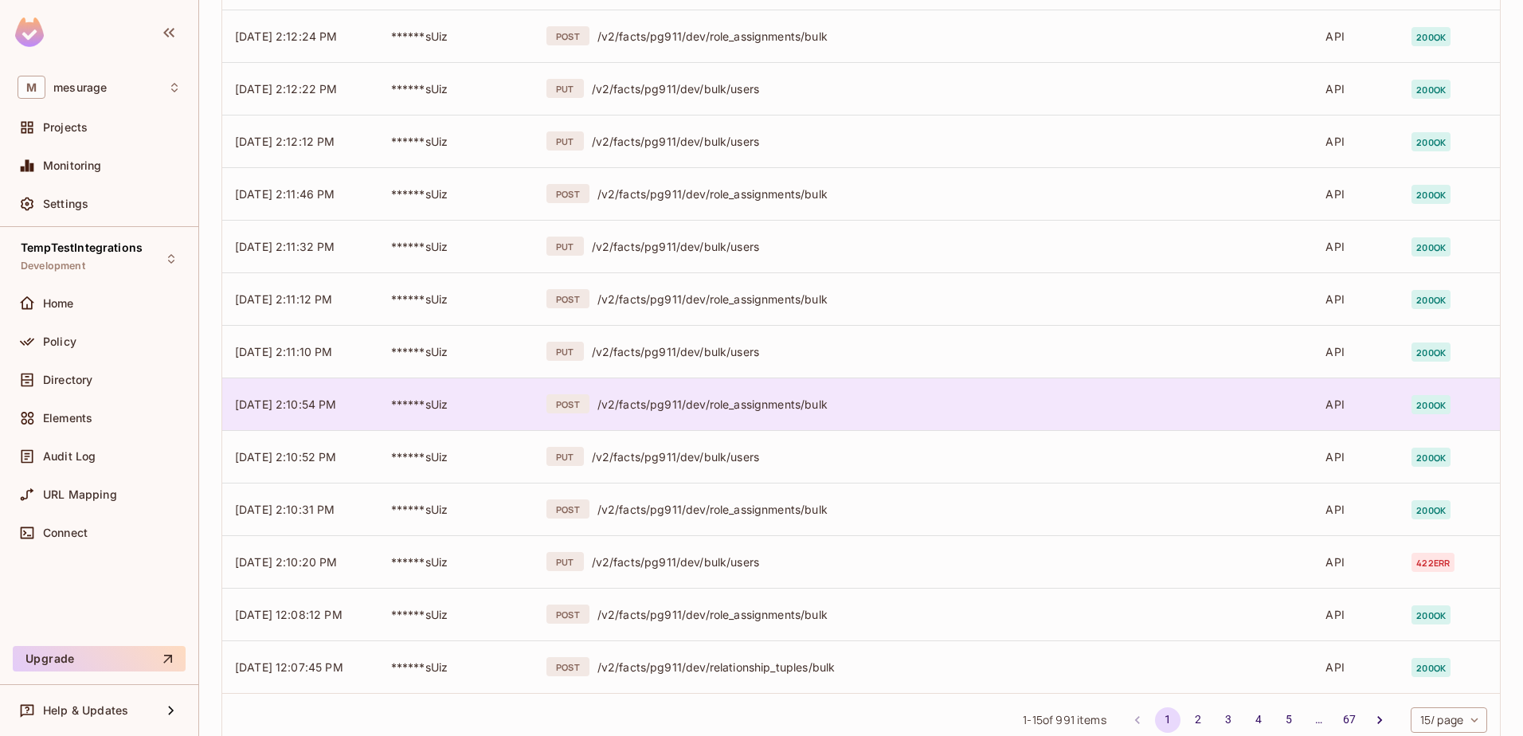
scroll to position [364, 0]
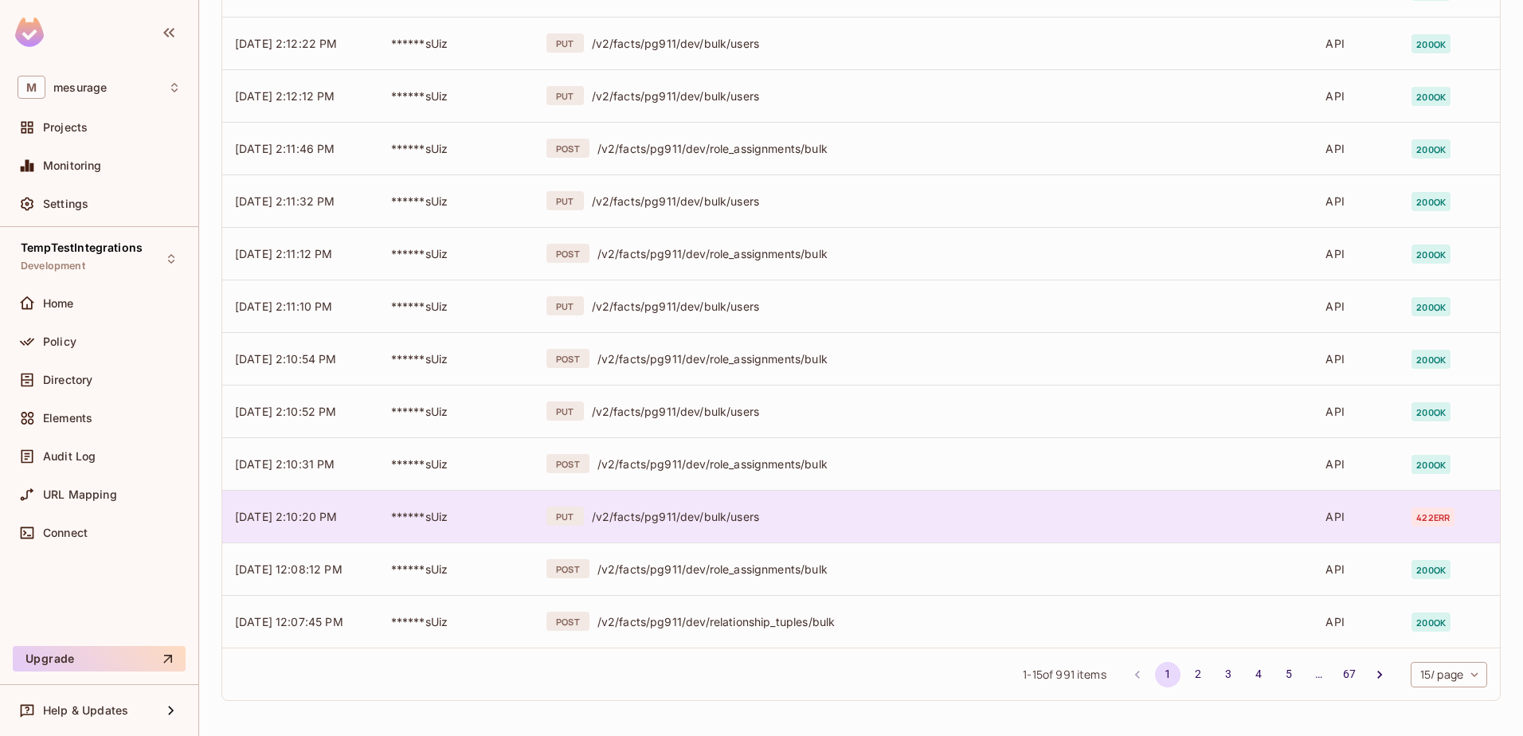
click at [741, 517] on div "/v2/facts/pg911/dev/bulk/users" at bounding box center [946, 516] width 709 height 15
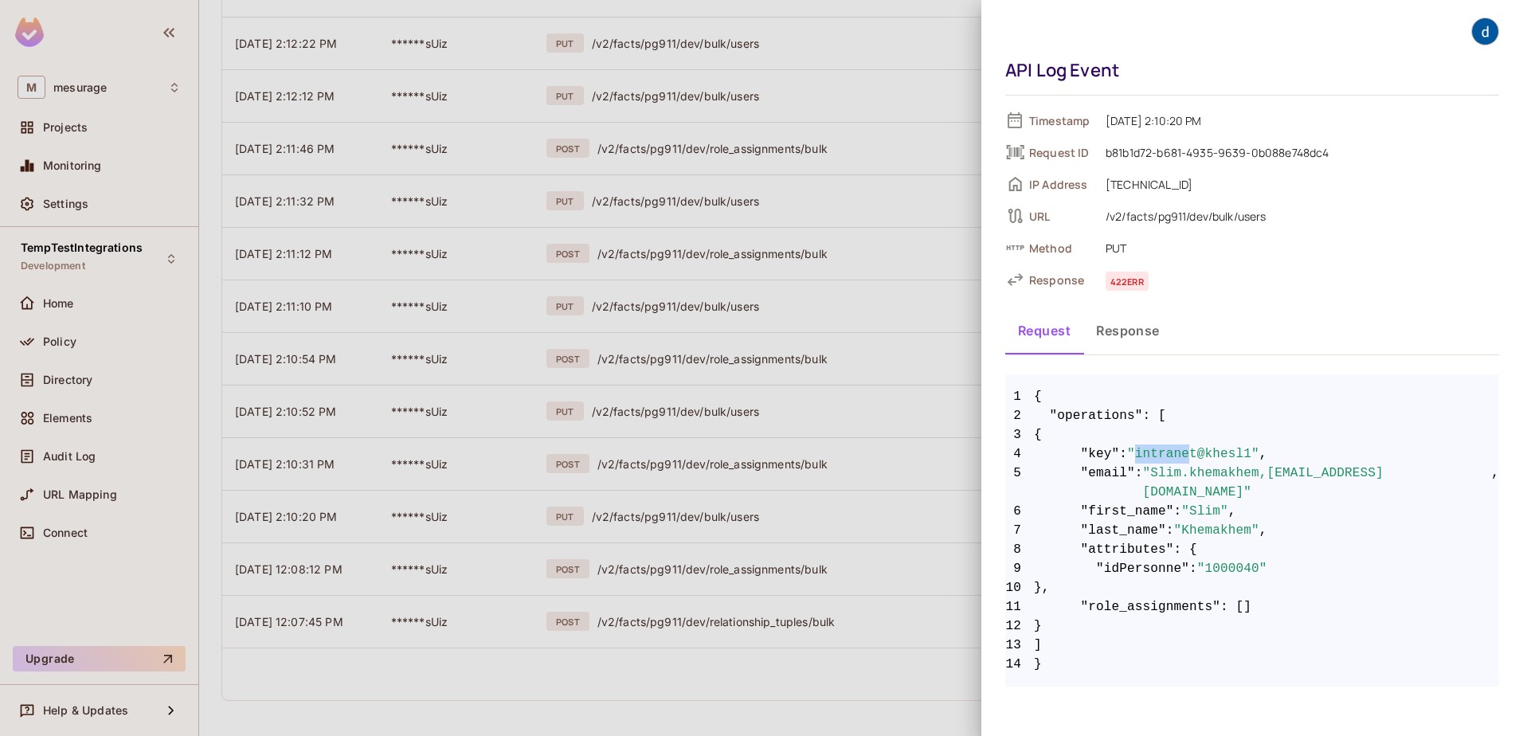
drag, startPoint x: 1136, startPoint y: 460, endPoint x: 1186, endPoint y: 457, distance: 50.3
click at [1186, 457] on span ""intranet@khesl1"" at bounding box center [1193, 453] width 132 height 19
drag, startPoint x: 1186, startPoint y: 457, endPoint x: 1210, endPoint y: 553, distance: 98.7
click at [1203, 551] on span ""1000040"" at bounding box center [1232, 568] width 70 height 19
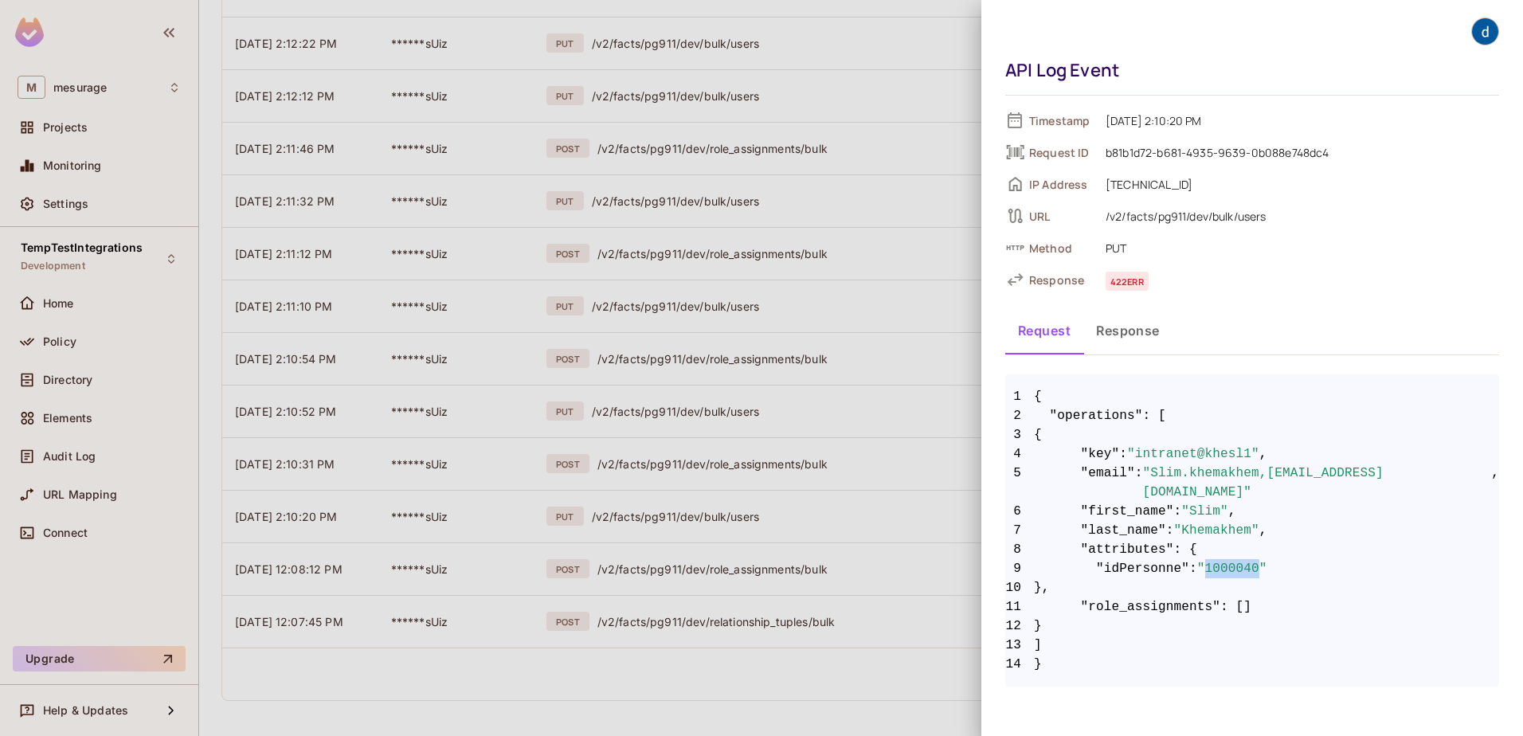
copy span "1000040"
click at [1116, 551] on div "API Log Event Timestamp 09/18/2025 2:10:20 PM Request ID b81b1d72-b681-4935-963…" at bounding box center [1251, 368] width 541 height 736
